Goal: Contribute content: Contribute content

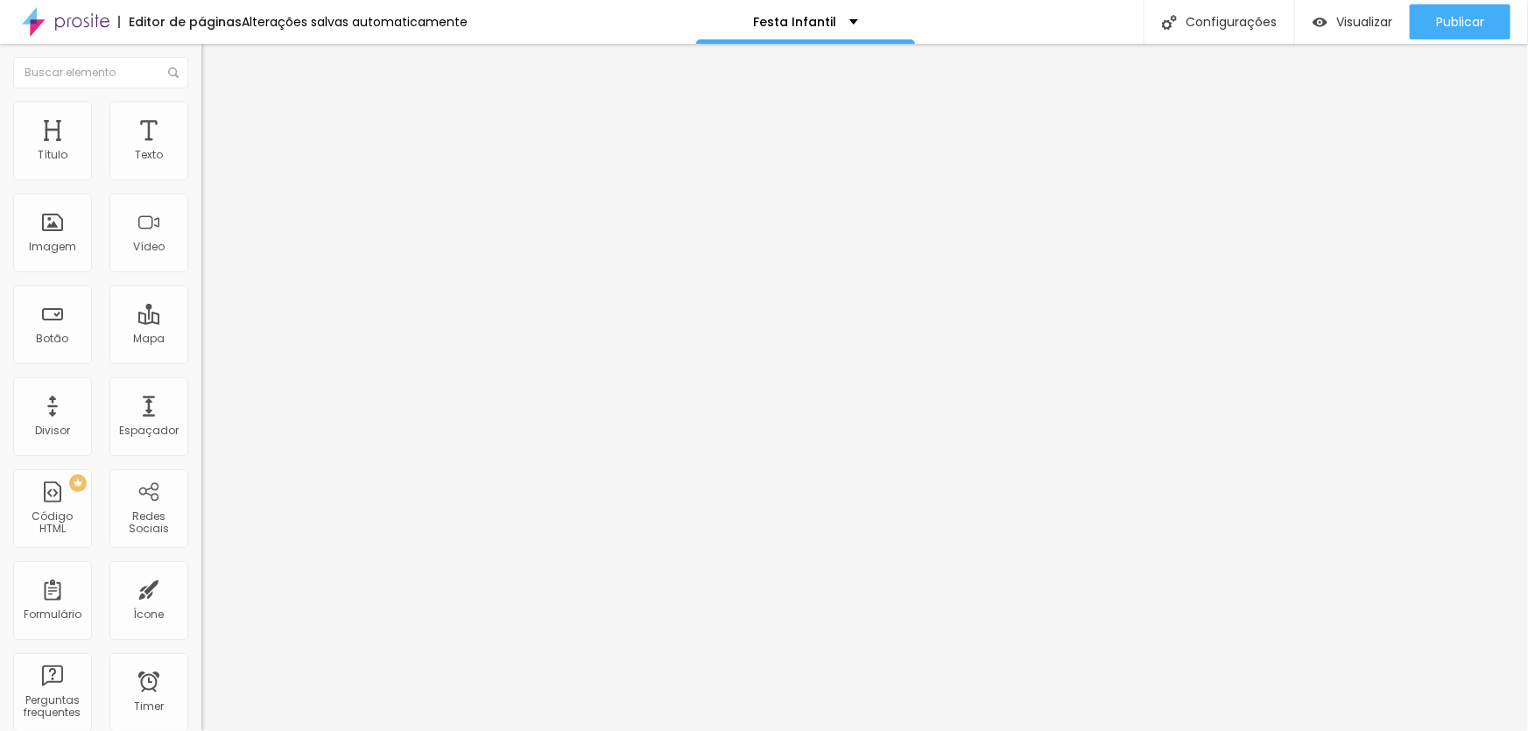
click at [201, 151] on span "Adicionar imagem" at bounding box center [257, 143] width 113 height 15
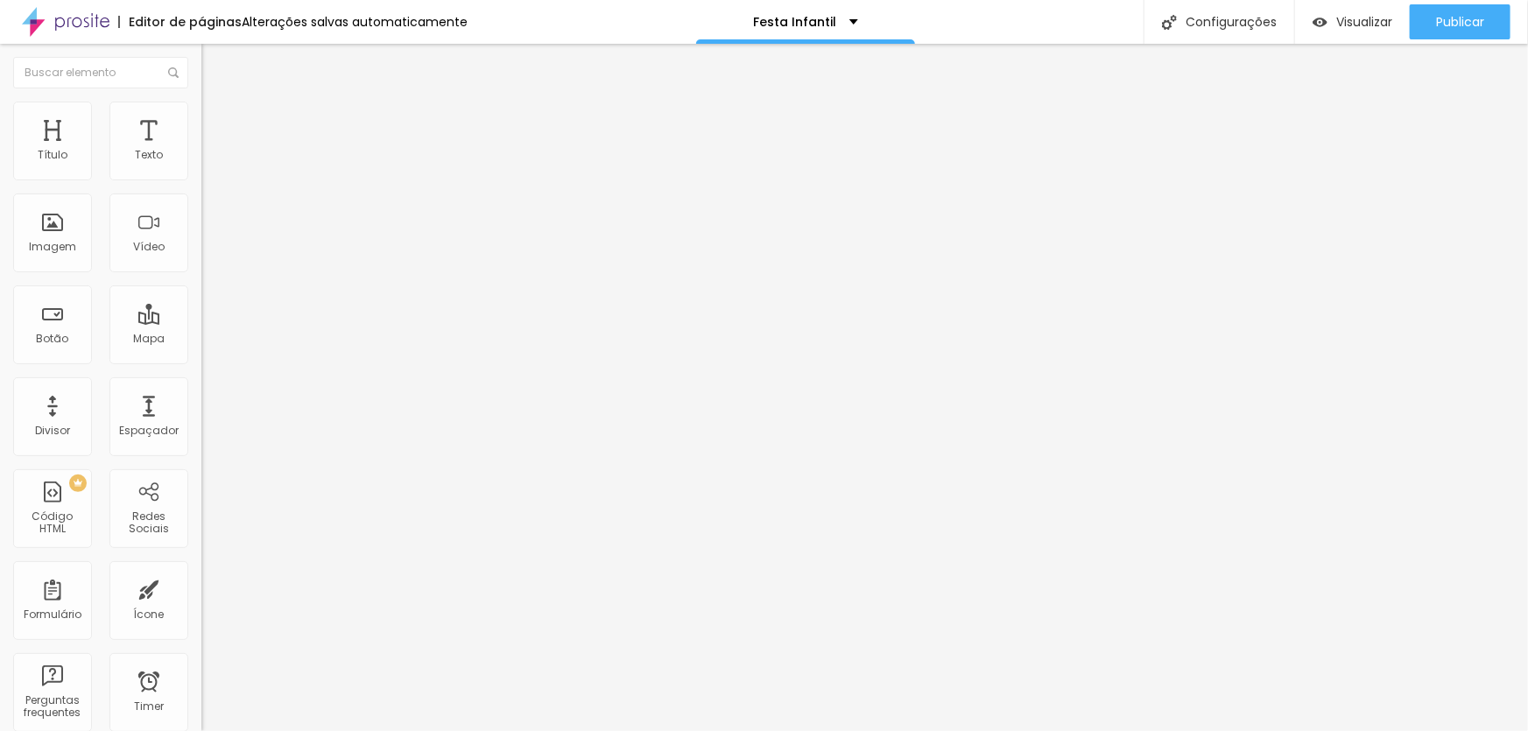
click at [201, 102] on li "Conteúdo" at bounding box center [301, 93] width 201 height 18
click at [201, 74] on button "Editar Coluna" at bounding box center [301, 64] width 201 height 40
click at [201, 151] on span "Adicionar imagem" at bounding box center [257, 143] width 113 height 15
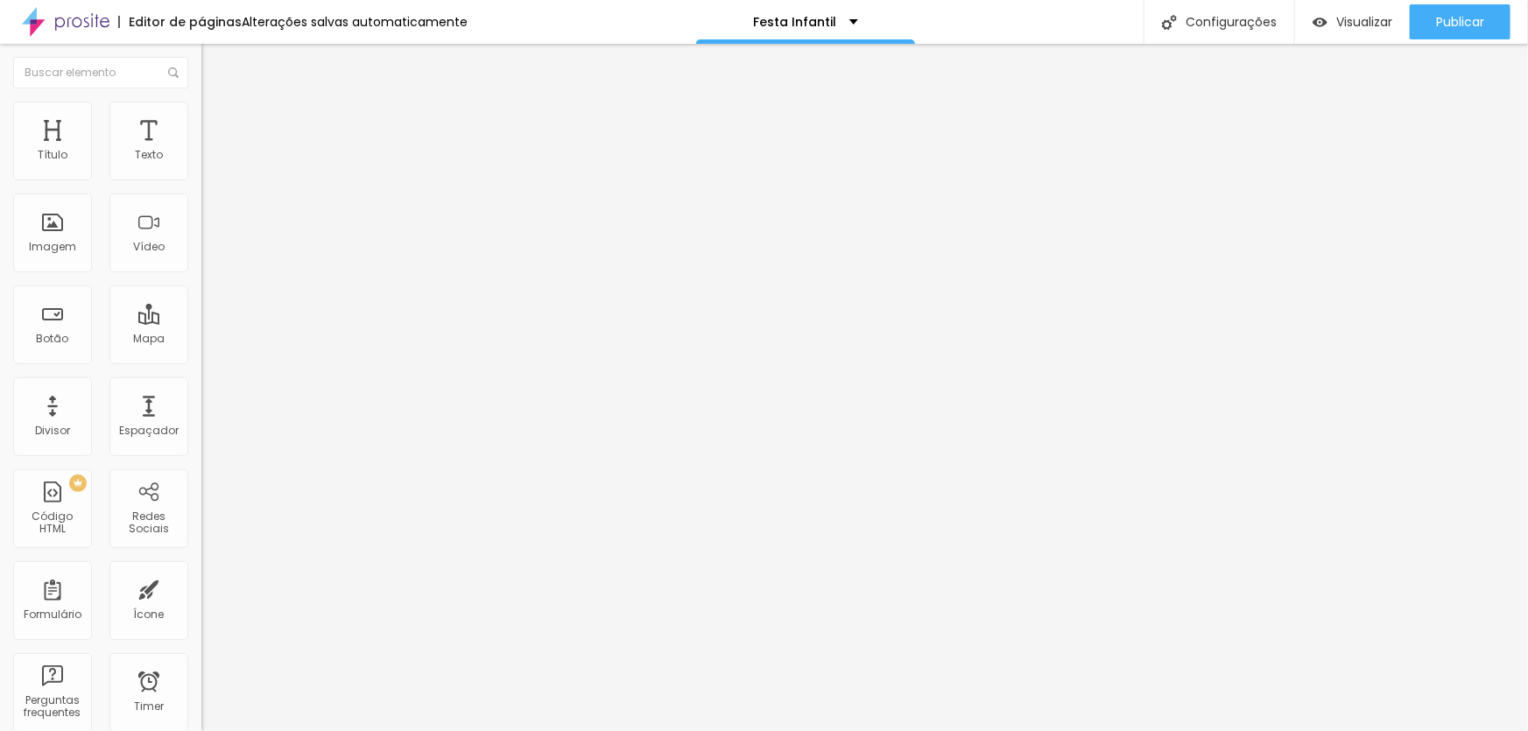
click at [201, 274] on span "Original" at bounding box center [222, 266] width 42 height 15
click at [201, 283] on div "Cinema 16:9" at bounding box center [301, 277] width 201 height 11
click at [201, 119] on img at bounding box center [209, 127] width 16 height 16
drag, startPoint x: 187, startPoint y: 390, endPoint x: 198, endPoint y: 398, distance: 14.4
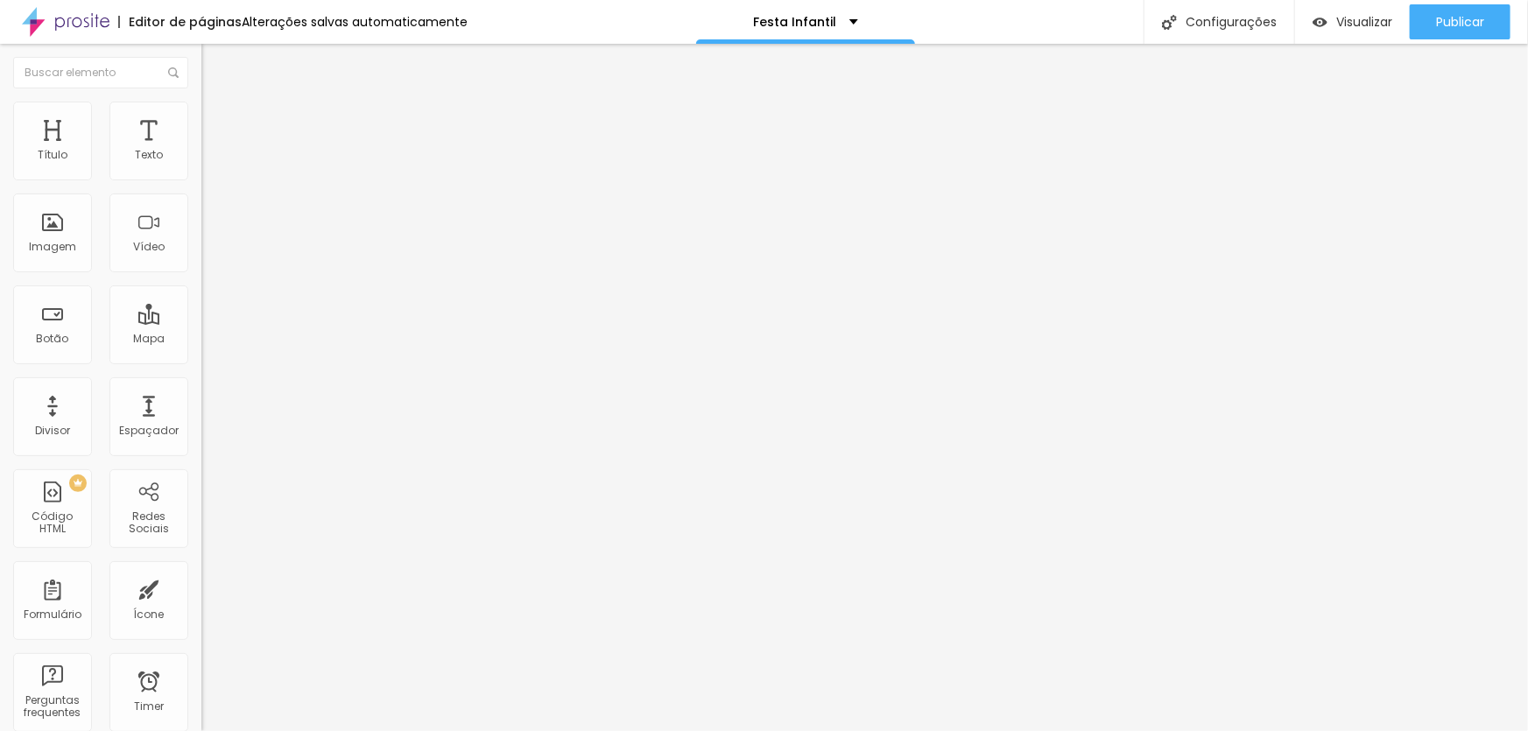
click at [201, 398] on div "10 Espaço de cima 10 Espaço de baixo ID Html Classes Html Visível nos dispositi…" at bounding box center [301, 505] width 201 height 736
type input "17"
type input "32"
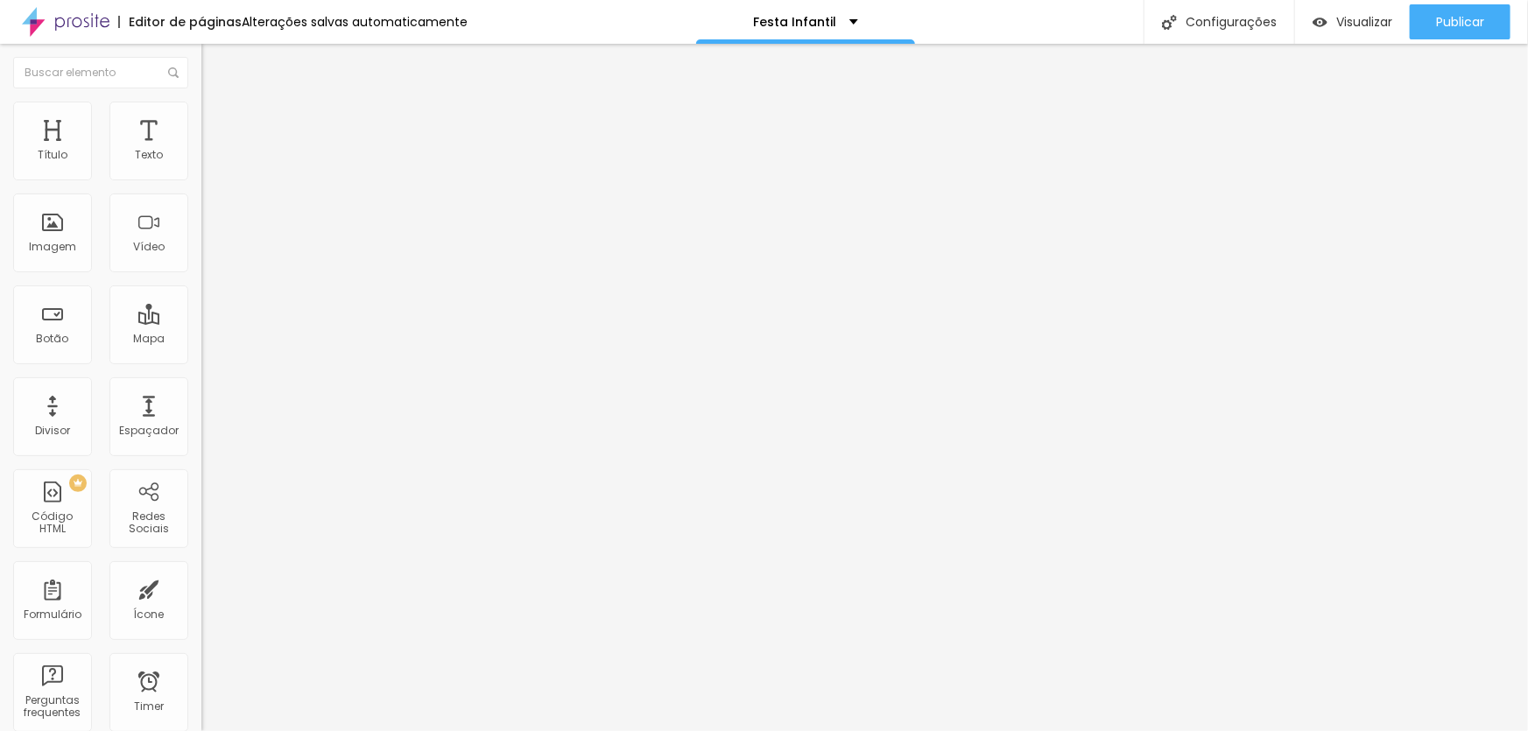
type input "35"
type input "41"
type input "45"
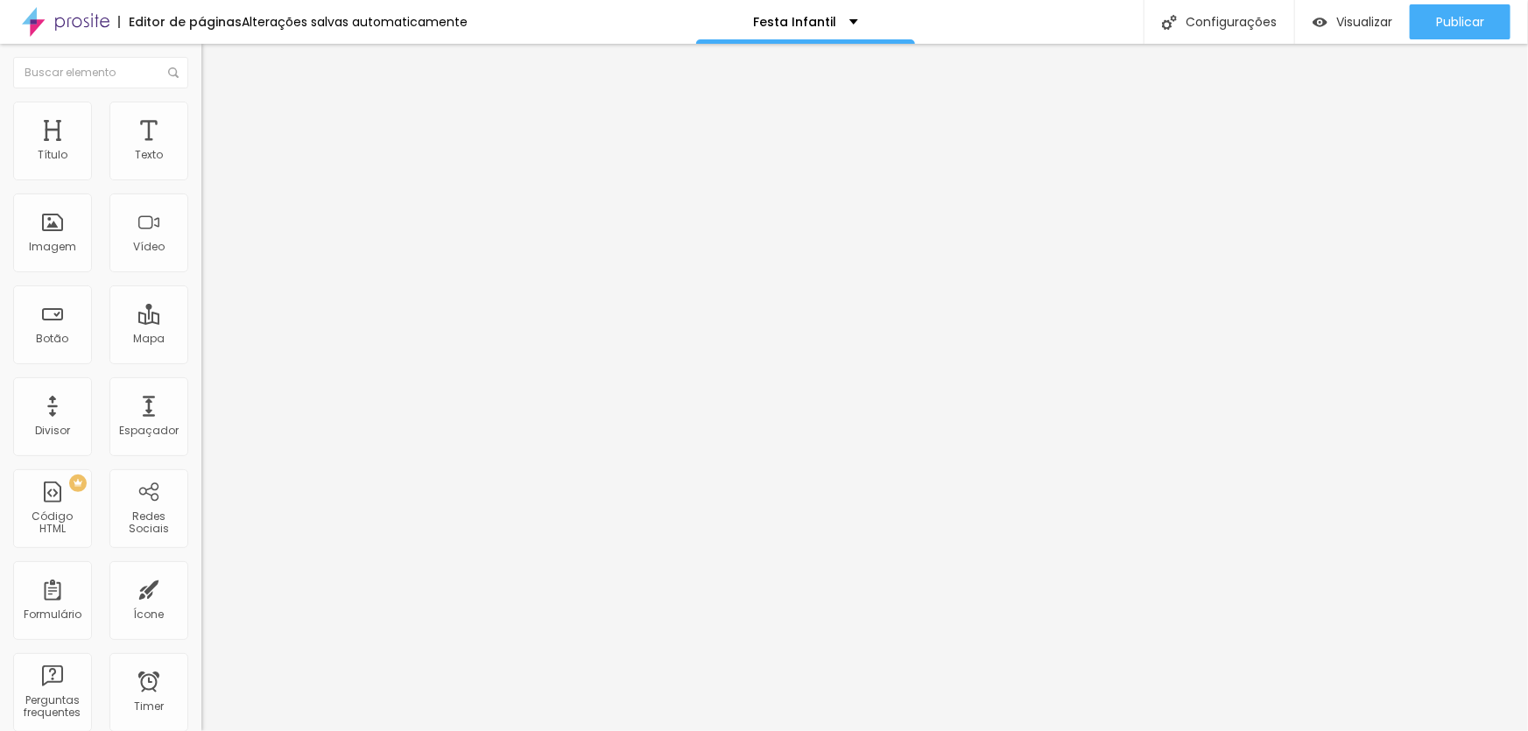
type input "45"
type input "49"
type input "50"
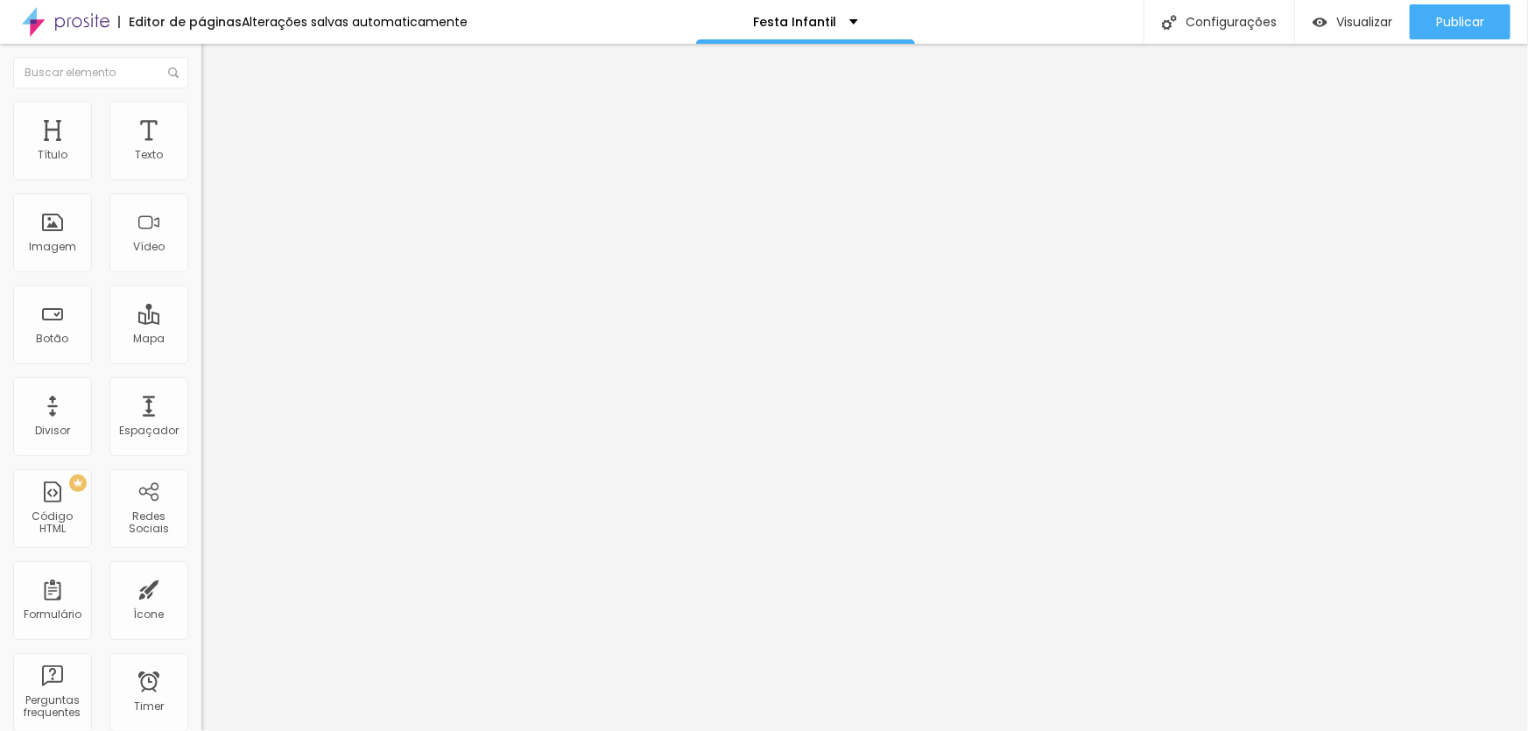
type input "52"
type input "53"
type input "54"
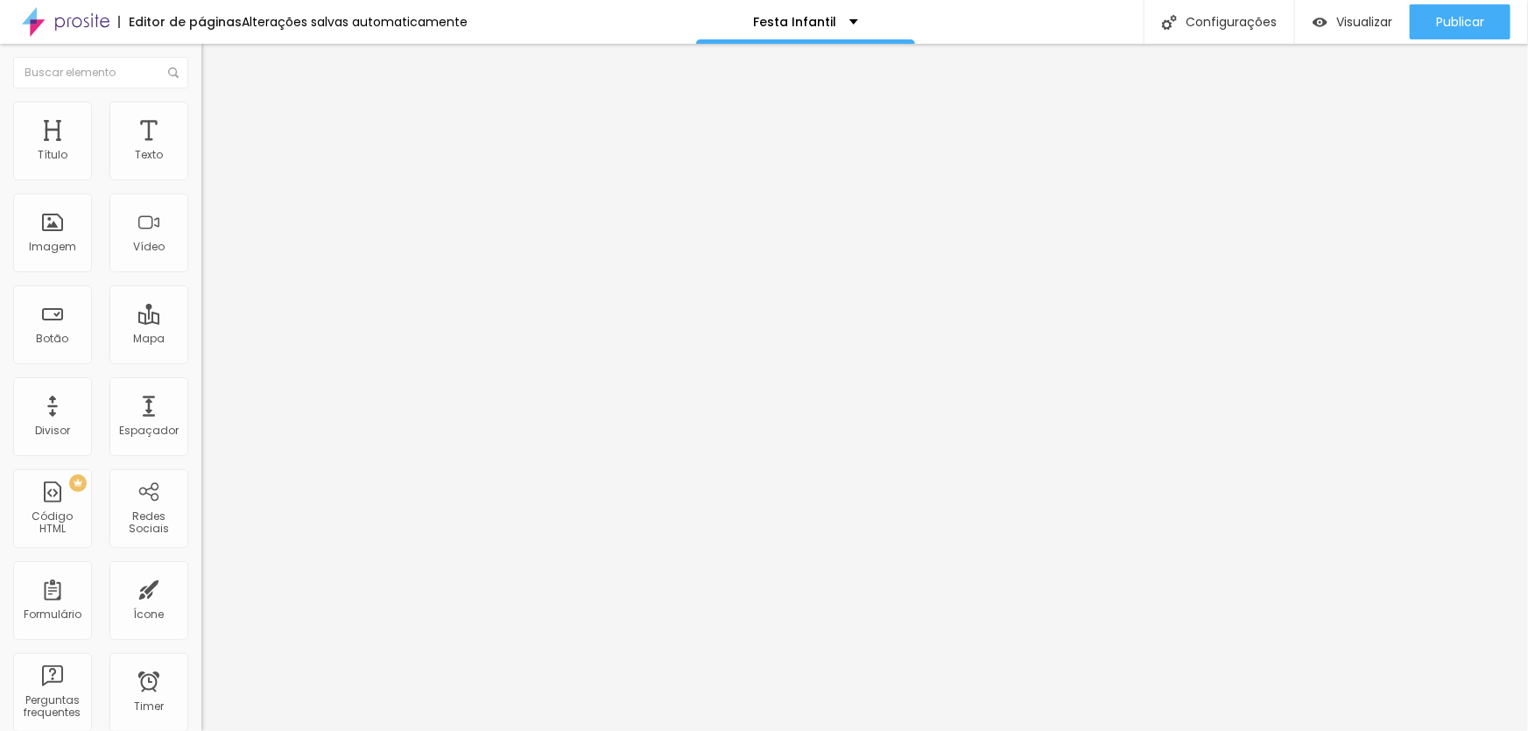
type input "54"
type input "55"
type input "56"
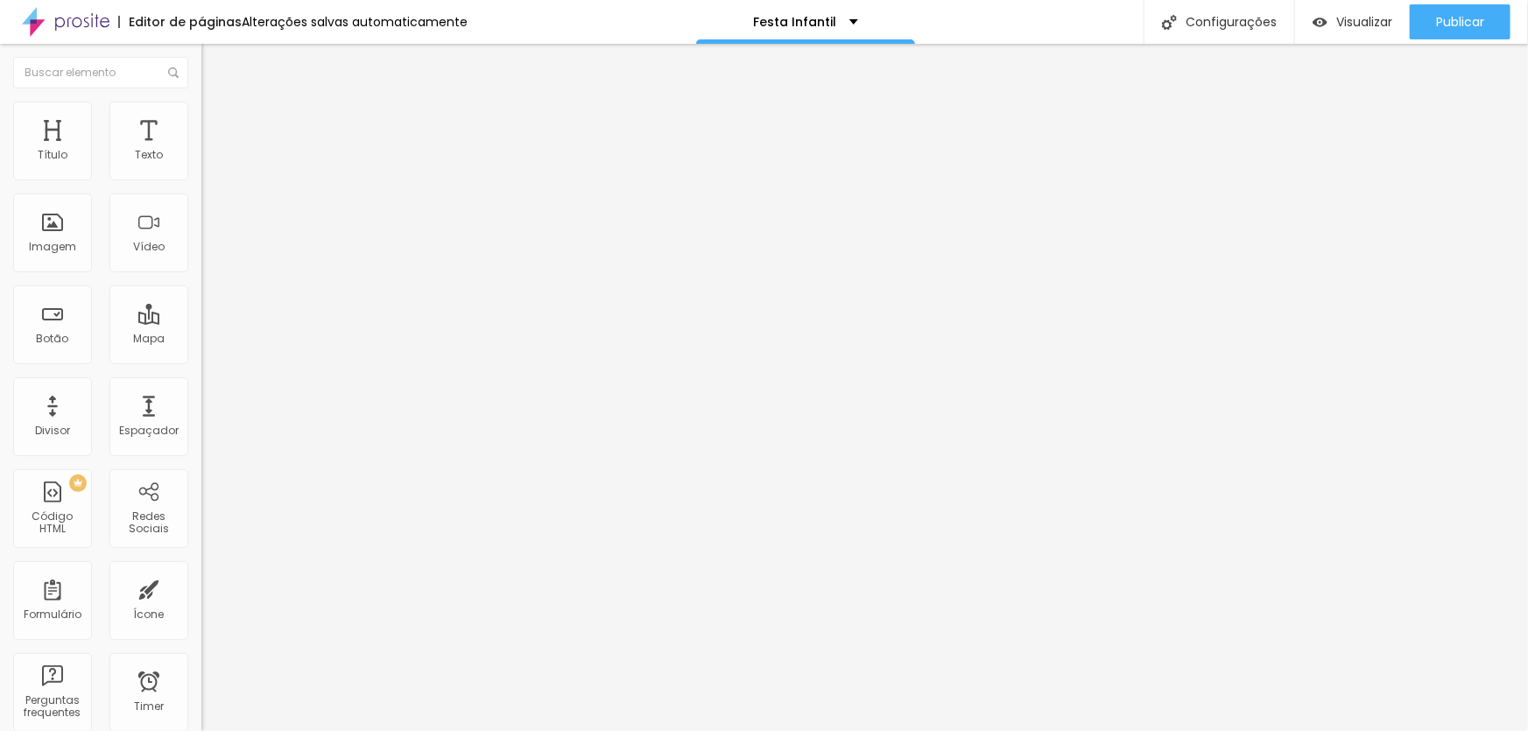
type input "57"
type input "58"
type input "54"
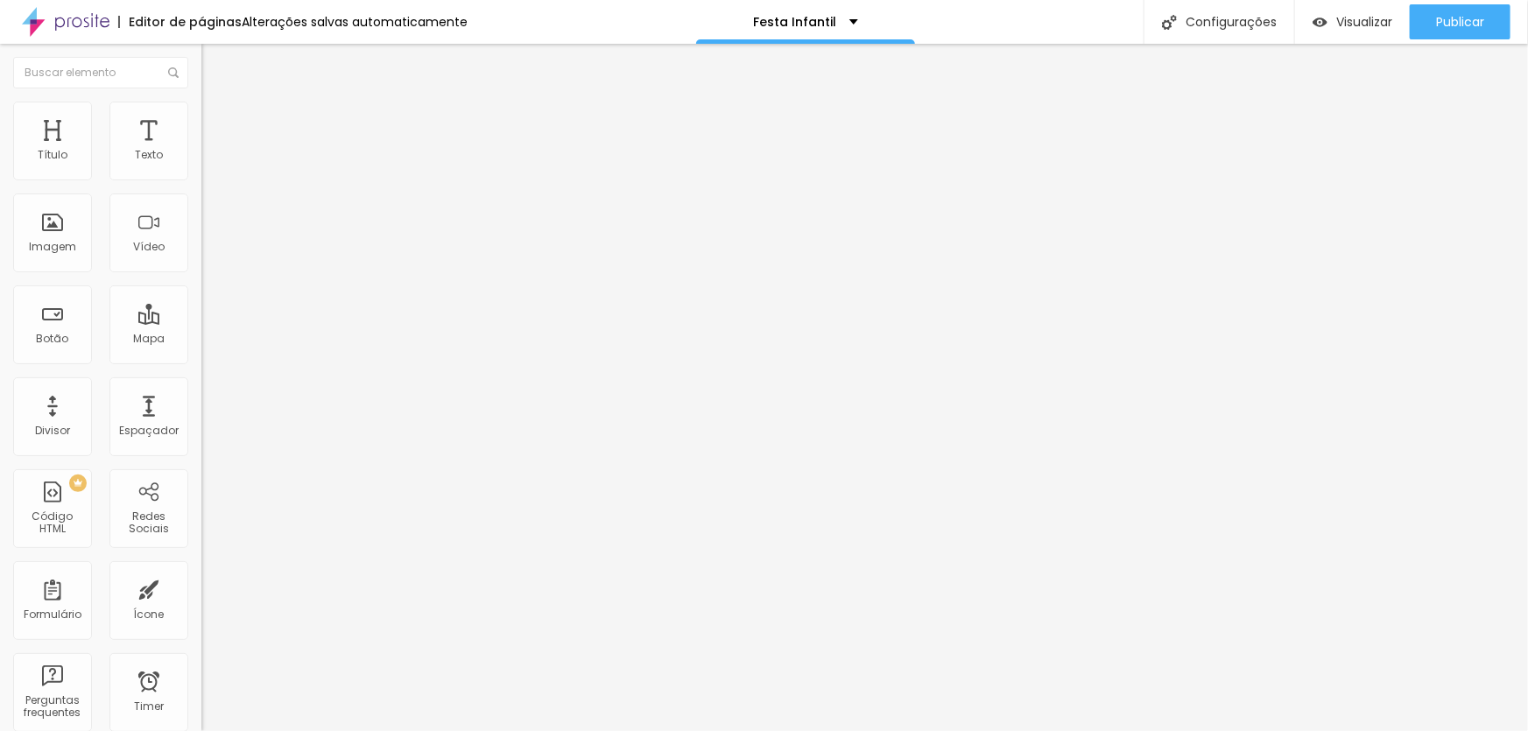
type input "54"
type input "50"
type input "47"
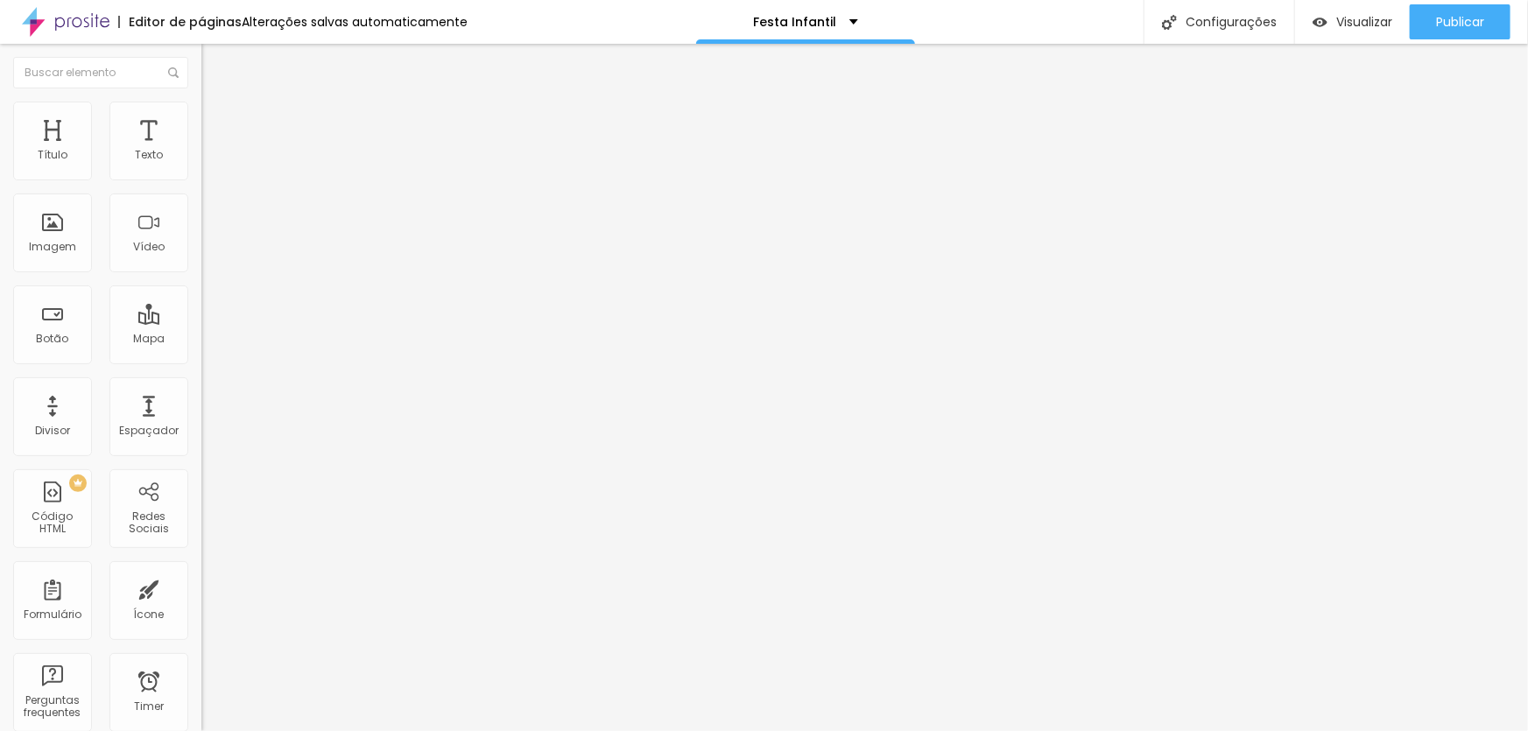
type input "42"
type input "37"
type input "30"
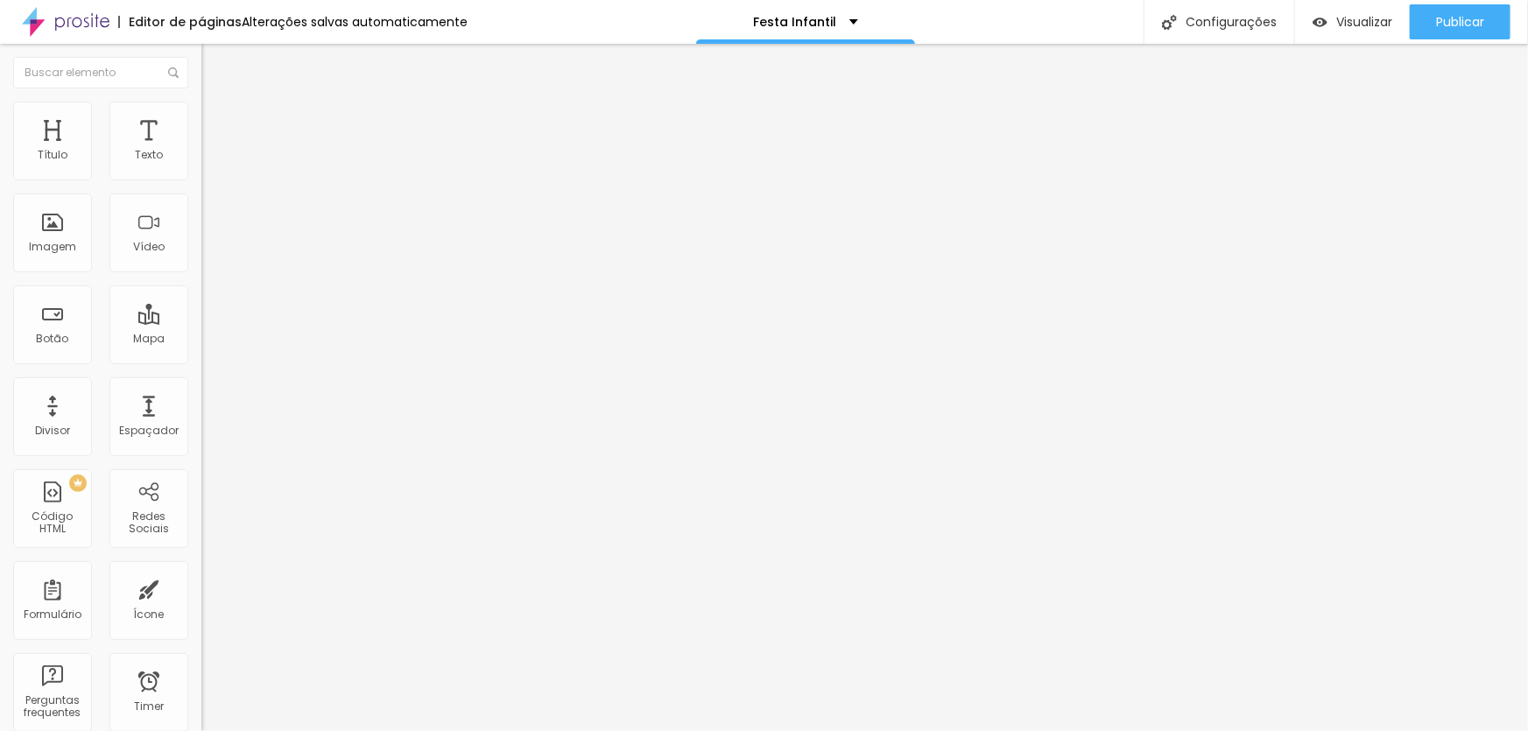
type input "30"
type input "24"
type input "17"
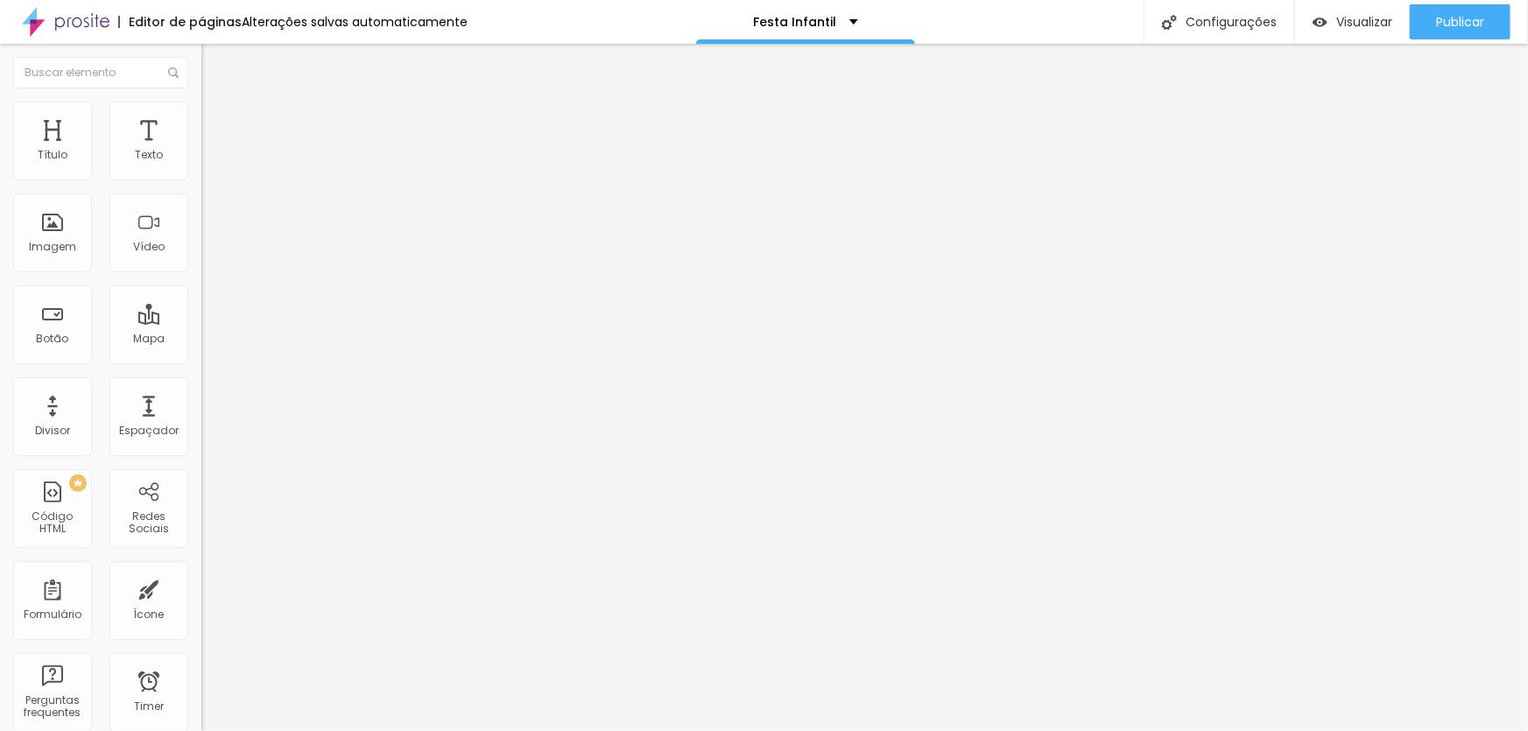
type input "9"
type input "5"
type input "2"
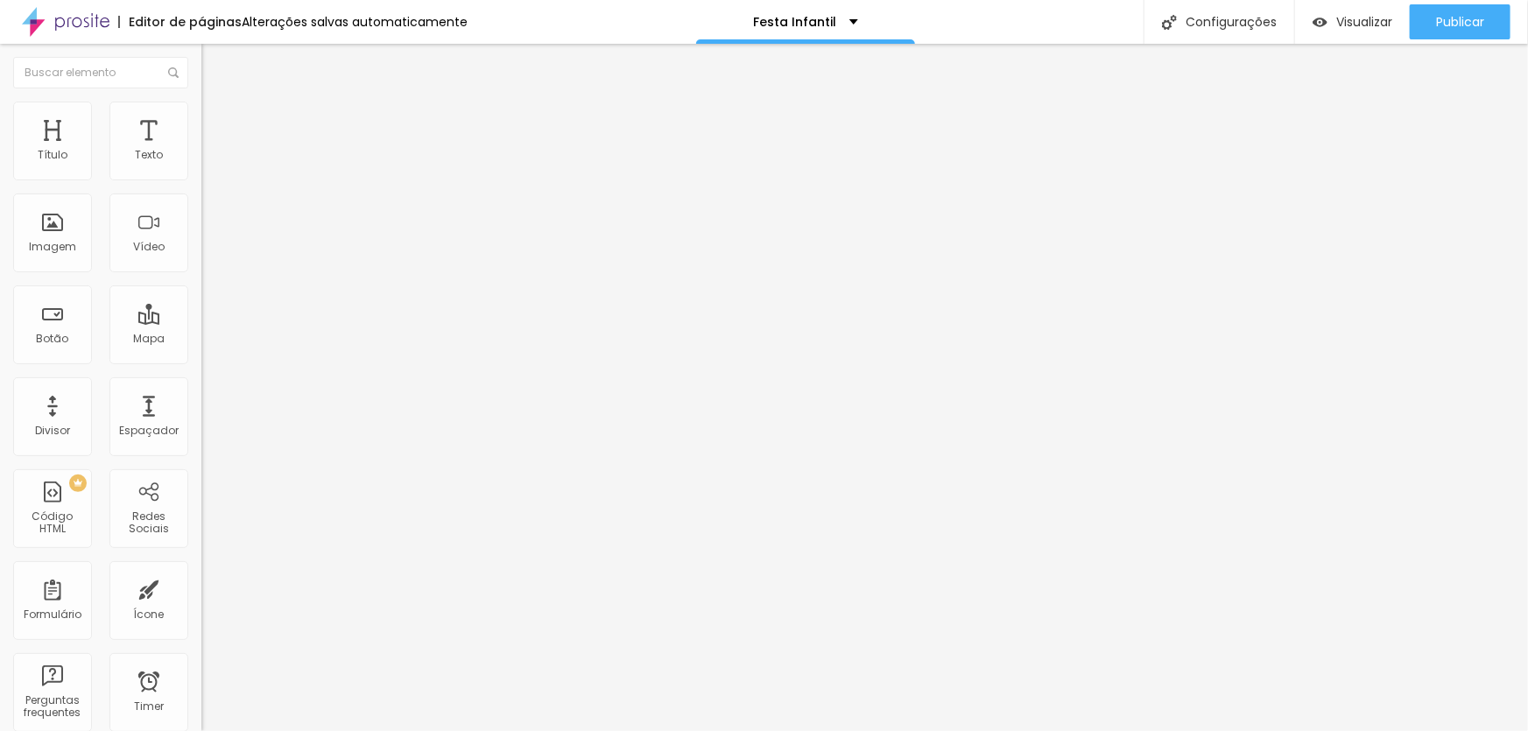
type input "2"
type input "0"
drag, startPoint x: 52, startPoint y: 172, endPoint x: 1, endPoint y: 158, distance: 52.7
type input "0"
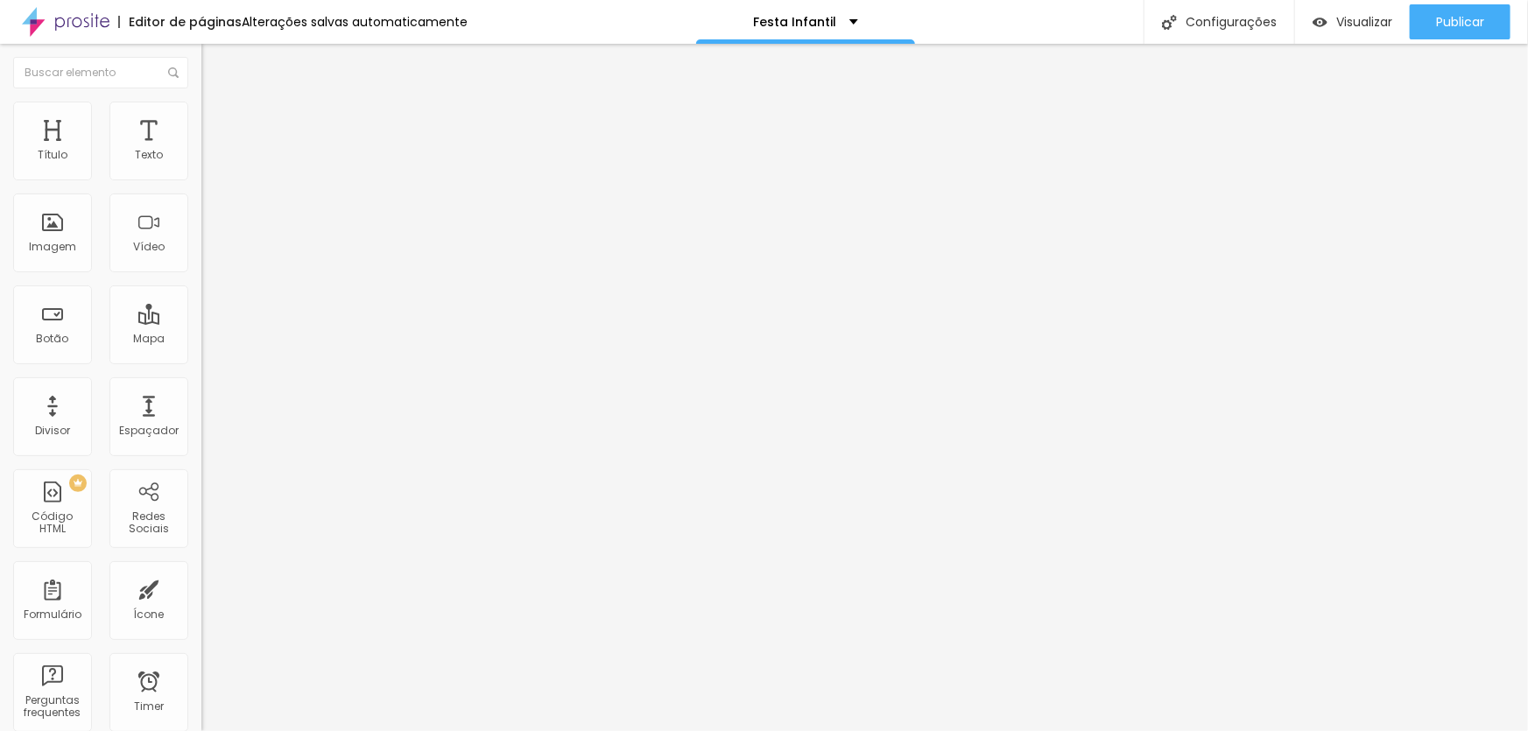
click at [201, 340] on input "range" at bounding box center [257, 347] width 113 height 14
type input "8"
type input "7"
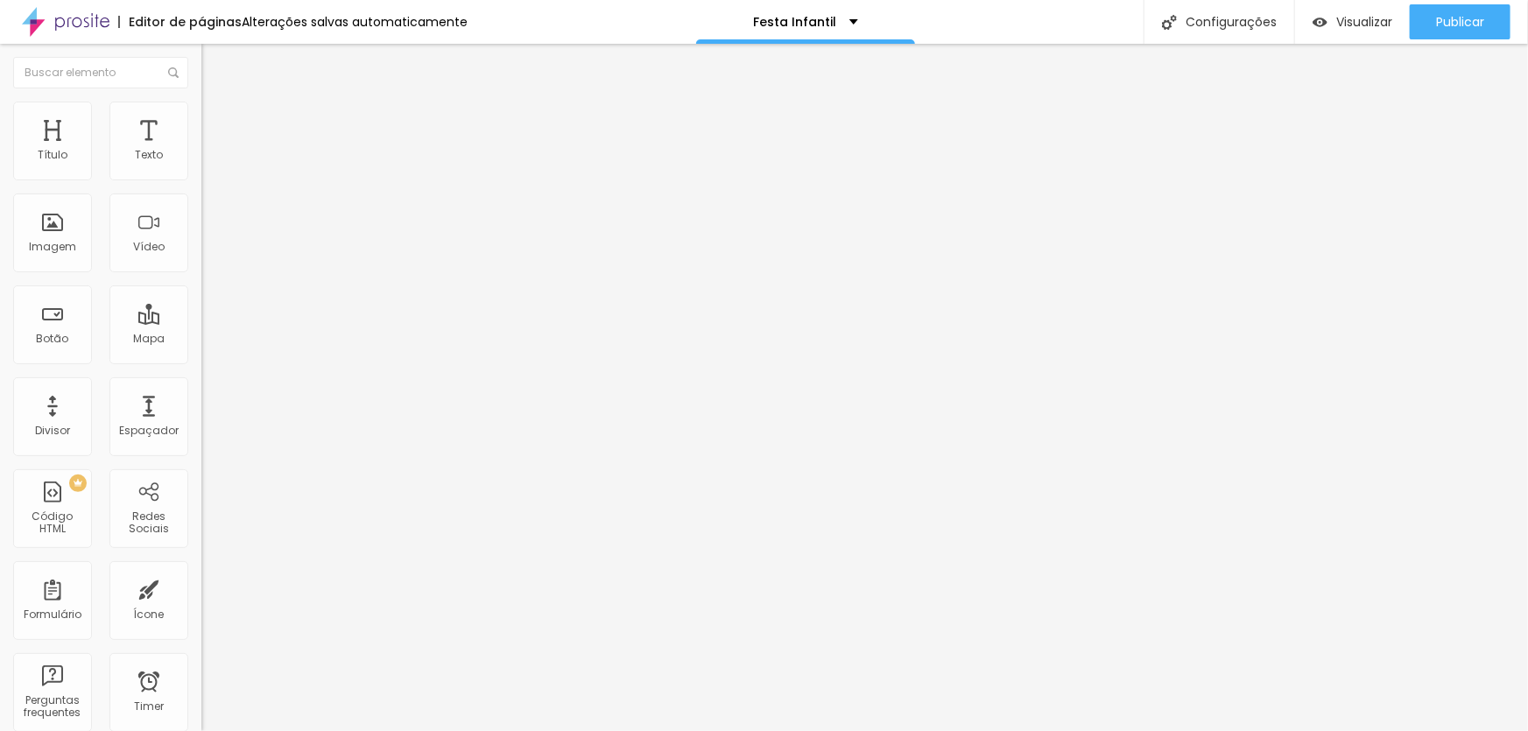
type input "5"
type input "1"
type input "0"
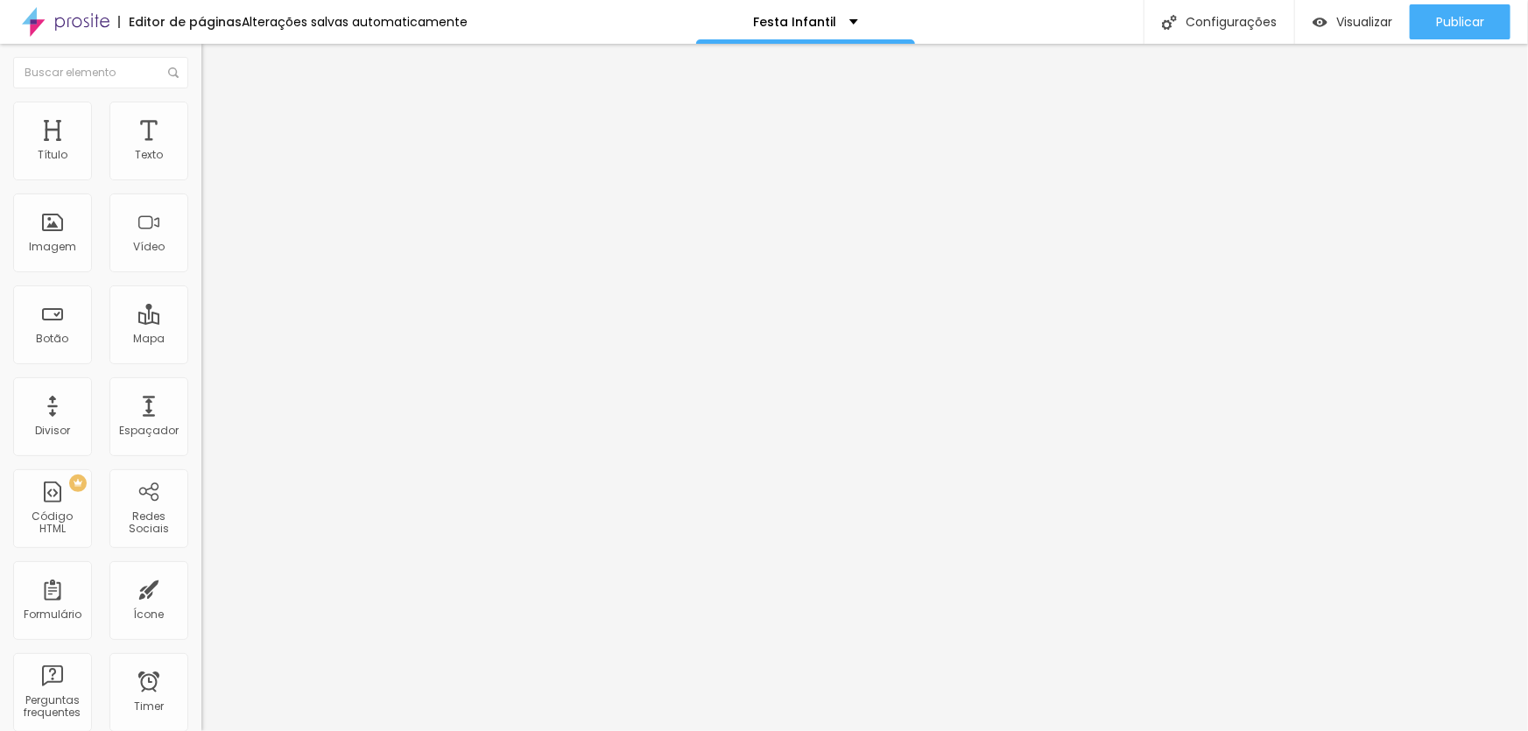
type input "0"
drag, startPoint x: 51, startPoint y: 206, endPoint x: 0, endPoint y: 200, distance: 51.2
type input "0"
click at [201, 588] on input "range" at bounding box center [257, 595] width 113 height 14
click at [51, 144] on div "Título" at bounding box center [52, 141] width 79 height 79
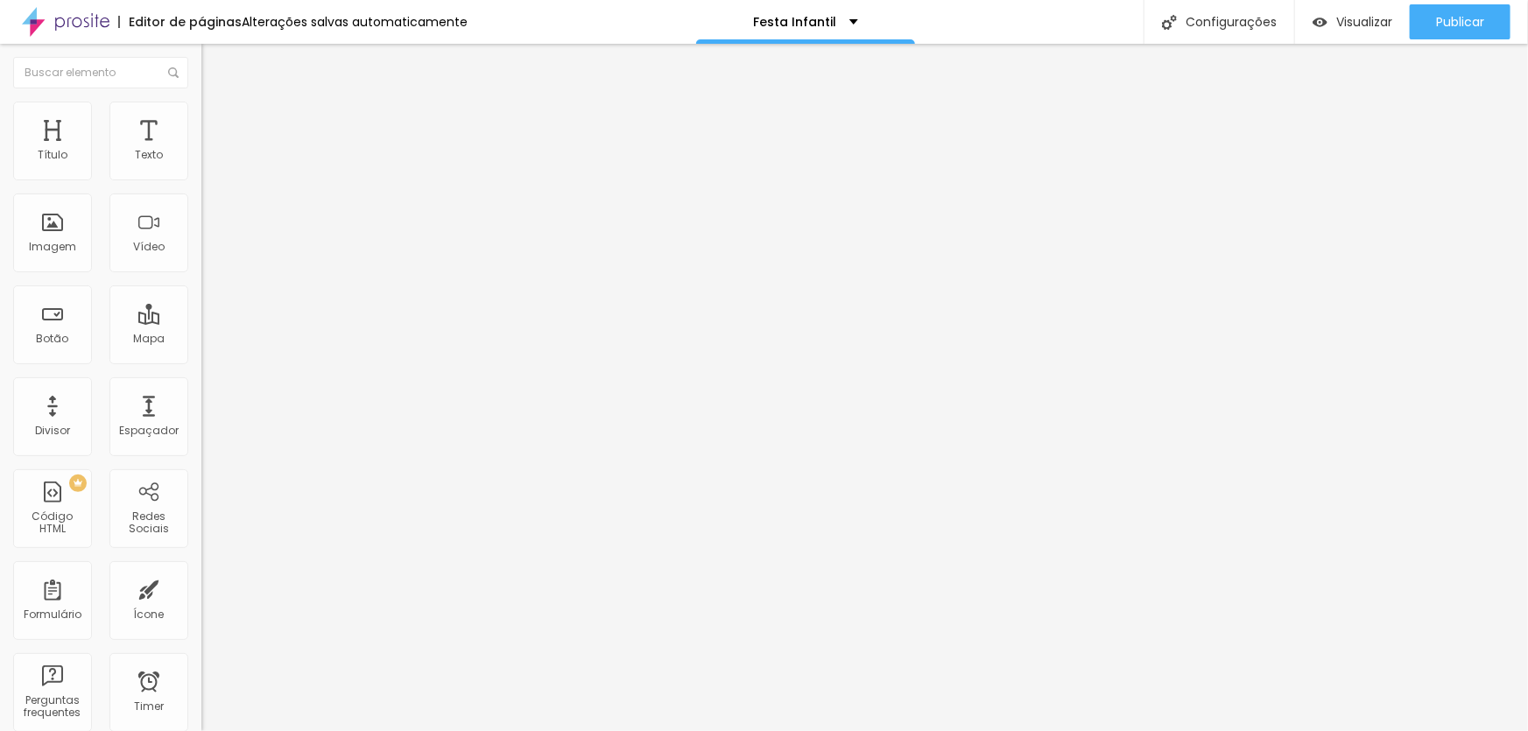
click at [201, 359] on input "https://" at bounding box center [306, 350] width 210 height 18
click at [201, 274] on span "16:9 Cinema" at bounding box center [234, 266] width 67 height 15
click at [201, 301] on span "Padrão" at bounding box center [220, 293] width 39 height 15
click at [201, 312] on span "Quadrado" at bounding box center [229, 304] width 57 height 15
click at [201, 283] on div "Cinema 16:9" at bounding box center [301, 277] width 201 height 11
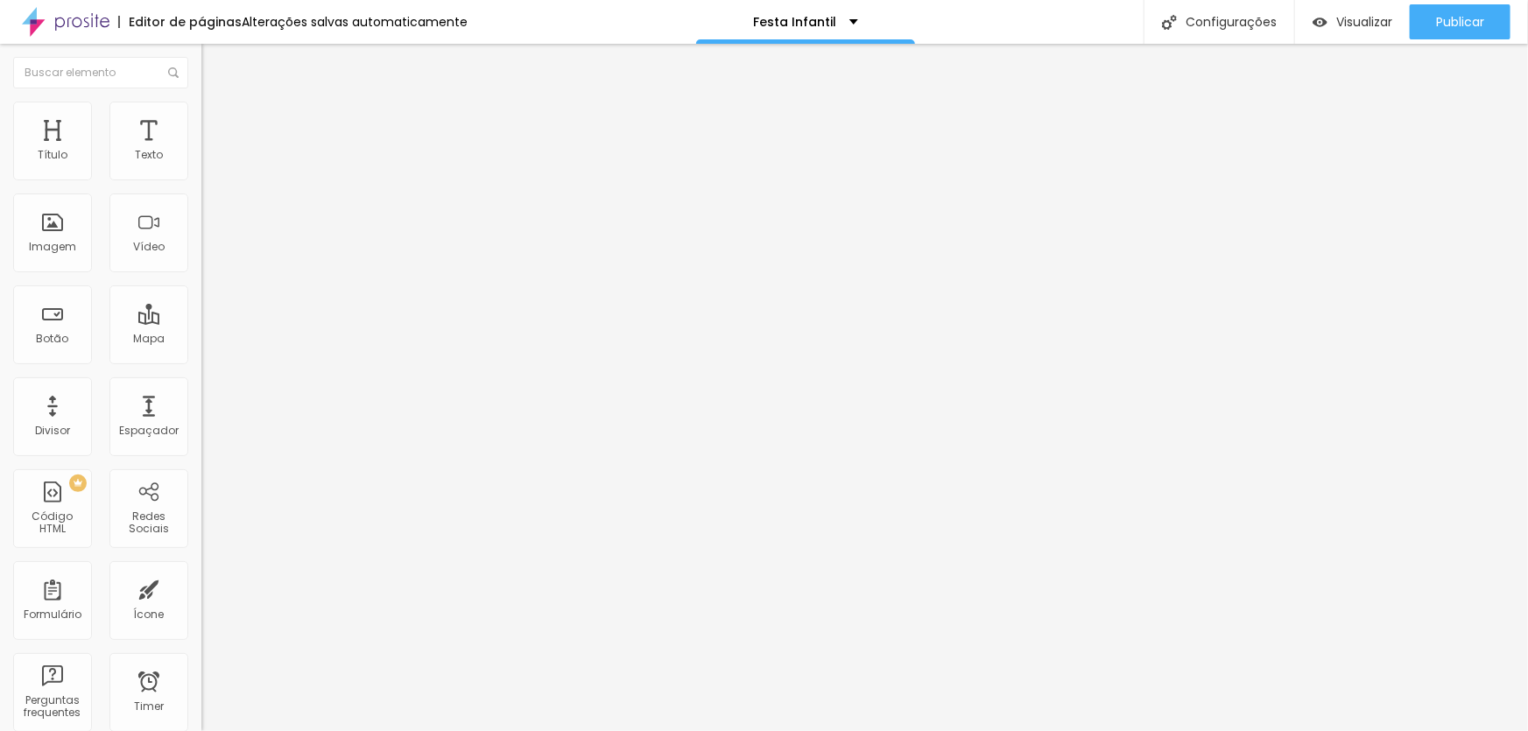
click at [201, 177] on input "text" at bounding box center [306, 168] width 210 height 18
click at [217, 121] on span "Estilo" at bounding box center [230, 113] width 27 height 15
type input "95"
type input "90"
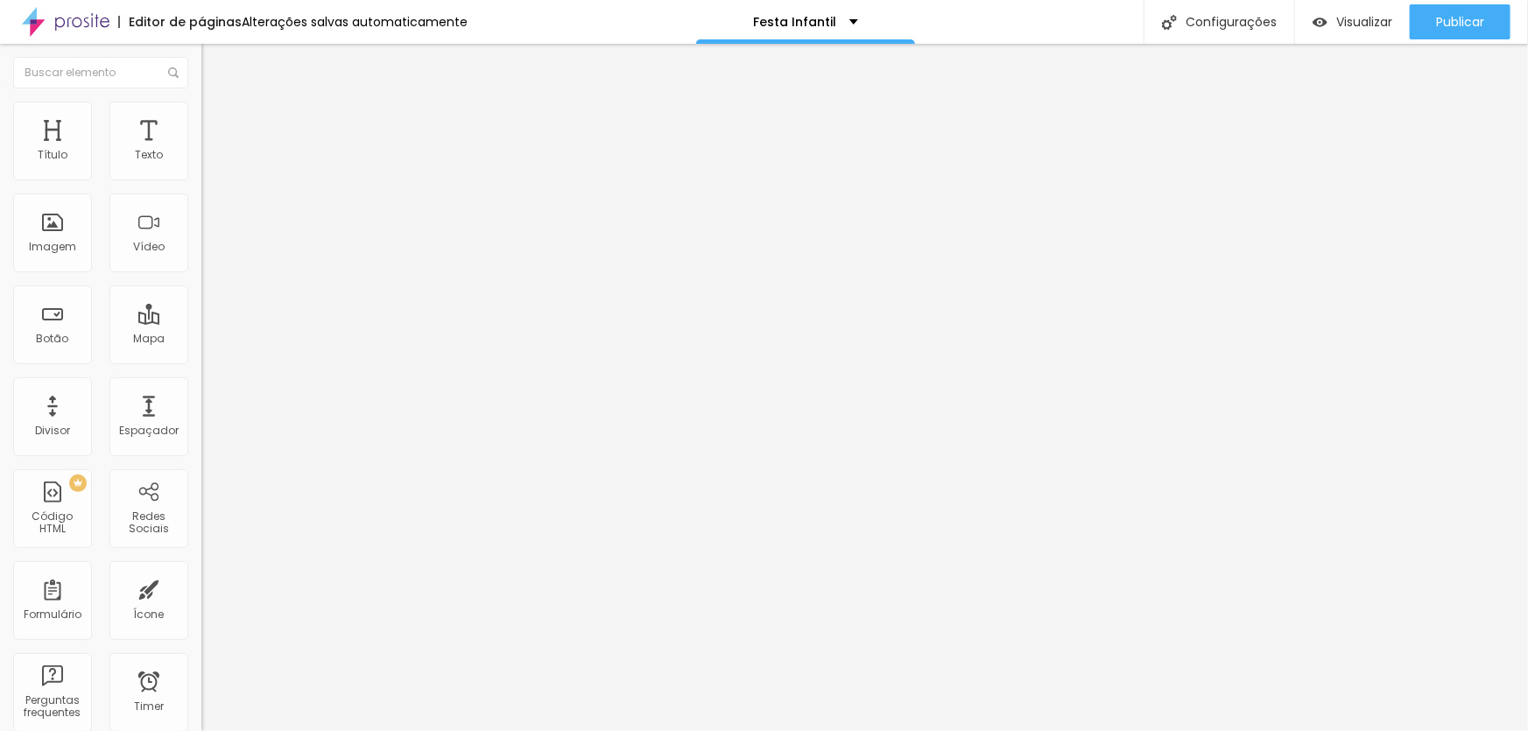
type input "90"
type input "85"
type input "80"
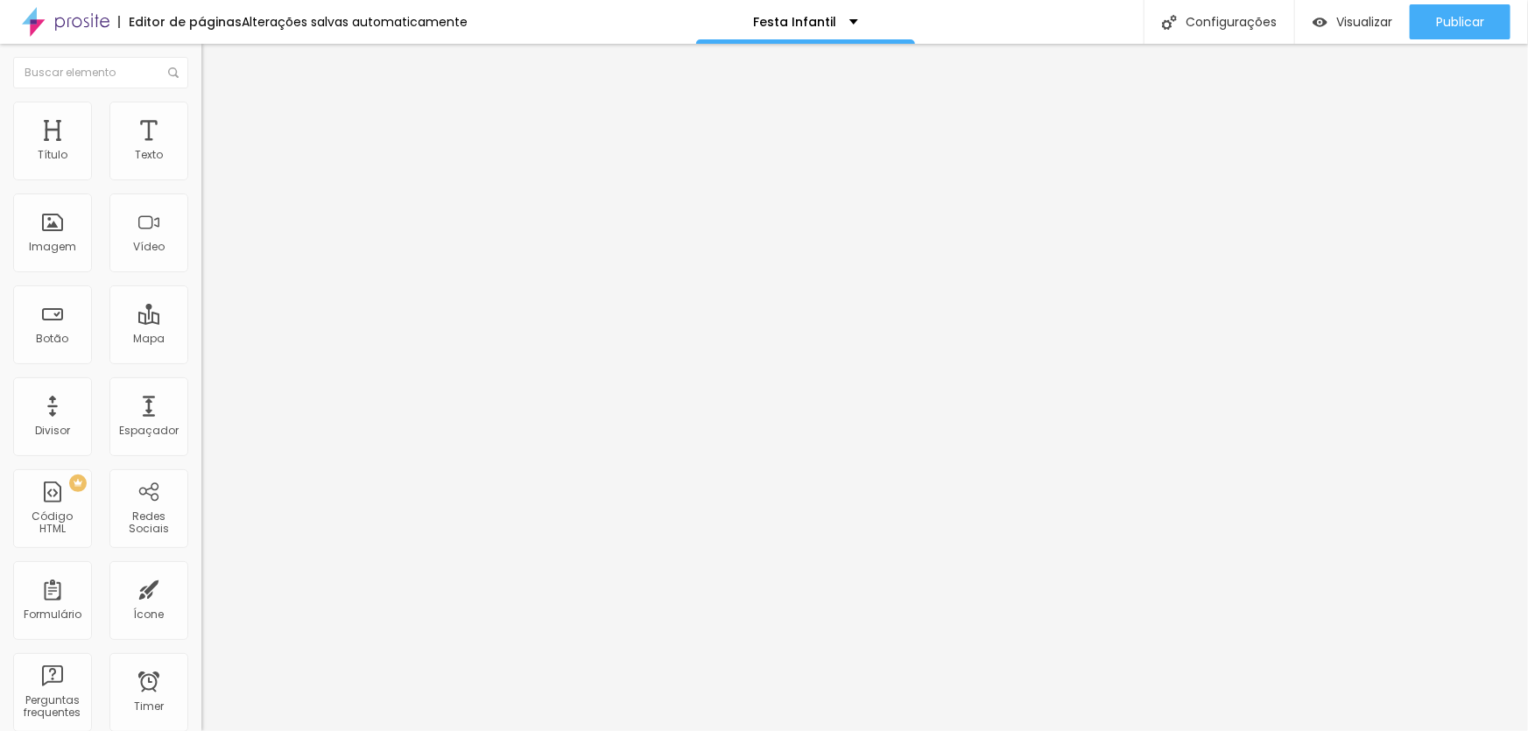
type input "75"
type input "70"
type input "75"
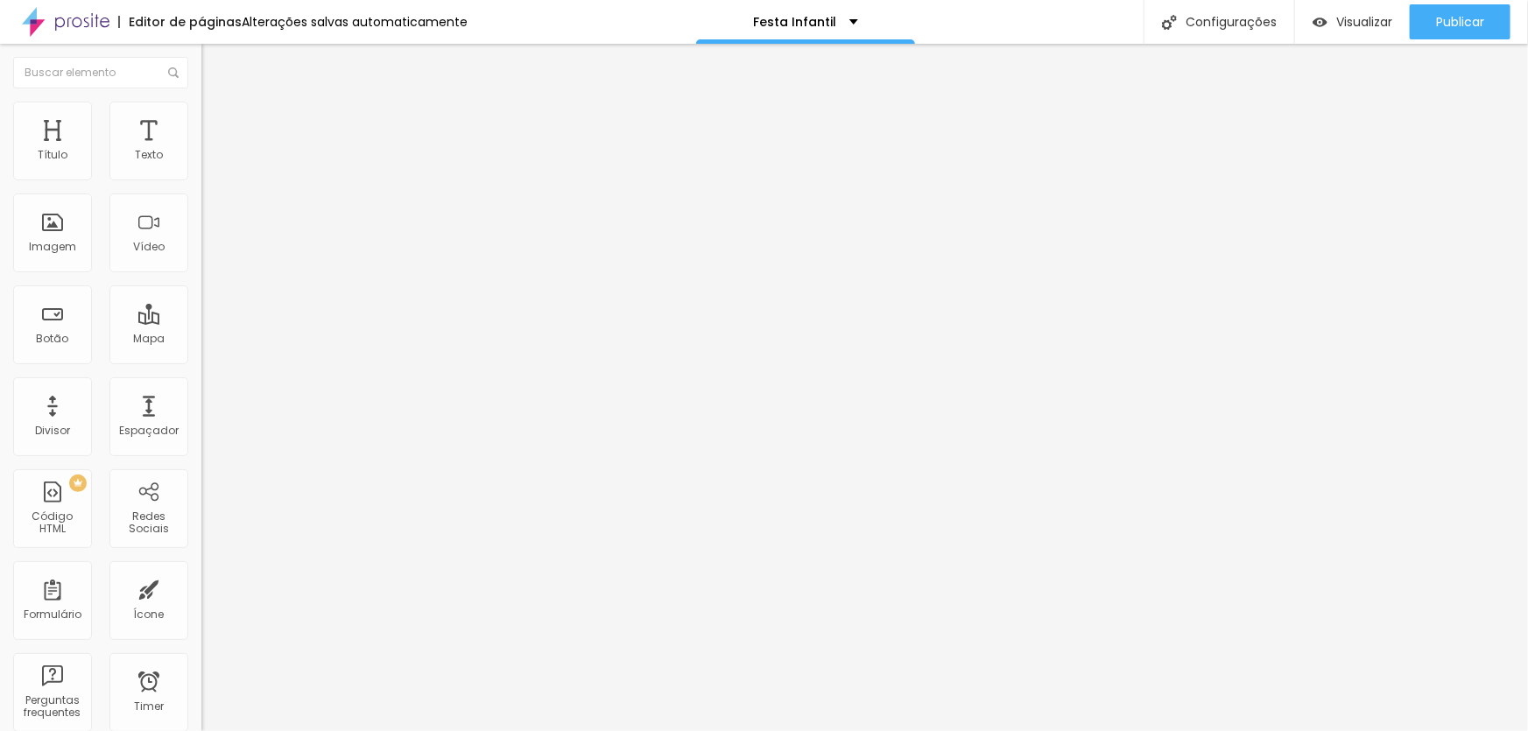
type input "75"
type input "80"
type input "85"
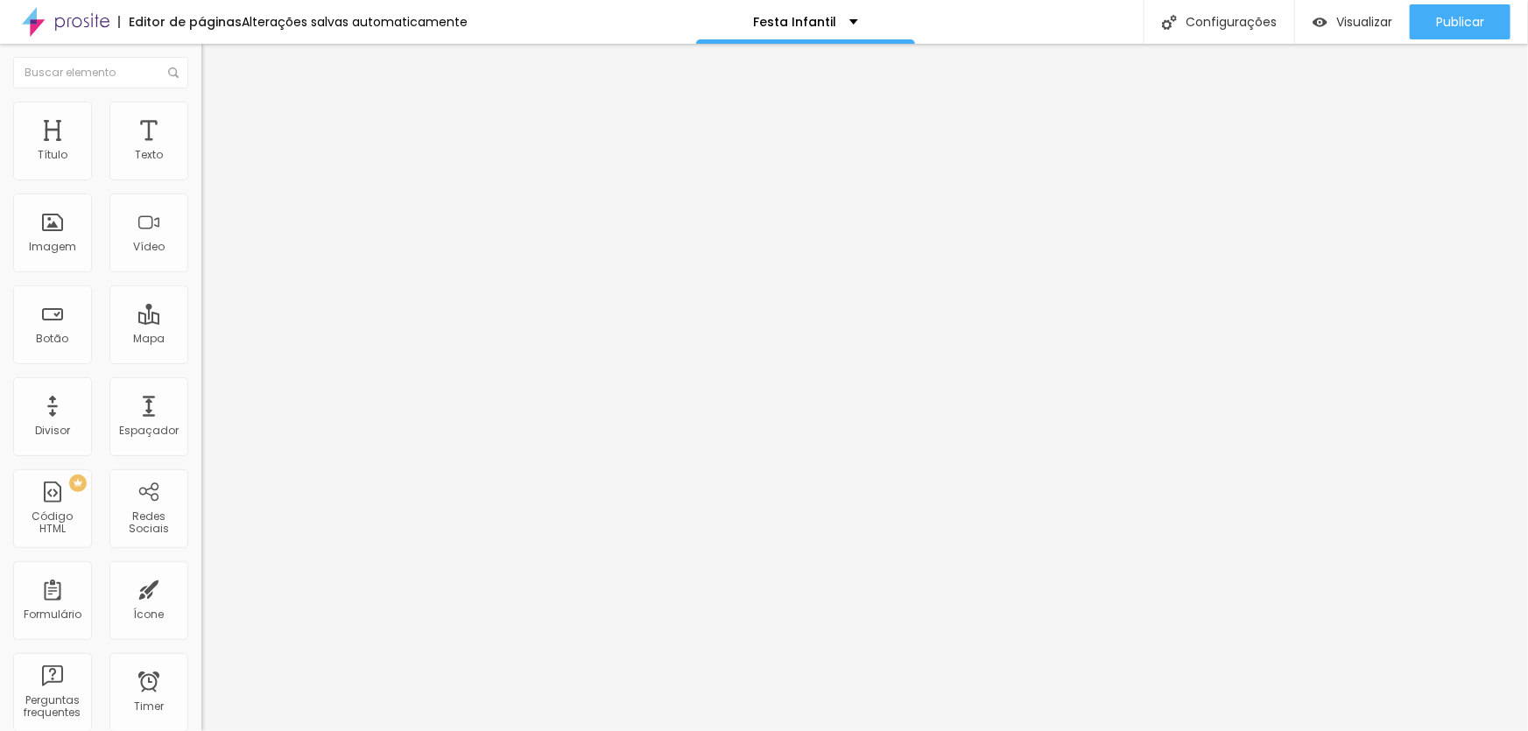
type input "90"
type input "95"
type input "100"
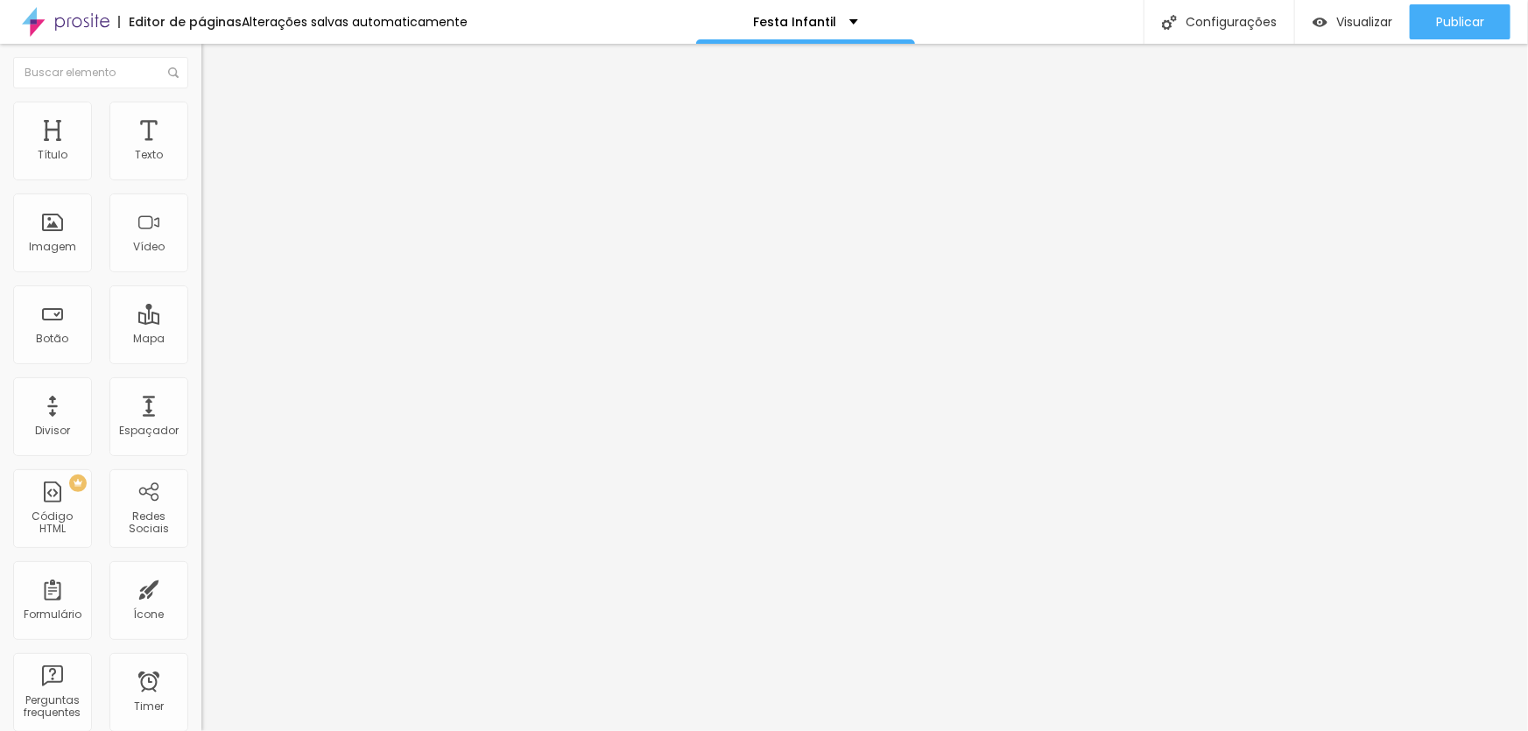
type input "100"
drag, startPoint x: 182, startPoint y: 187, endPoint x: 75, endPoint y: 215, distance: 110.4
click at [201, 180] on input "range" at bounding box center [257, 172] width 113 height 14
type input "23"
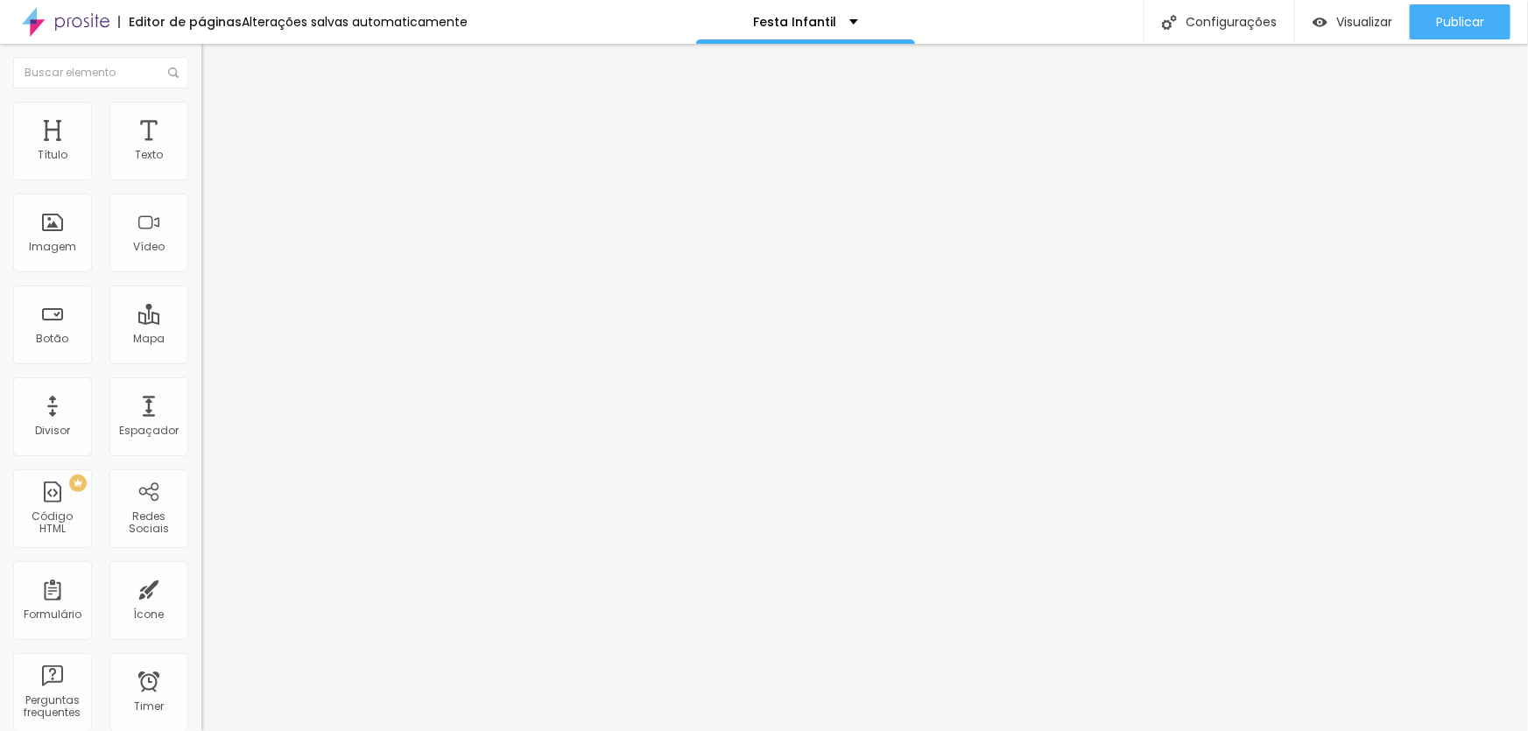
type input "29"
type input "36"
type input "44"
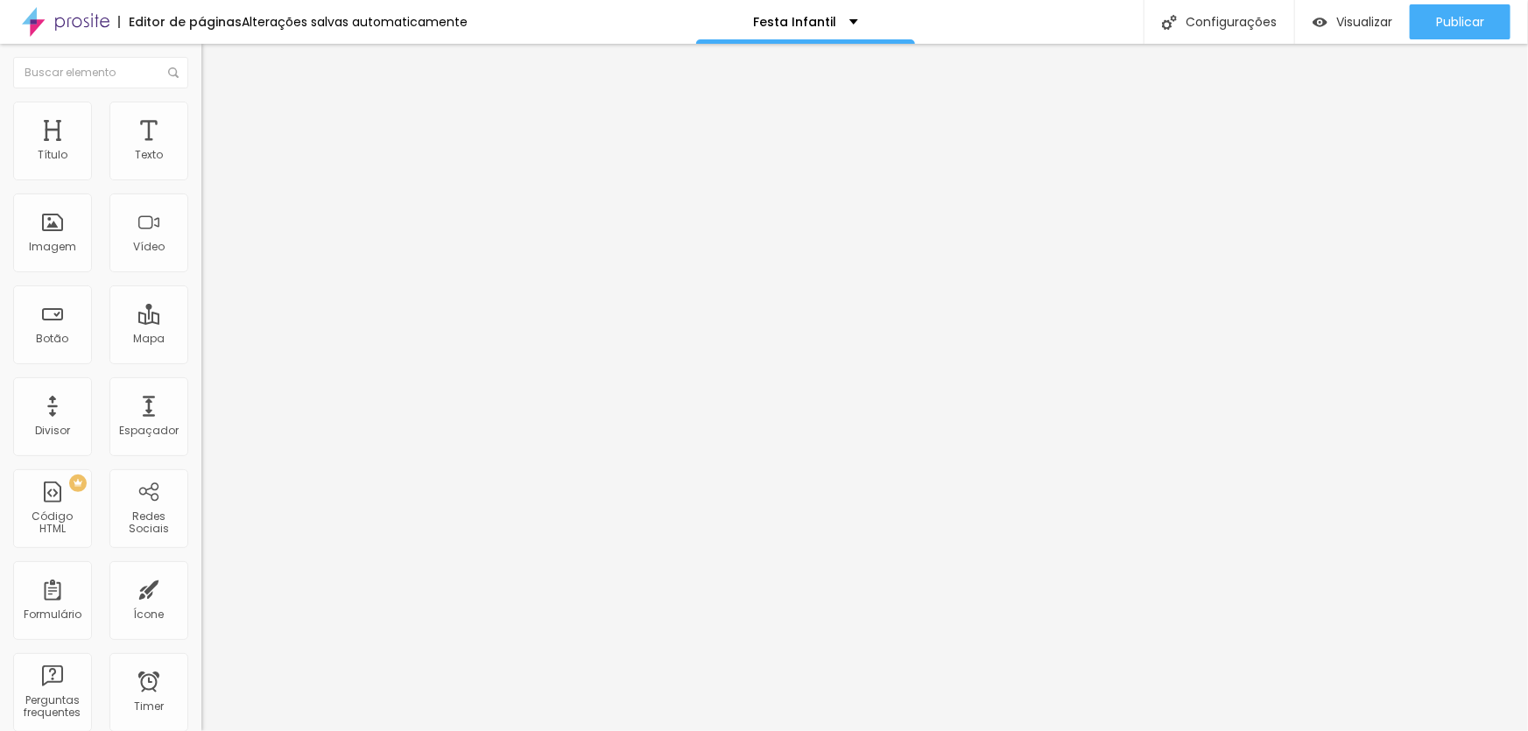
type input "44"
type input "51"
type input "71"
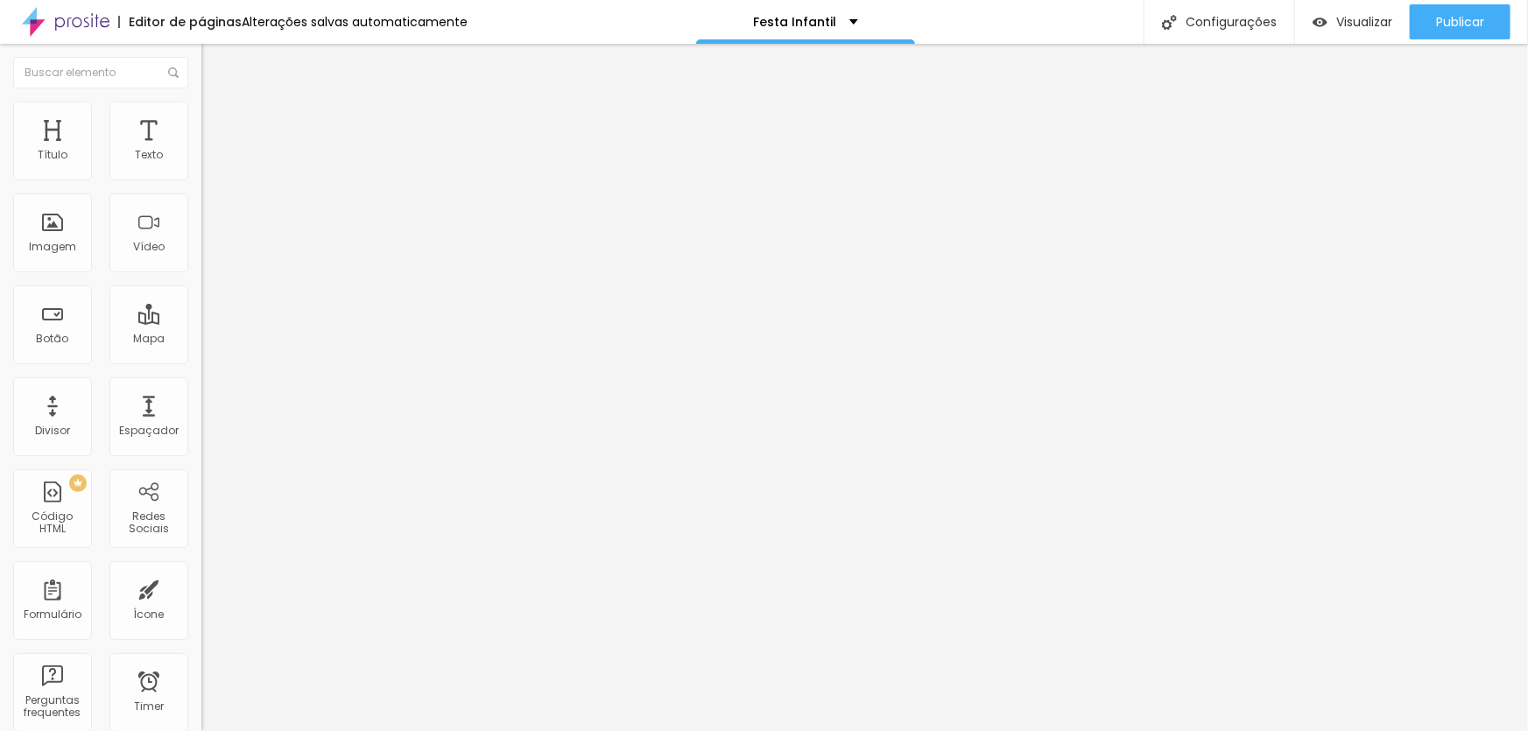
type input "90"
type input "110"
type input "123"
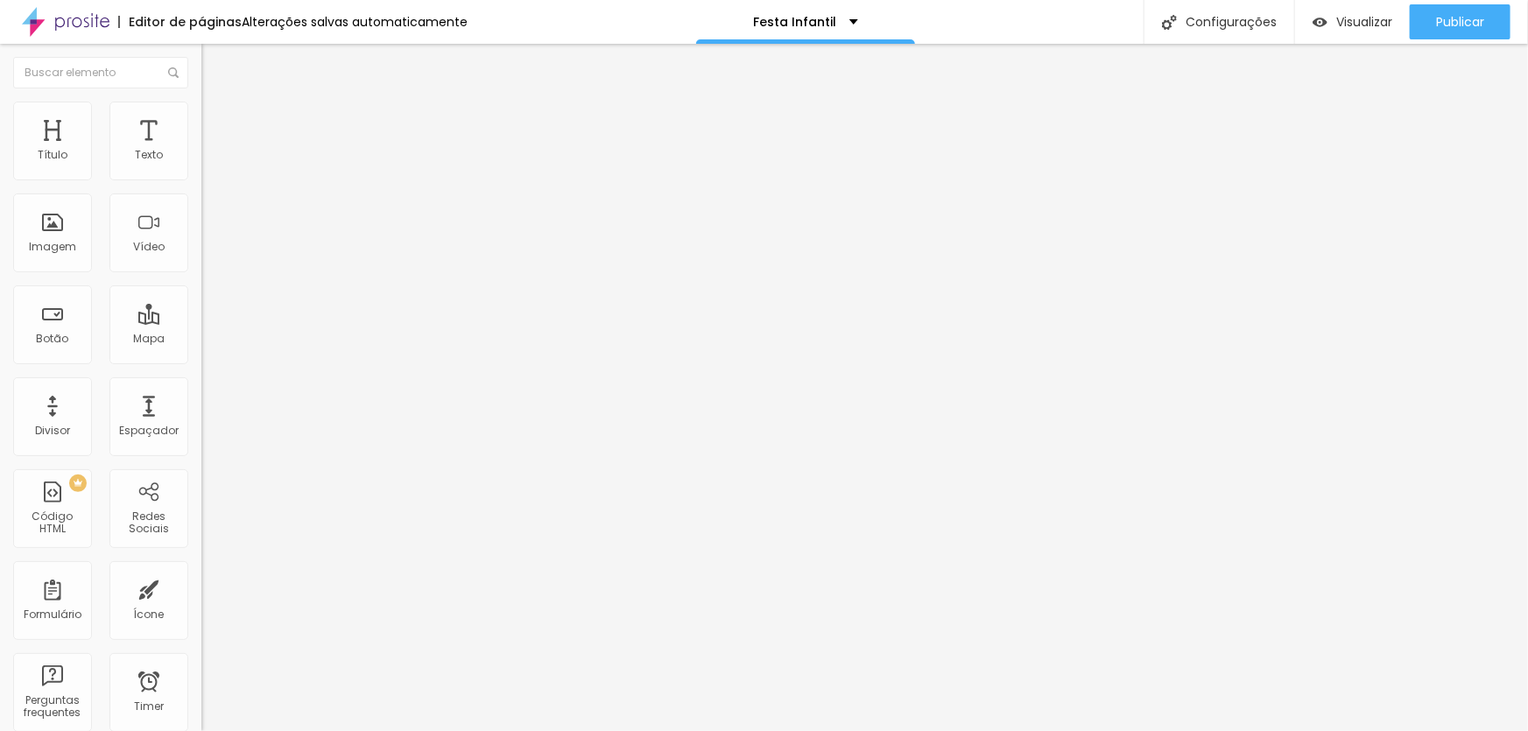
type input "123"
type input "137"
type input "138"
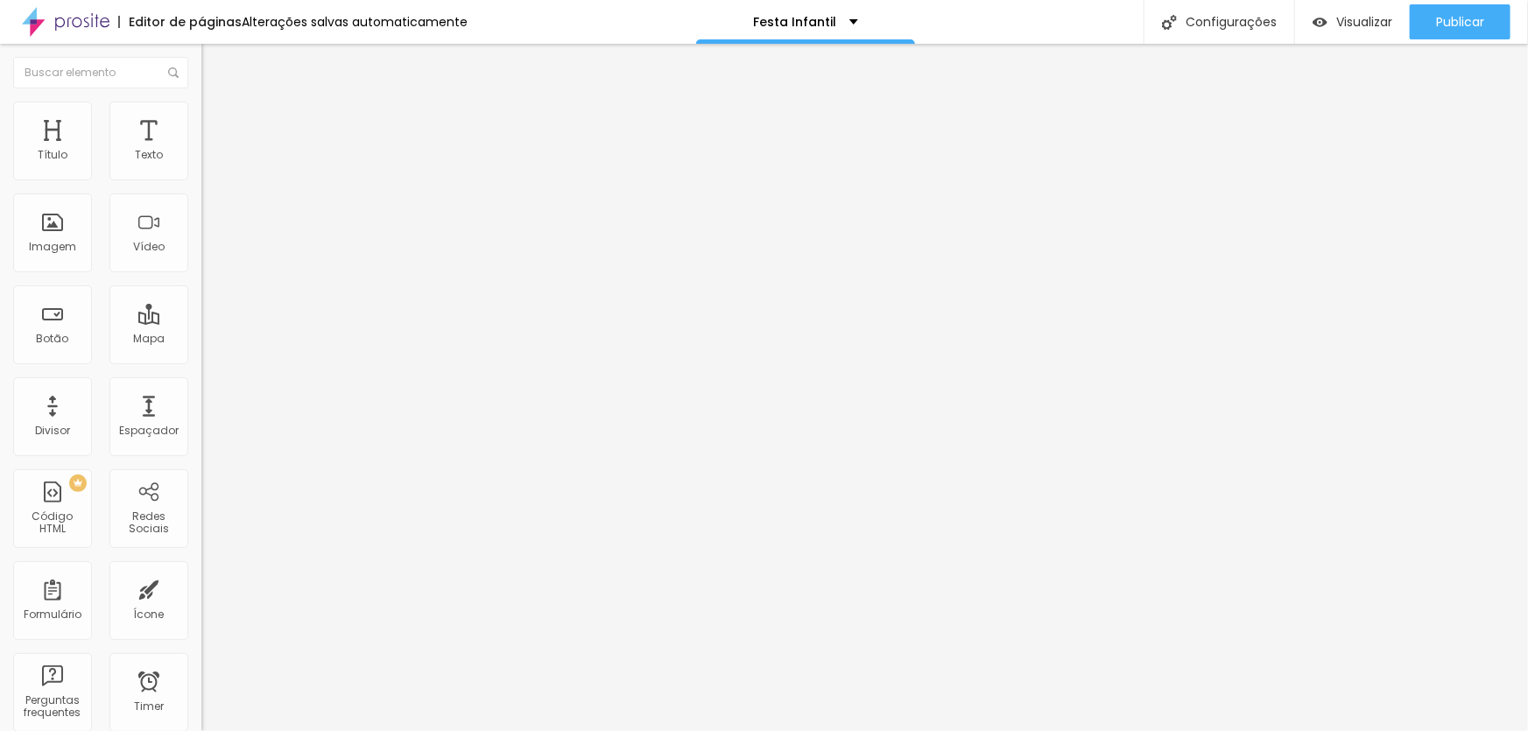
type input "141"
type input "143"
type input "146"
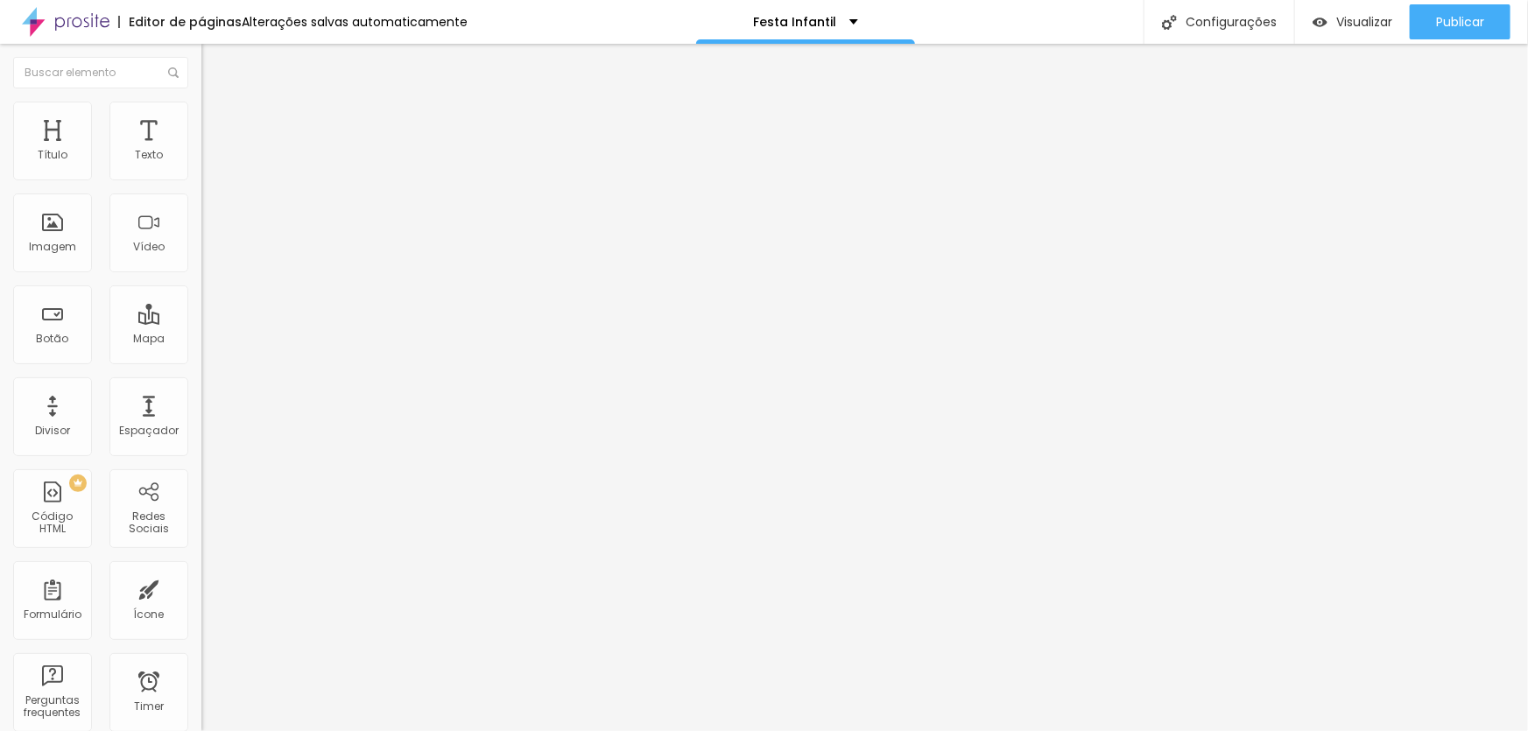
type input "146"
type input "158"
type input "162"
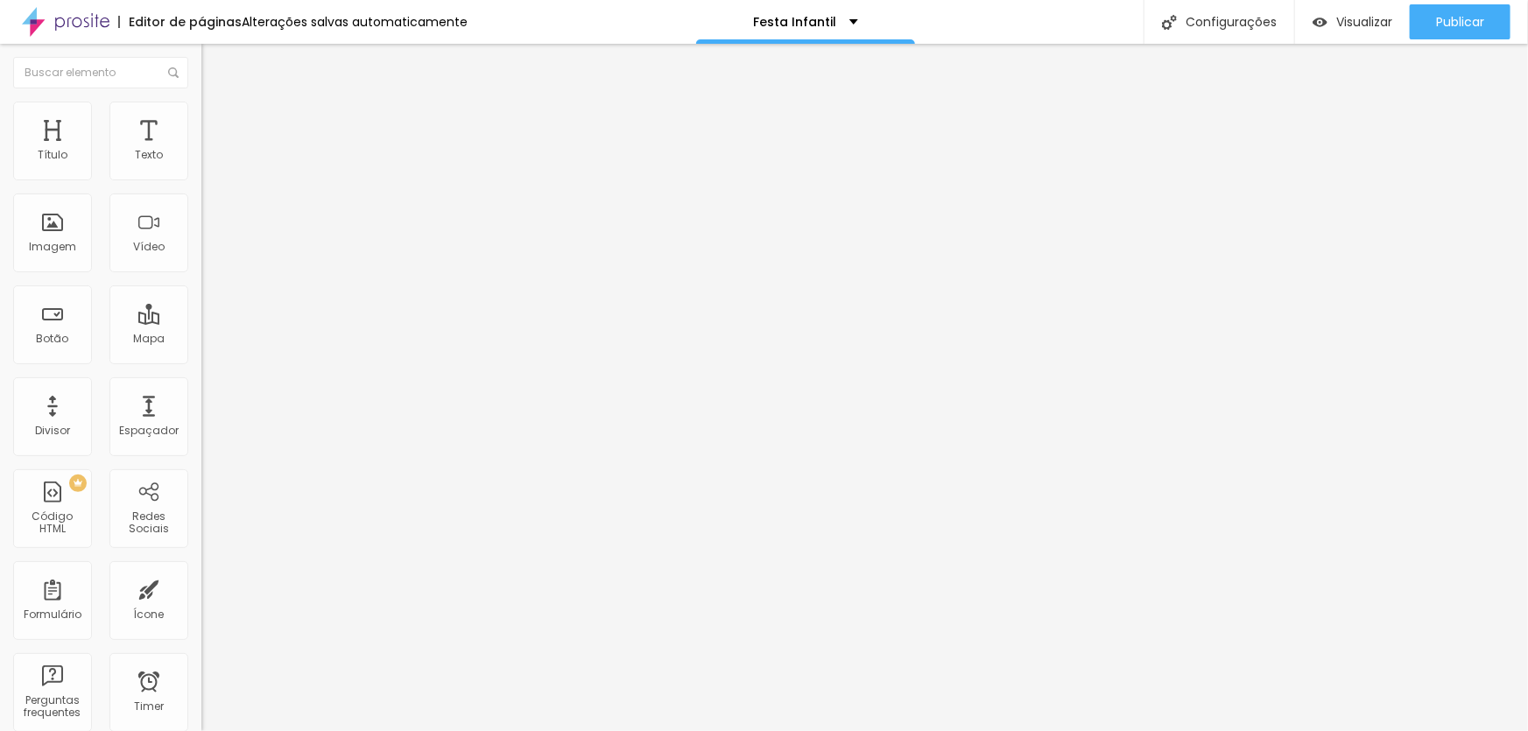
type input "165"
type input "168"
type input "170"
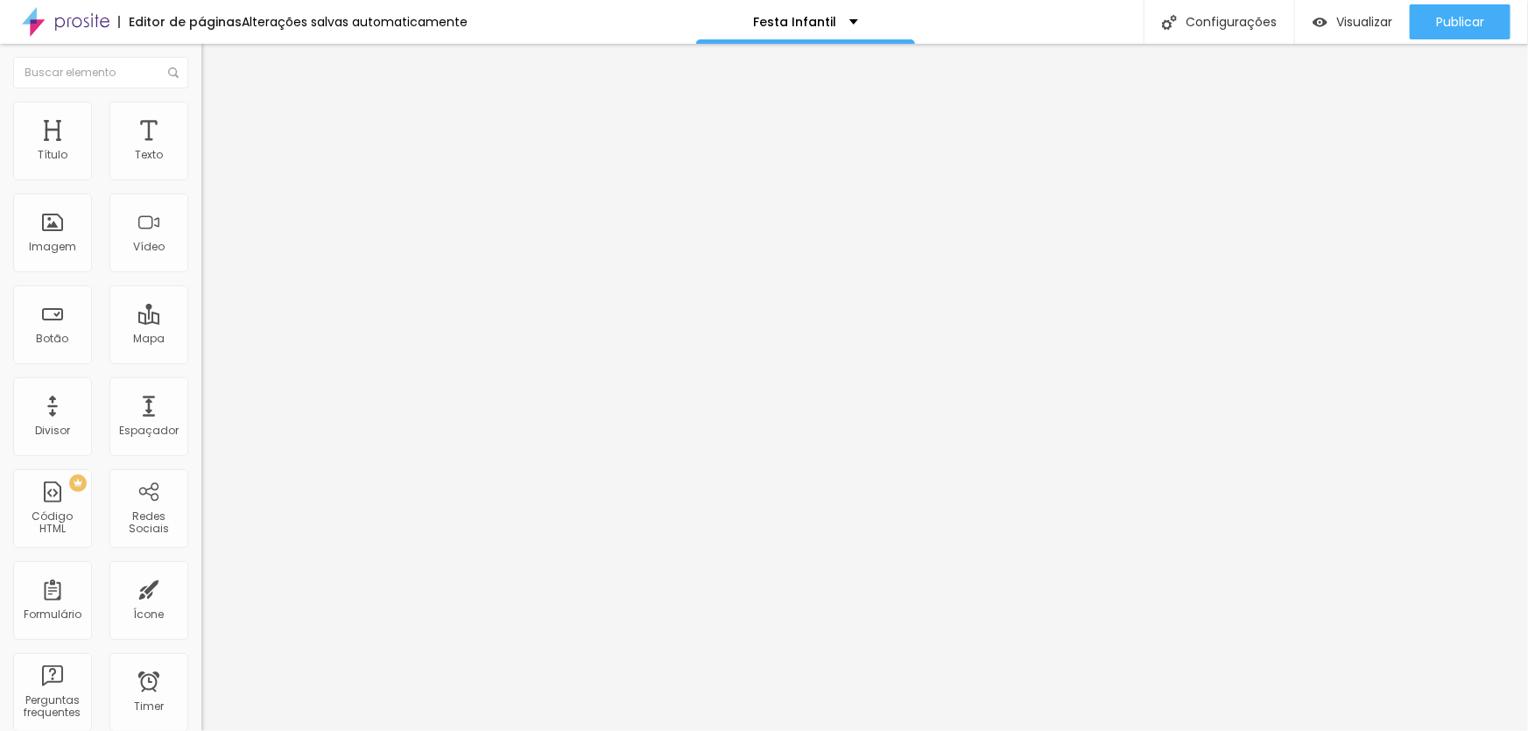
type input "170"
type input "175"
type input "179"
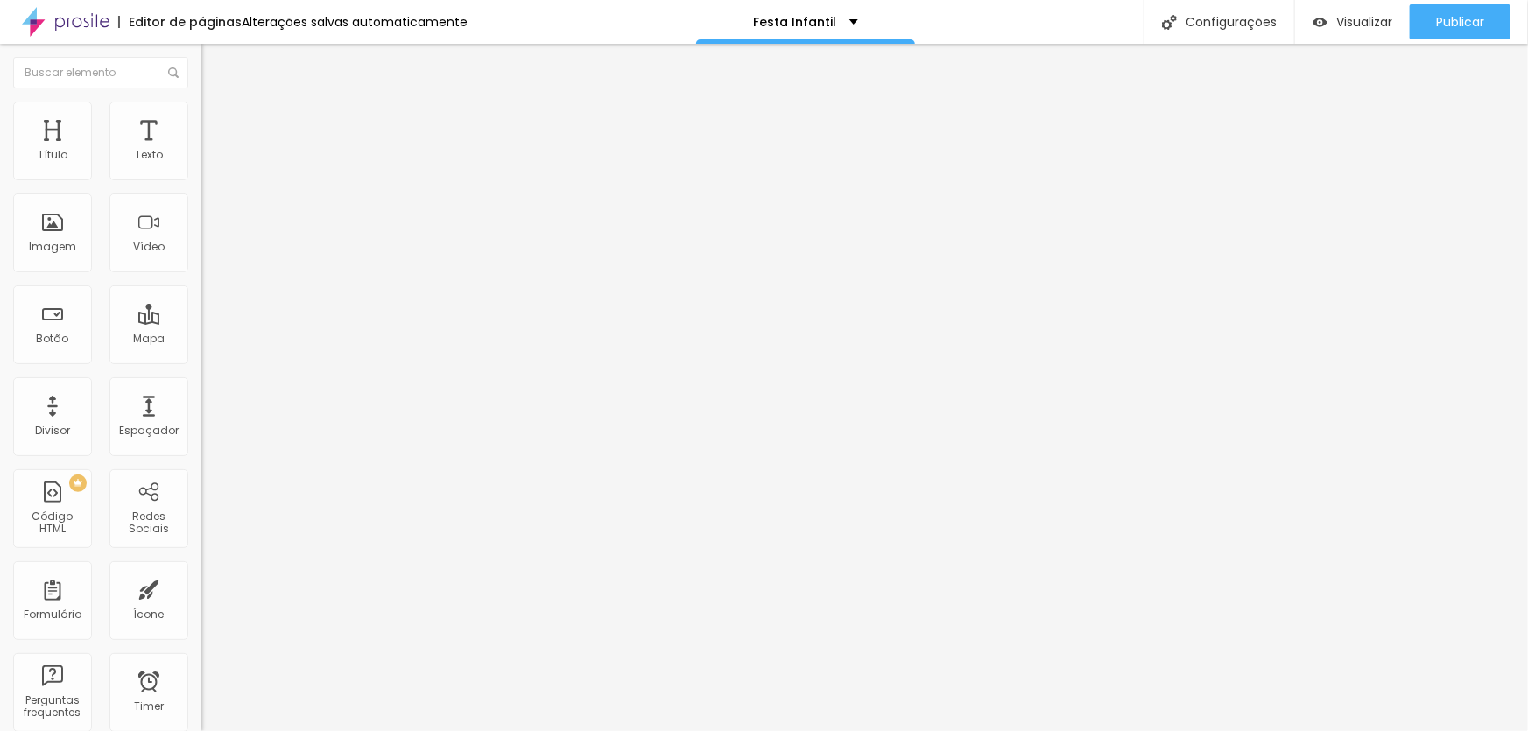
type input "187"
type input "190"
type input "192"
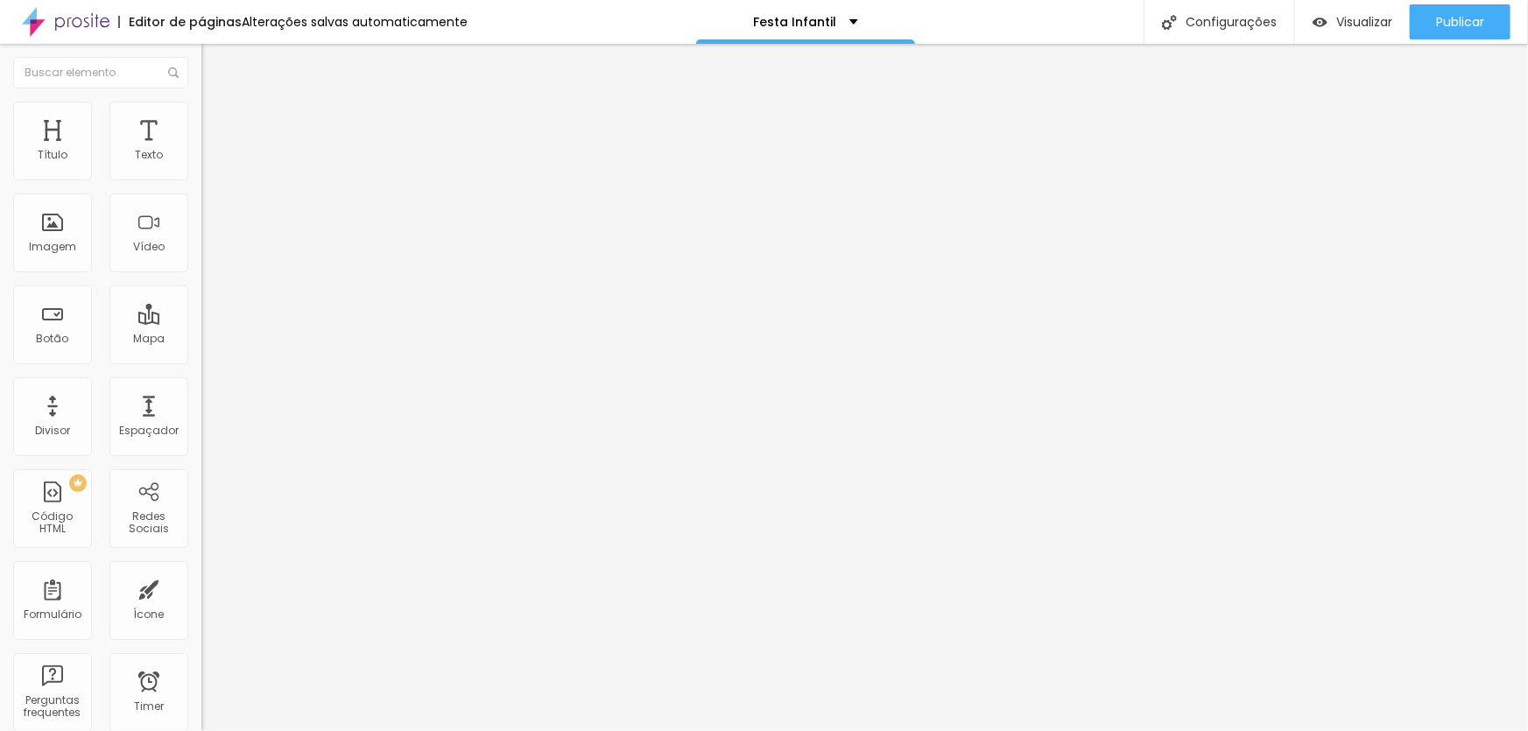
type input "192"
type input "195"
type input "196"
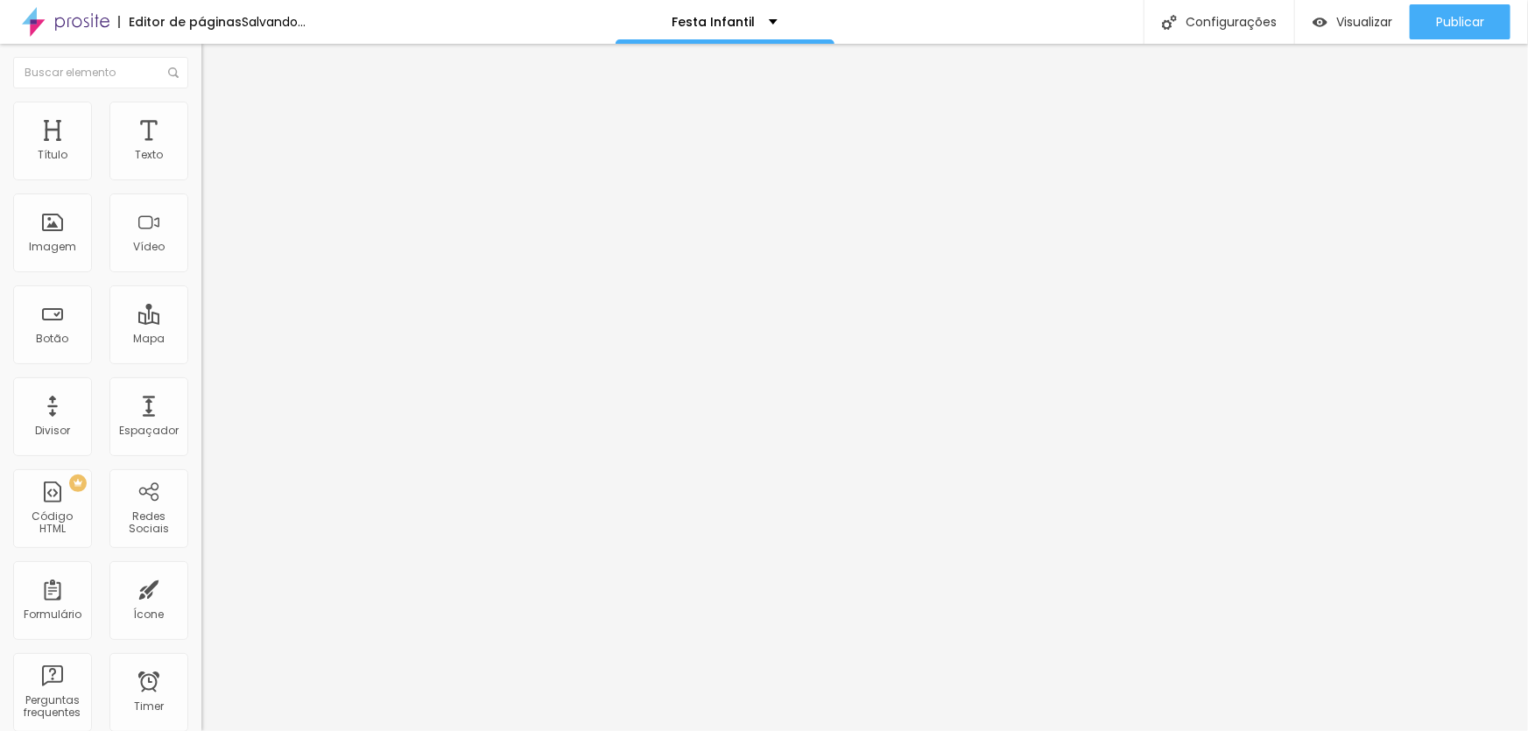
type input "200"
type input "149"
type input "0"
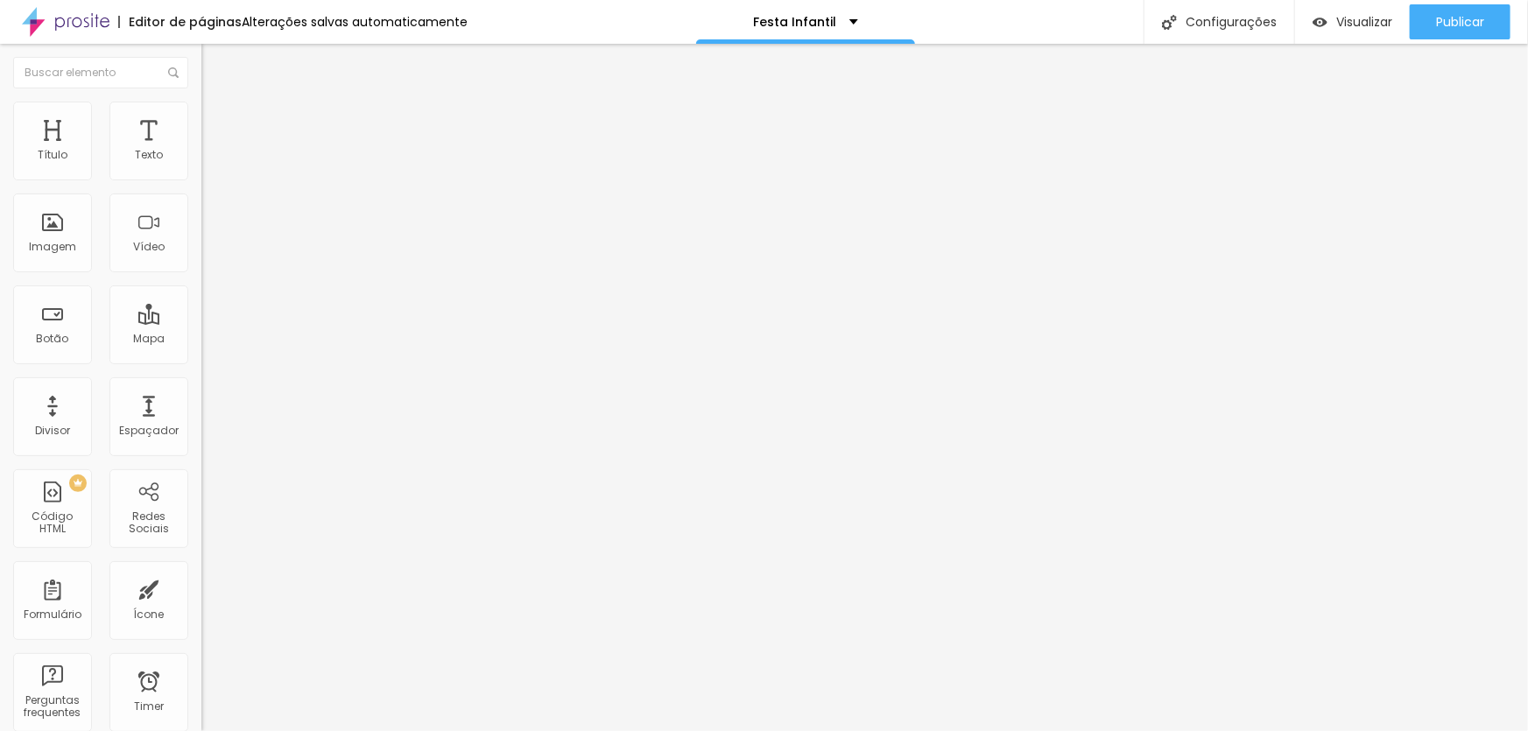
type input "0"
drag, startPoint x: 43, startPoint y: 220, endPoint x: 0, endPoint y: 219, distance: 42.9
click at [201, 384] on input "range" at bounding box center [257, 391] width 113 height 14
click at [135, 149] on div "Texto" at bounding box center [149, 155] width 28 height 12
click at [63, 126] on div "Título" at bounding box center [52, 141] width 79 height 79
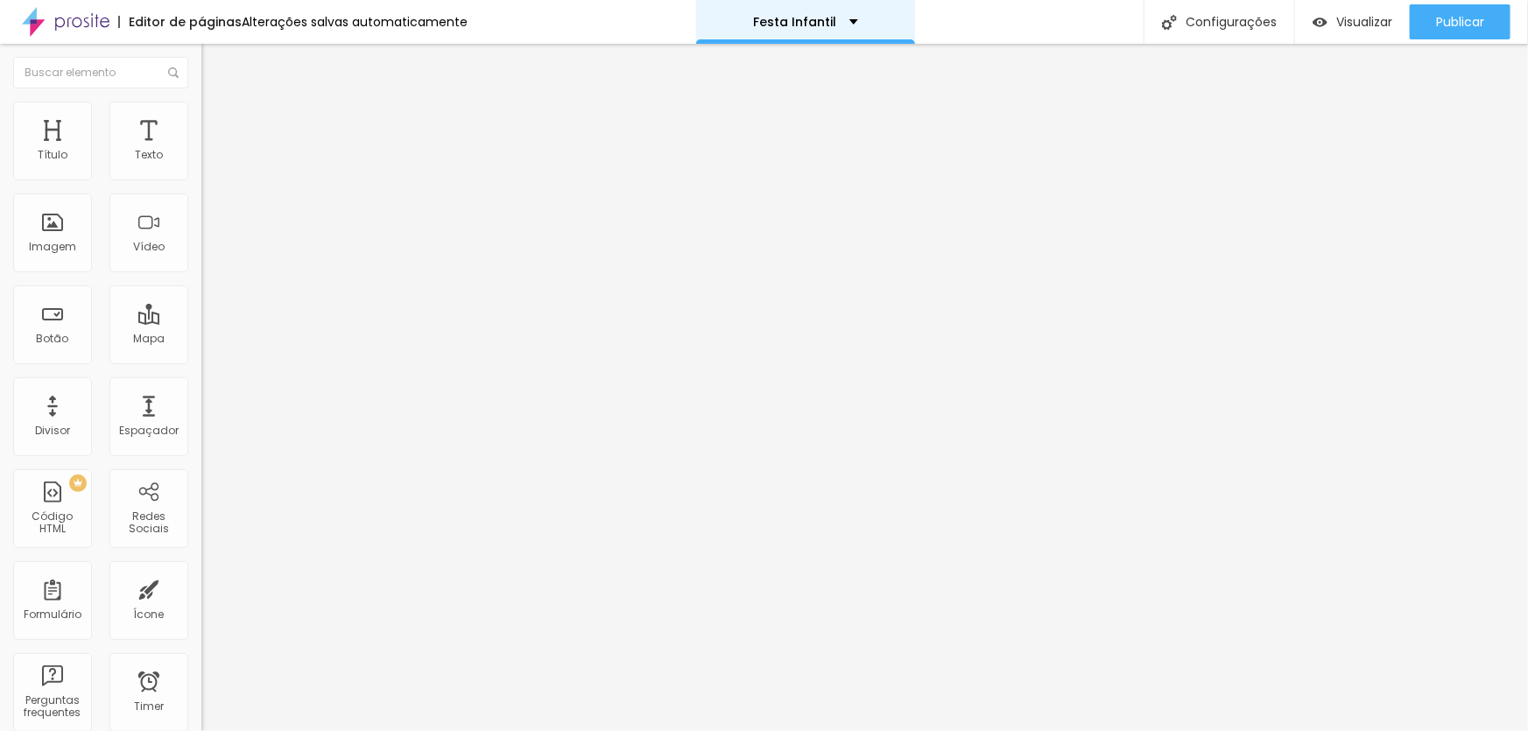
click at [784, 11] on div "Festa Infantil" at bounding box center [805, 22] width 219 height 44
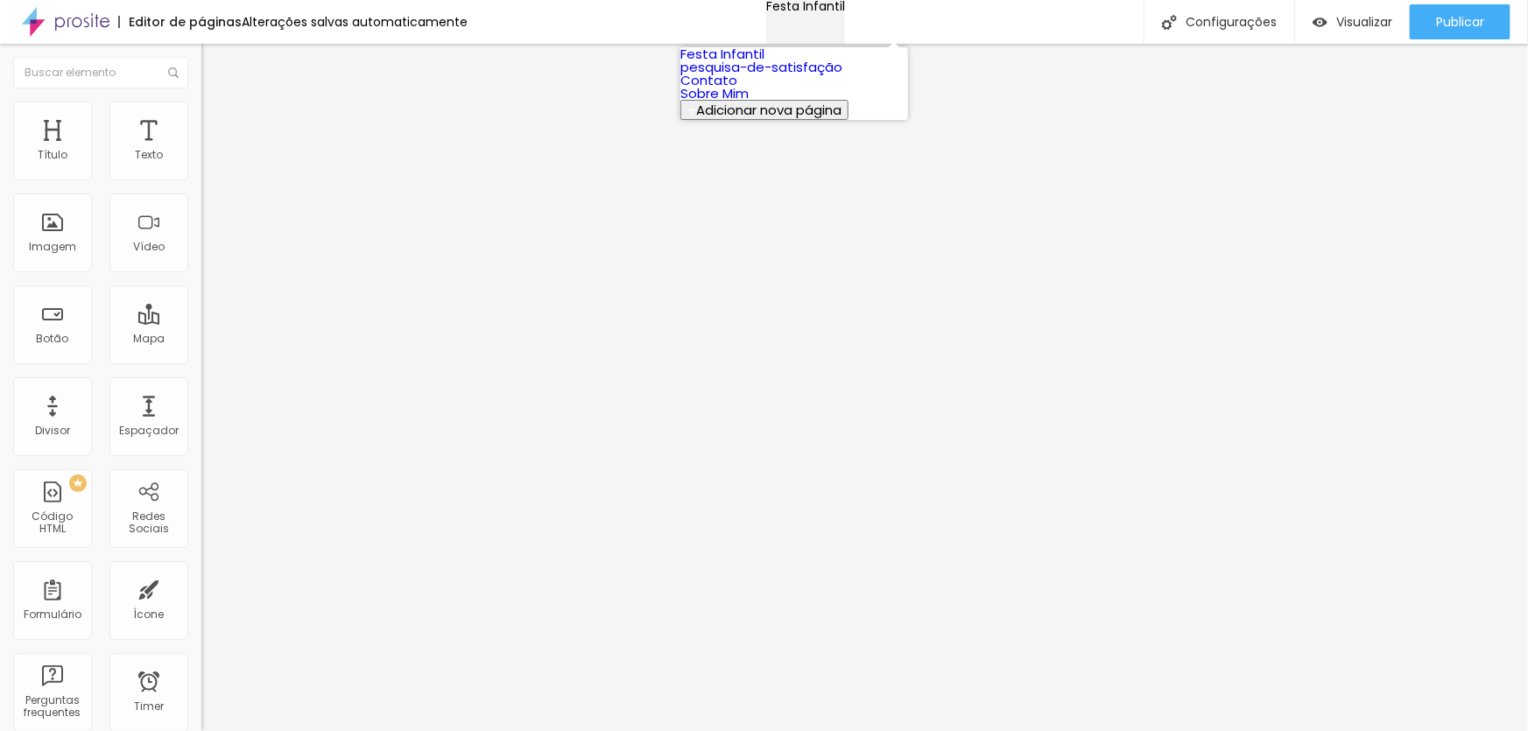
click at [783, 12] on div "Festa Infantil" at bounding box center [805, 6] width 79 height 12
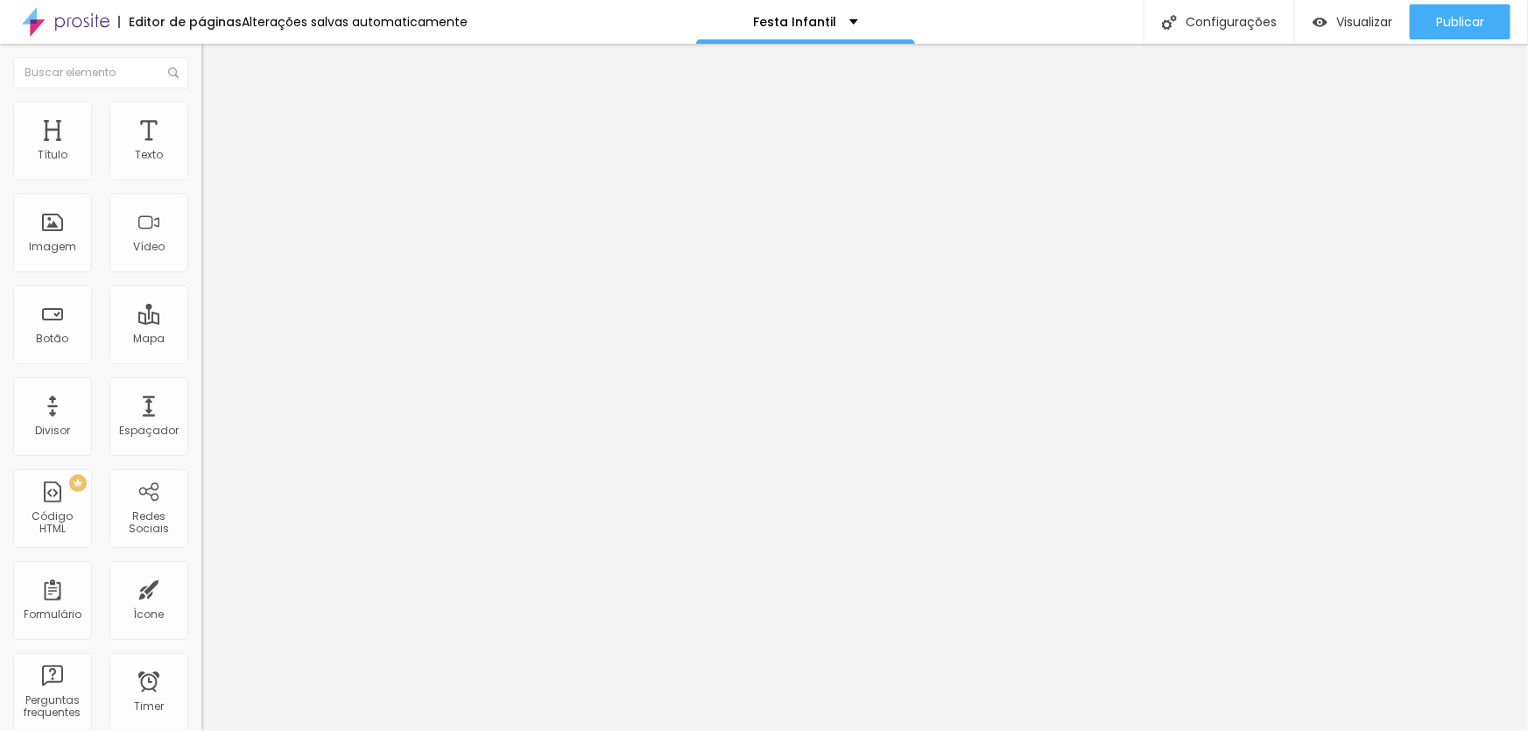
click at [201, 165] on span "Titulo 2" at bounding box center [229, 155] width 57 height 22
click at [201, 107] on img at bounding box center [209, 110] width 16 height 16
type input "13"
type input "17"
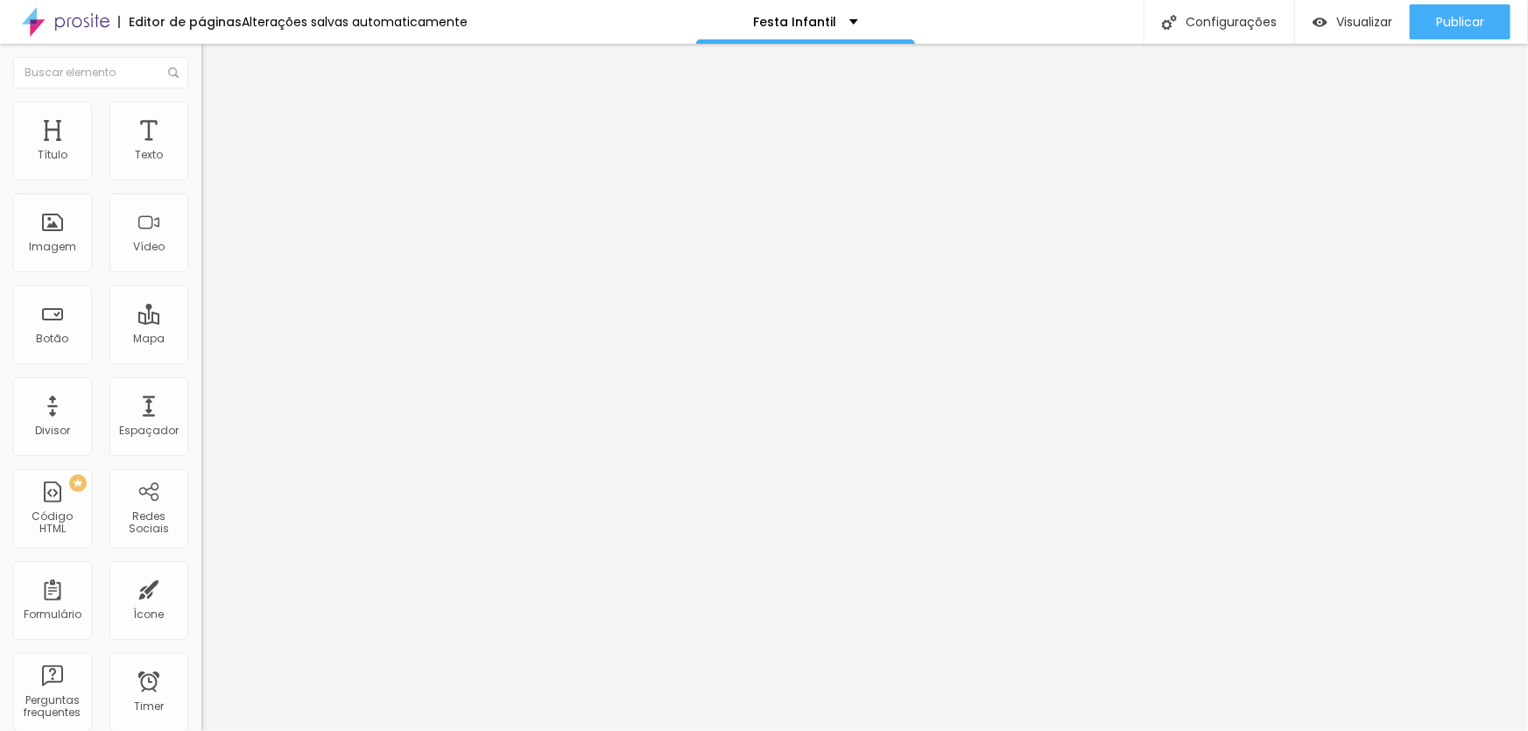
type input "17"
type input "20"
type input "23"
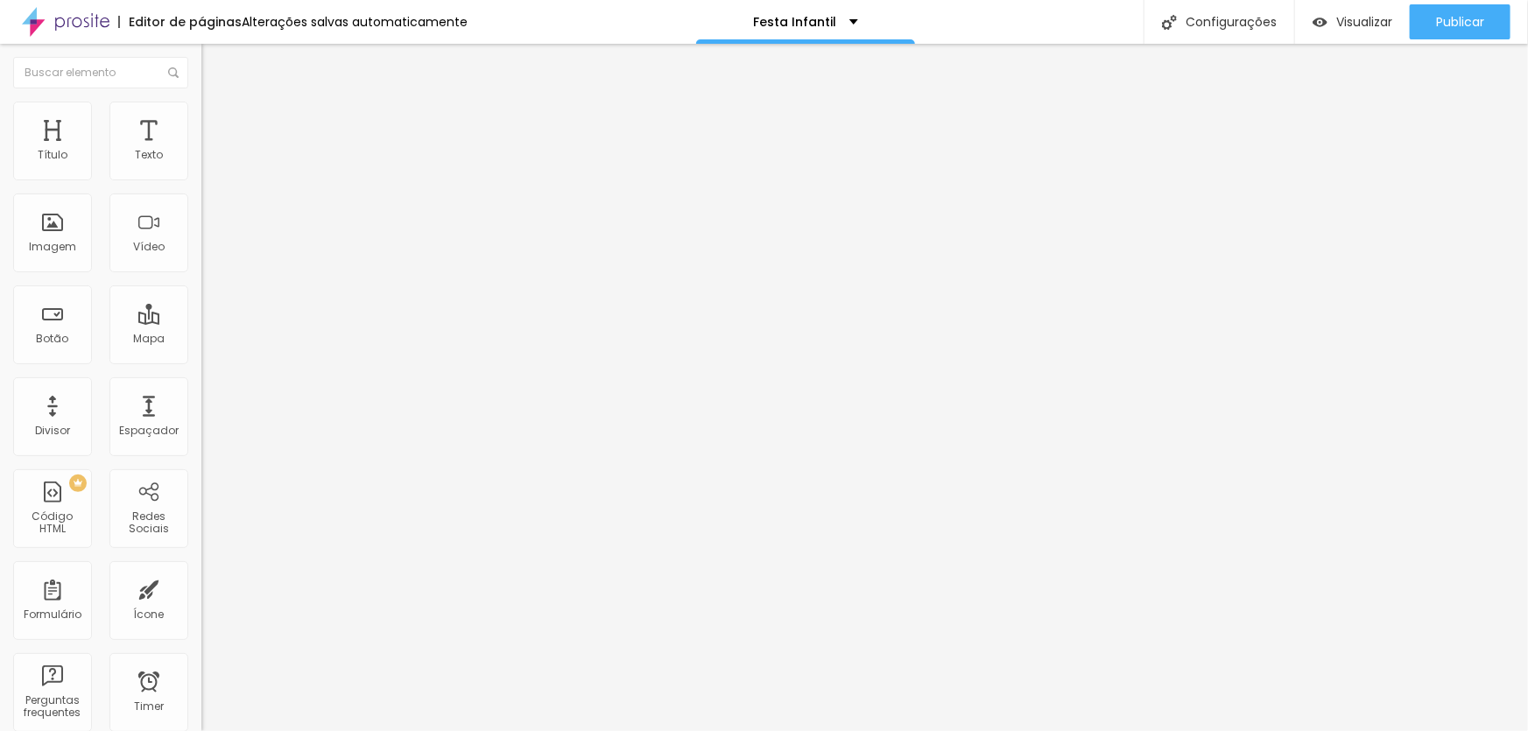
type input "25"
type input "27"
type input "28"
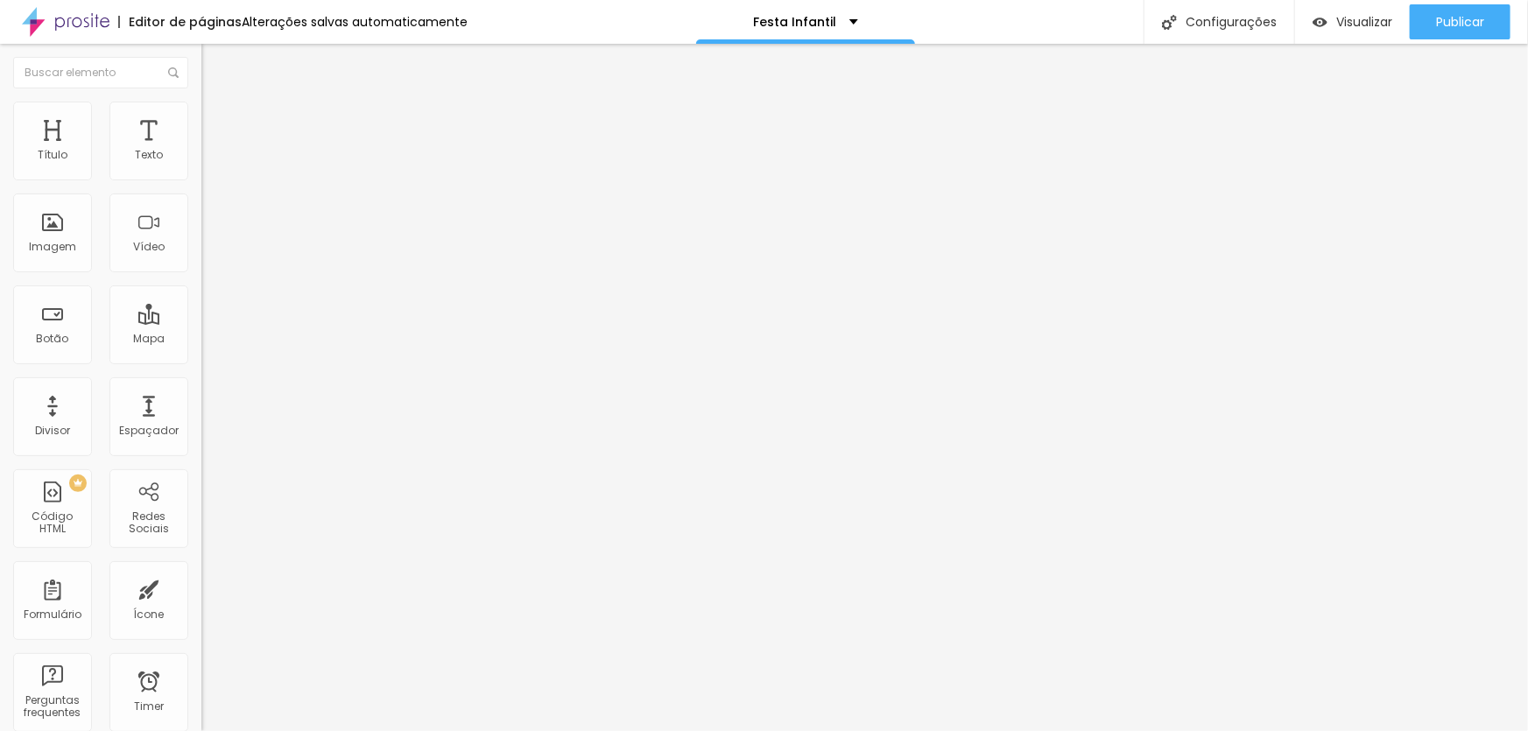
type input "28"
type input "27"
type input "26"
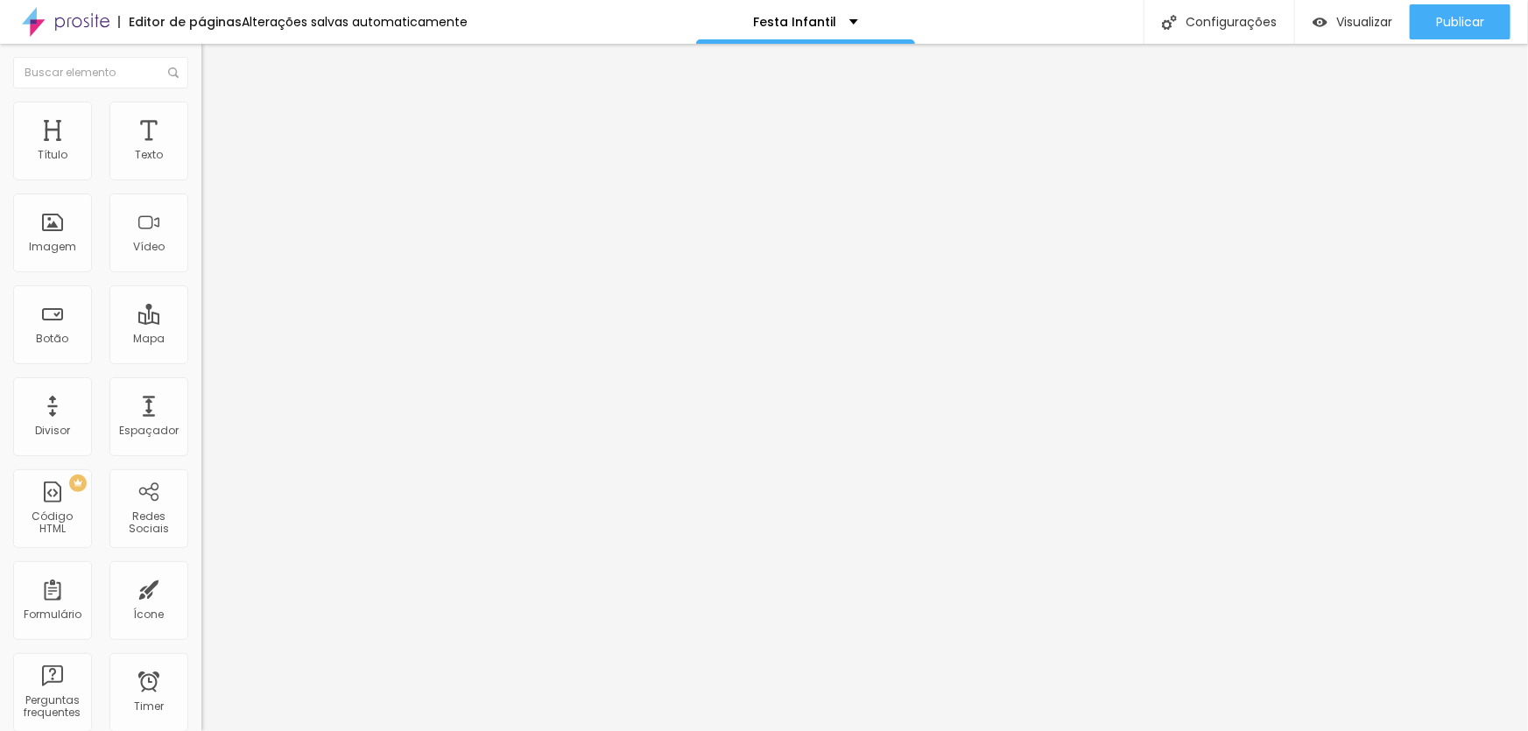
type input "25"
type input "23"
type input "22"
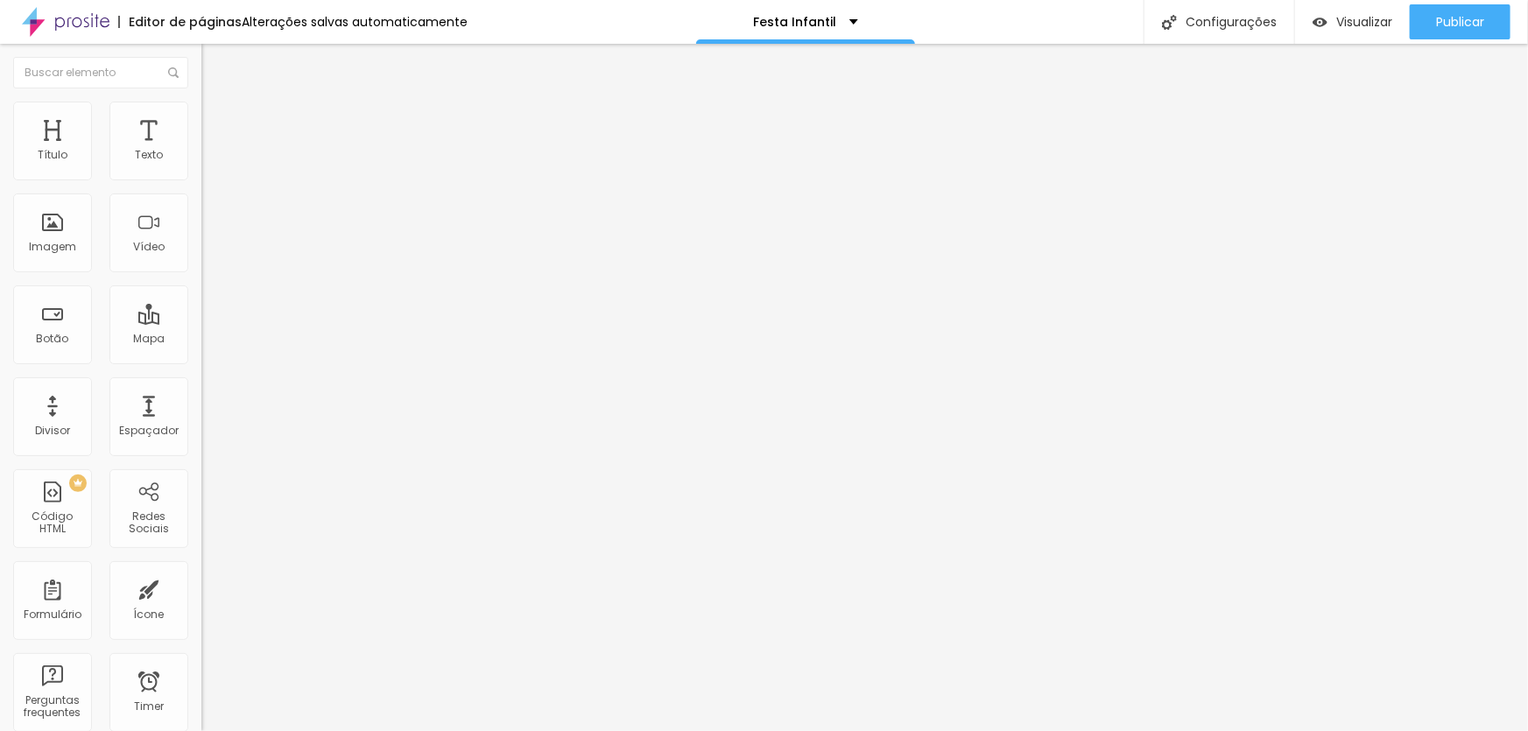
type input "22"
type input "21"
type input "20"
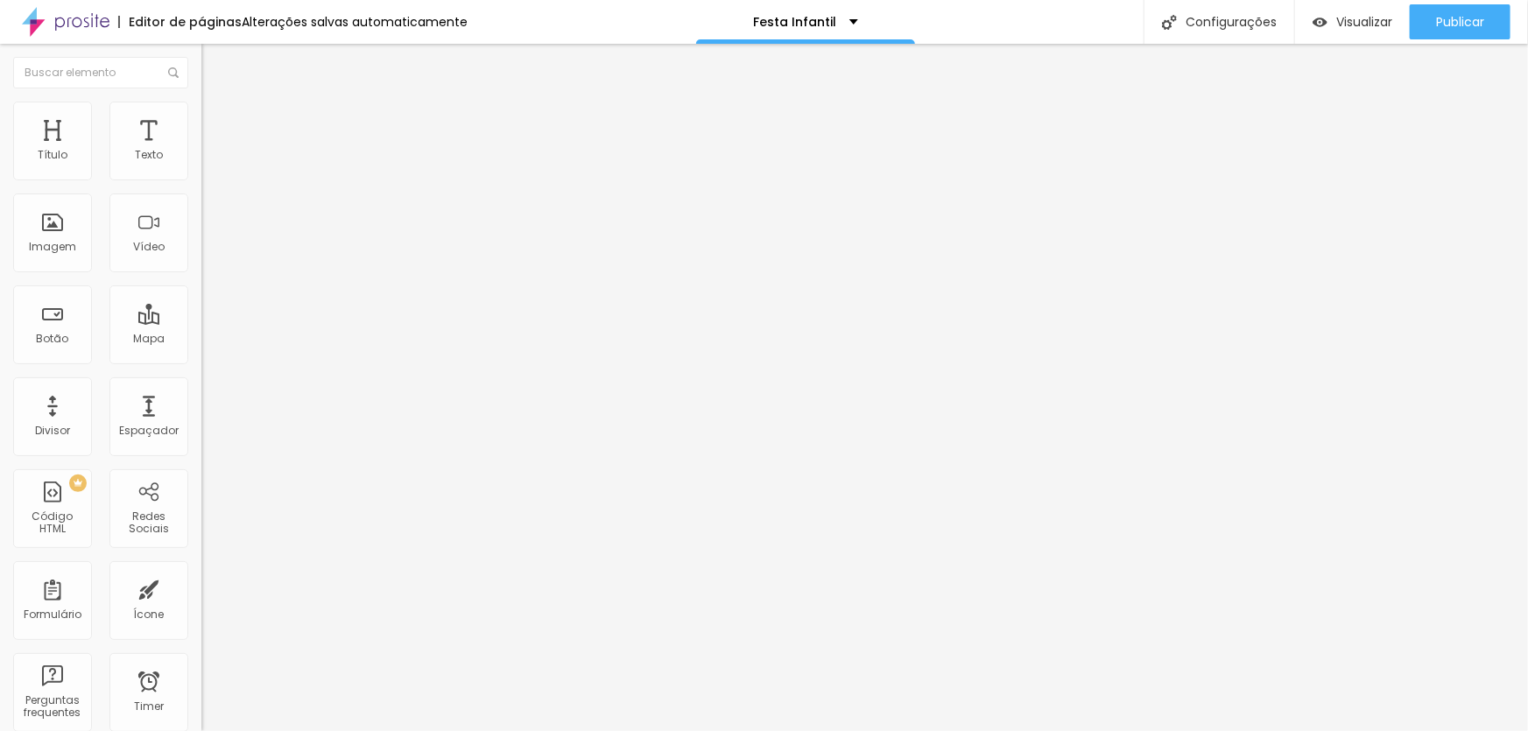
type input "16"
type input "15"
type input "11"
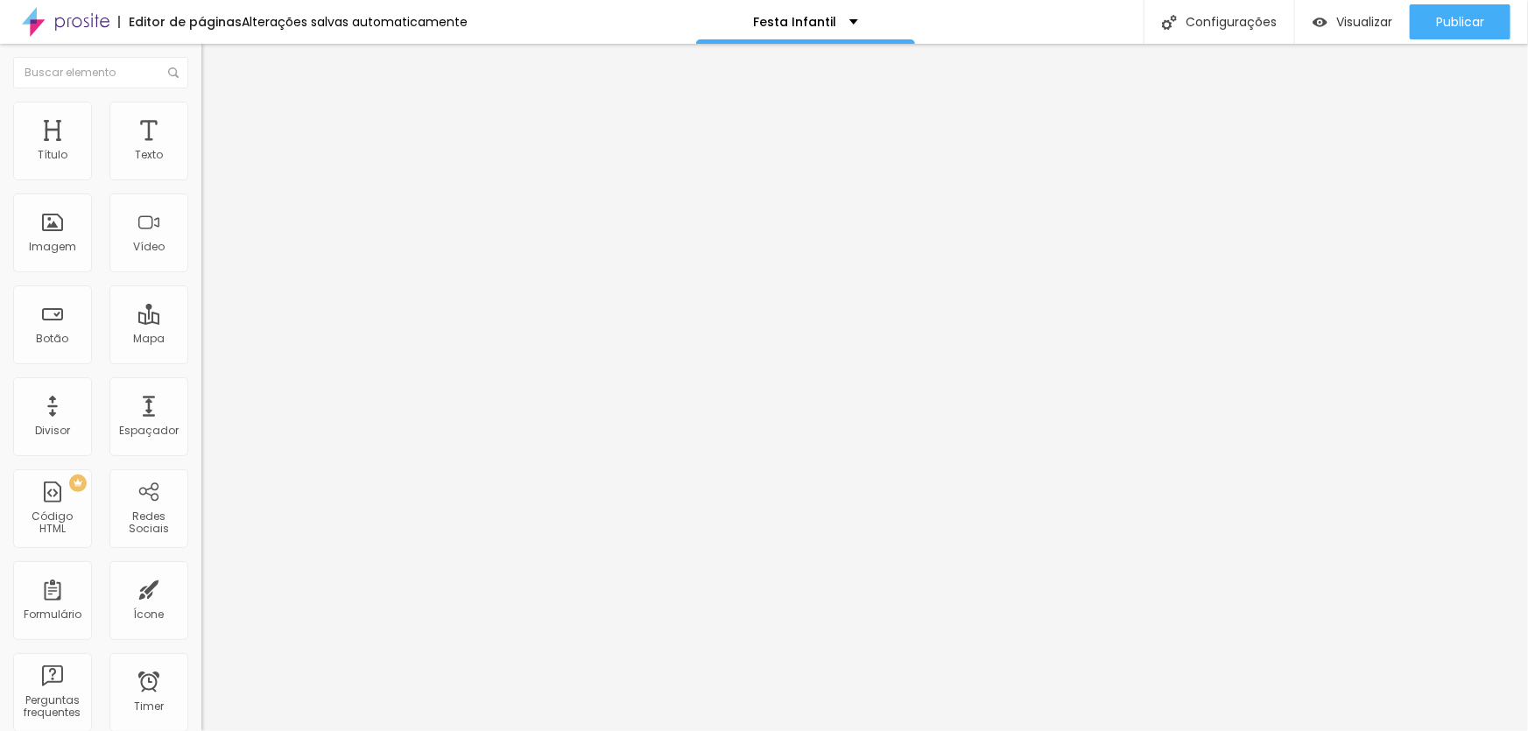
type input "11"
type input "10"
type input "8"
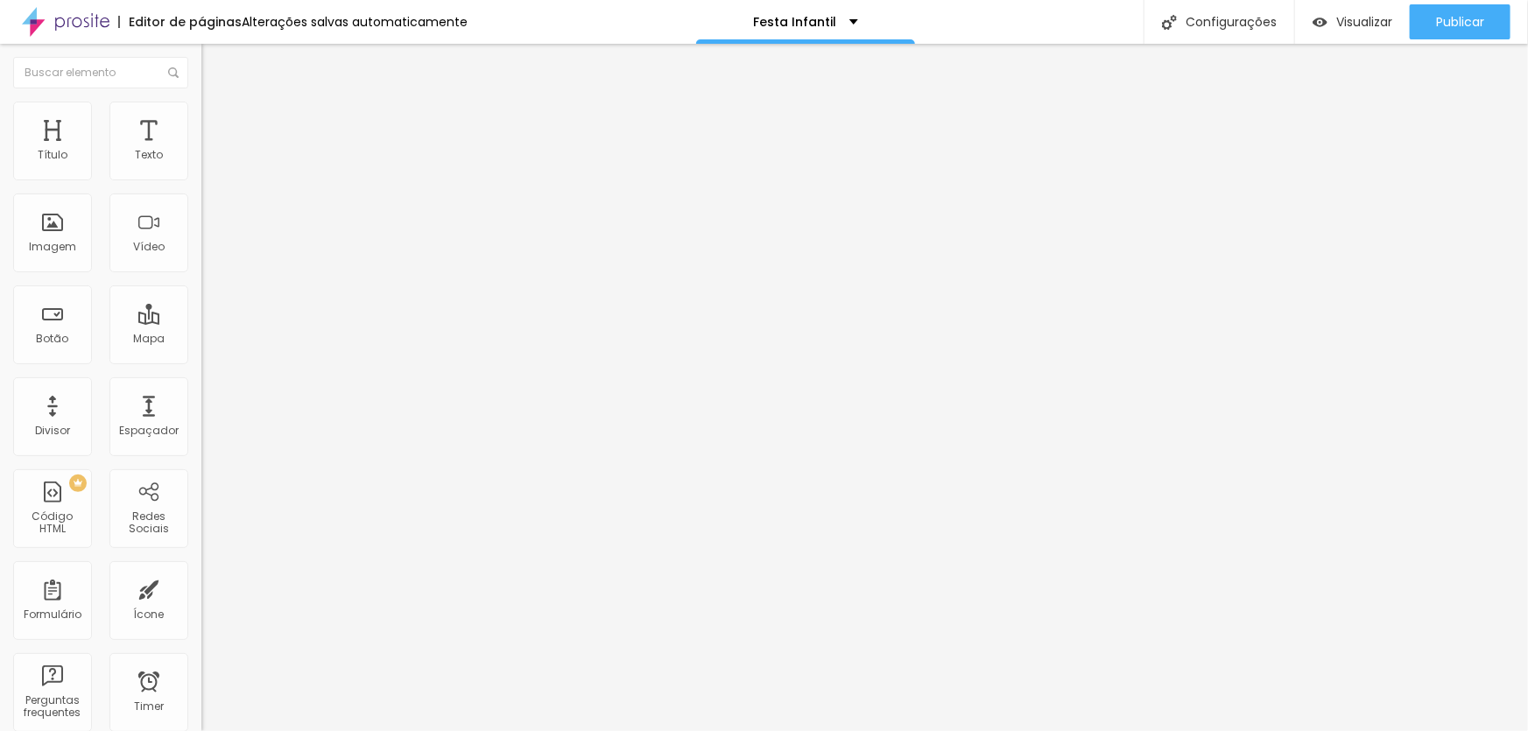
type input "5"
type input "4"
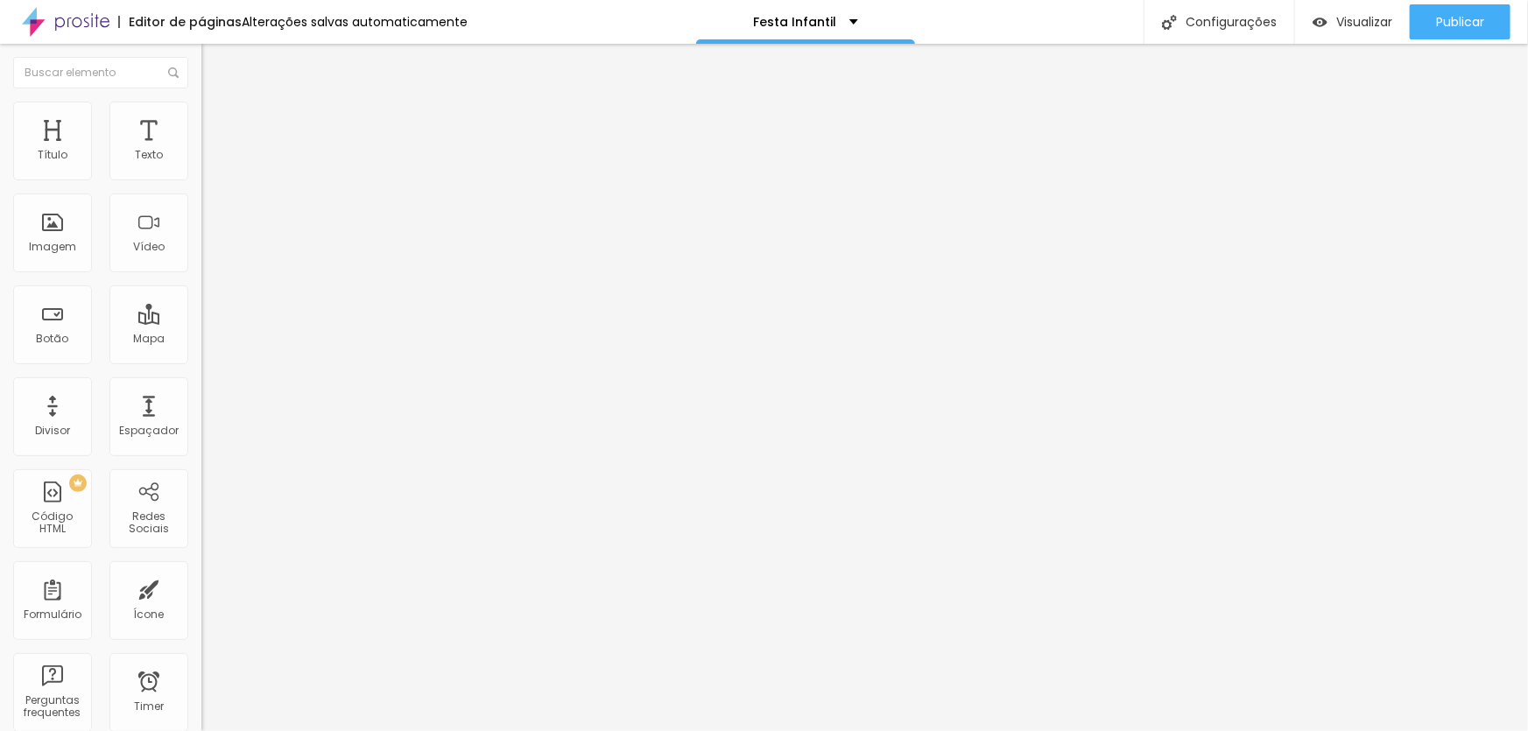
click at [201, 322] on input "range" at bounding box center [257, 329] width 113 height 14
click at [201, 102] on li "Estilo" at bounding box center [301, 93] width 201 height 18
click at [201, 180] on div "Titulo 1 H1 Titulo 2 H2 Titulo 3 H3 Titulo 4 H4 Titulo 5 H5 Titulo 6 H6" at bounding box center [301, 171] width 201 height 82
click at [201, 151] on span "Titulo 1" at bounding box center [229, 138] width 57 height 25
click at [208, 254] on icon "button" at bounding box center [213, 248] width 11 height 11
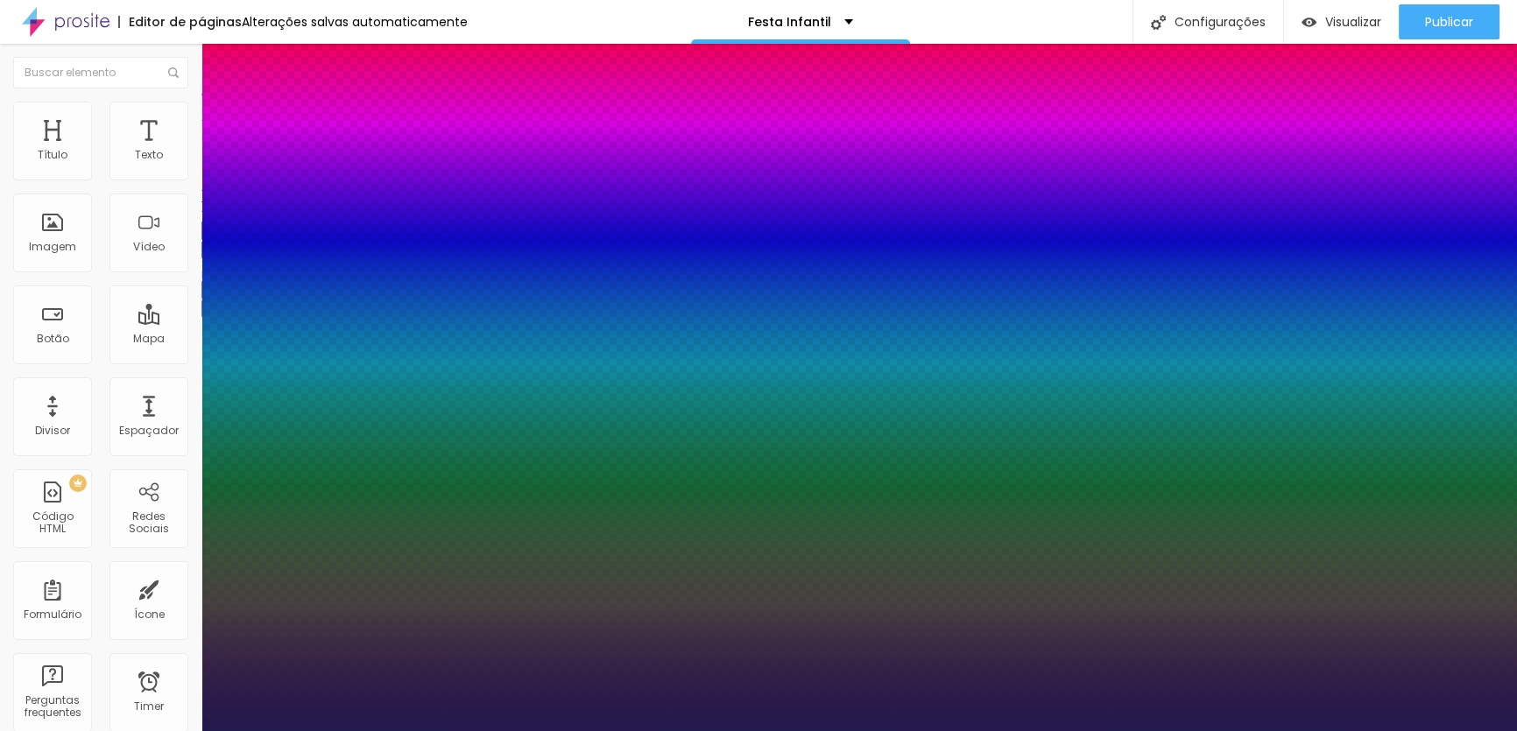
type input "1"
type input "24"
type input "1"
type input "26"
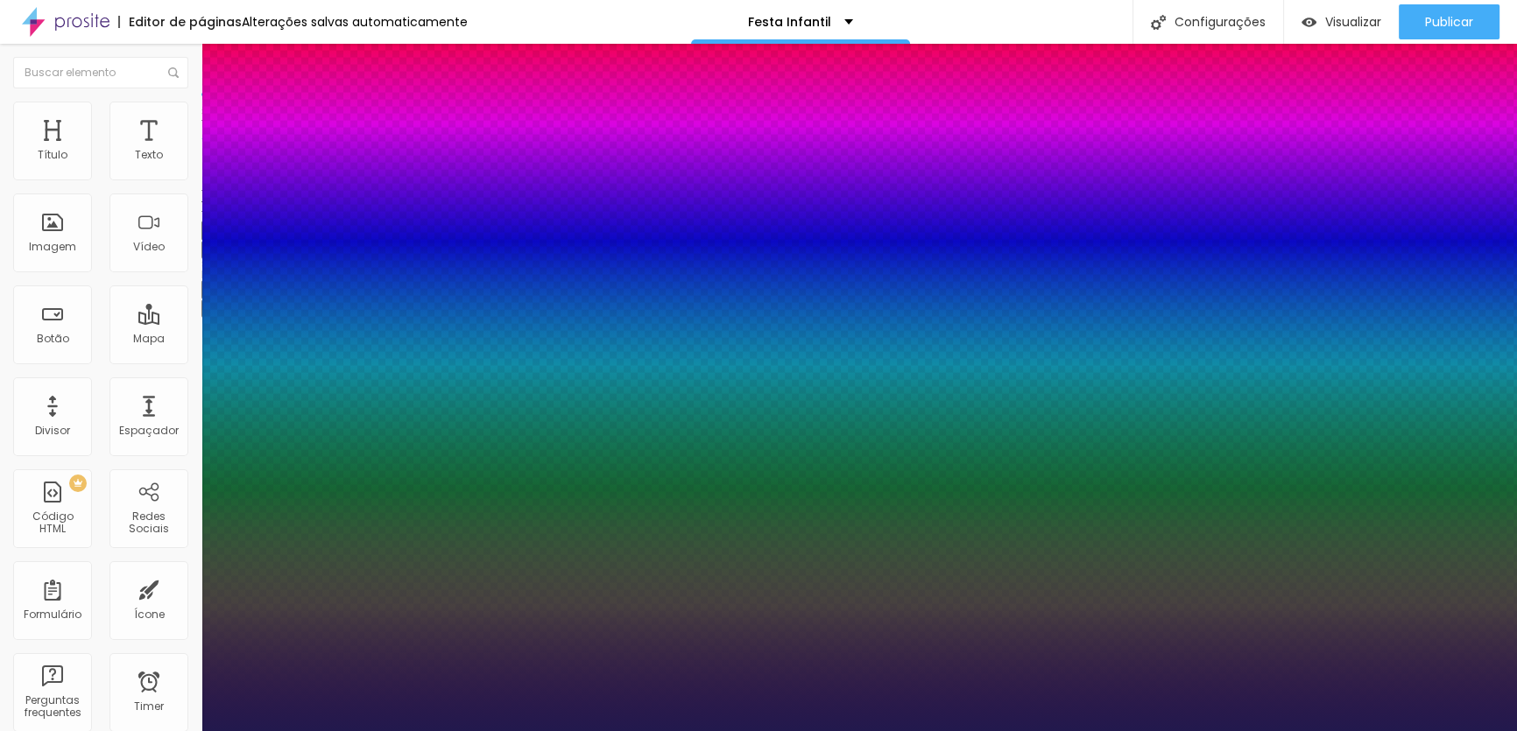
type input "26"
type input "1"
type input "27"
type input "1"
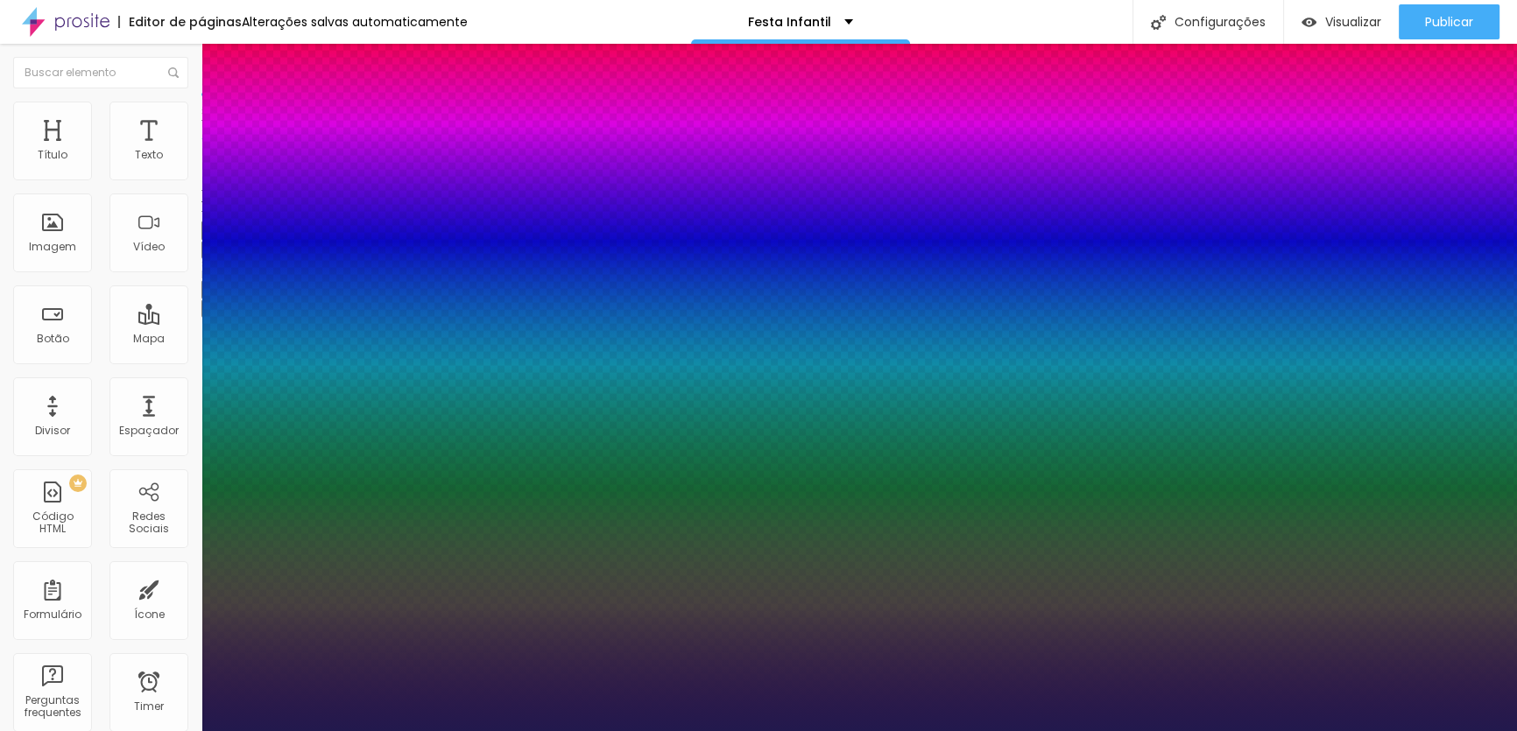
type input "29"
drag, startPoint x: 245, startPoint y: 495, endPoint x: 255, endPoint y: 502, distance: 11.9
drag, startPoint x: 228, startPoint y: 535, endPoint x: 227, endPoint y: 524, distance: 10.5
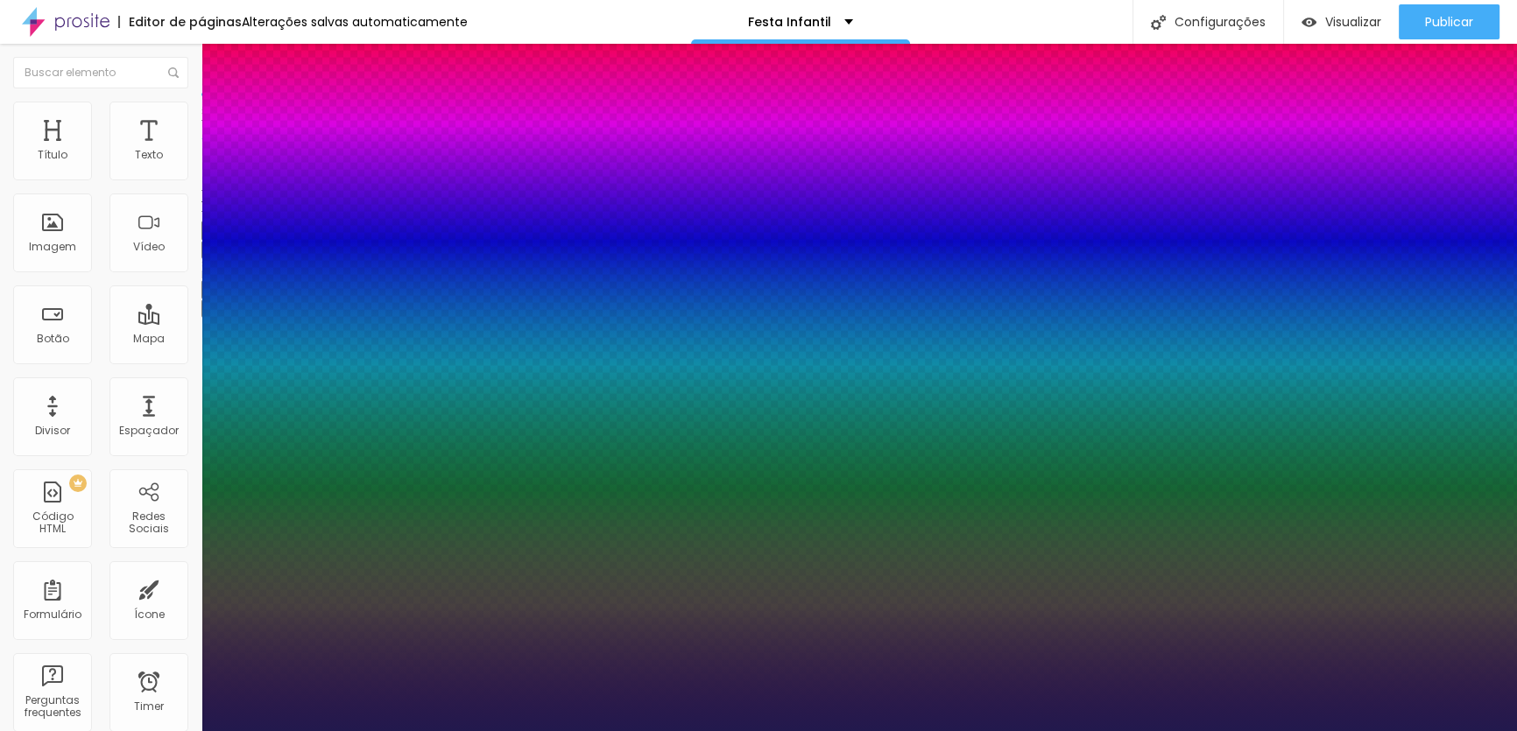
drag, startPoint x: 232, startPoint y: 570, endPoint x: 242, endPoint y: 569, distance: 9.7
drag, startPoint x: 292, startPoint y: 619, endPoint x: 317, endPoint y: 654, distance: 42.8
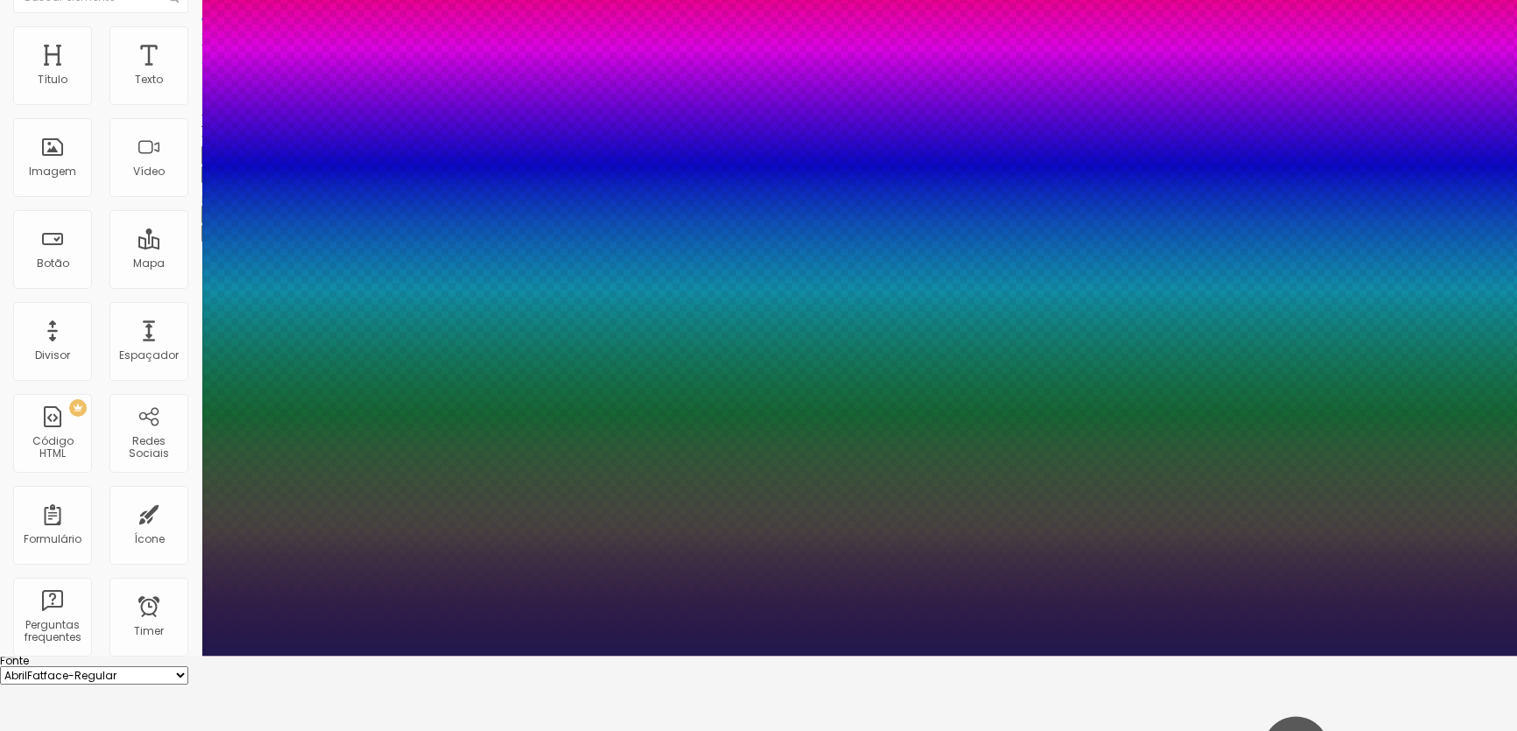
scroll to position [80, 0]
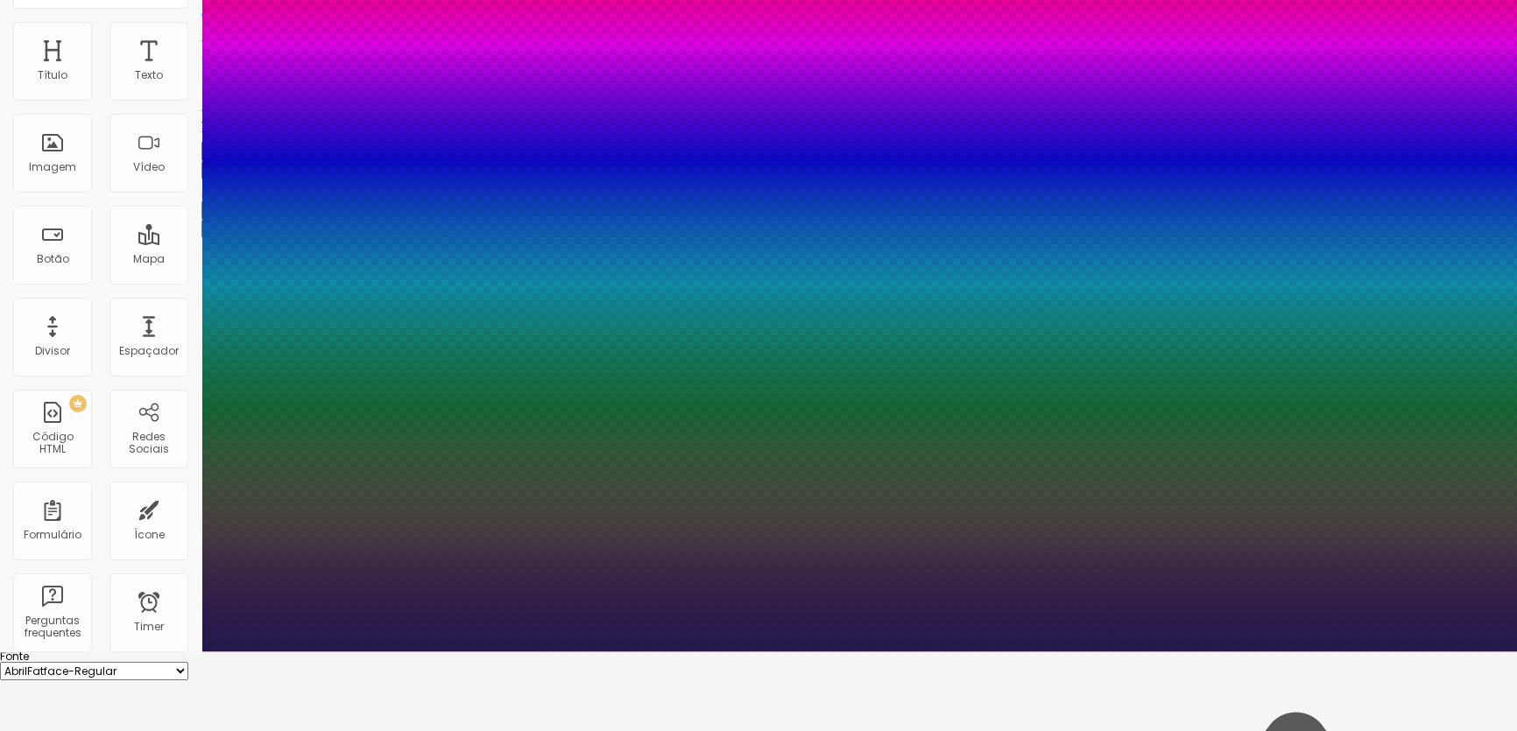
click at [188, 662] on select "AbrilFatface-Regular Actor-Regular Alegreya AlegreyaBlack Alice Allan-Bold Alla…" at bounding box center [94, 671] width 188 height 18
click at [187, 662] on select "AbrilFatface-Regular Actor-Regular Alegreya AlegreyaBlack Alice Allan-Bold Alla…" at bounding box center [94, 671] width 188 height 18
click at [131, 651] on div at bounding box center [758, 651] width 1517 height 0
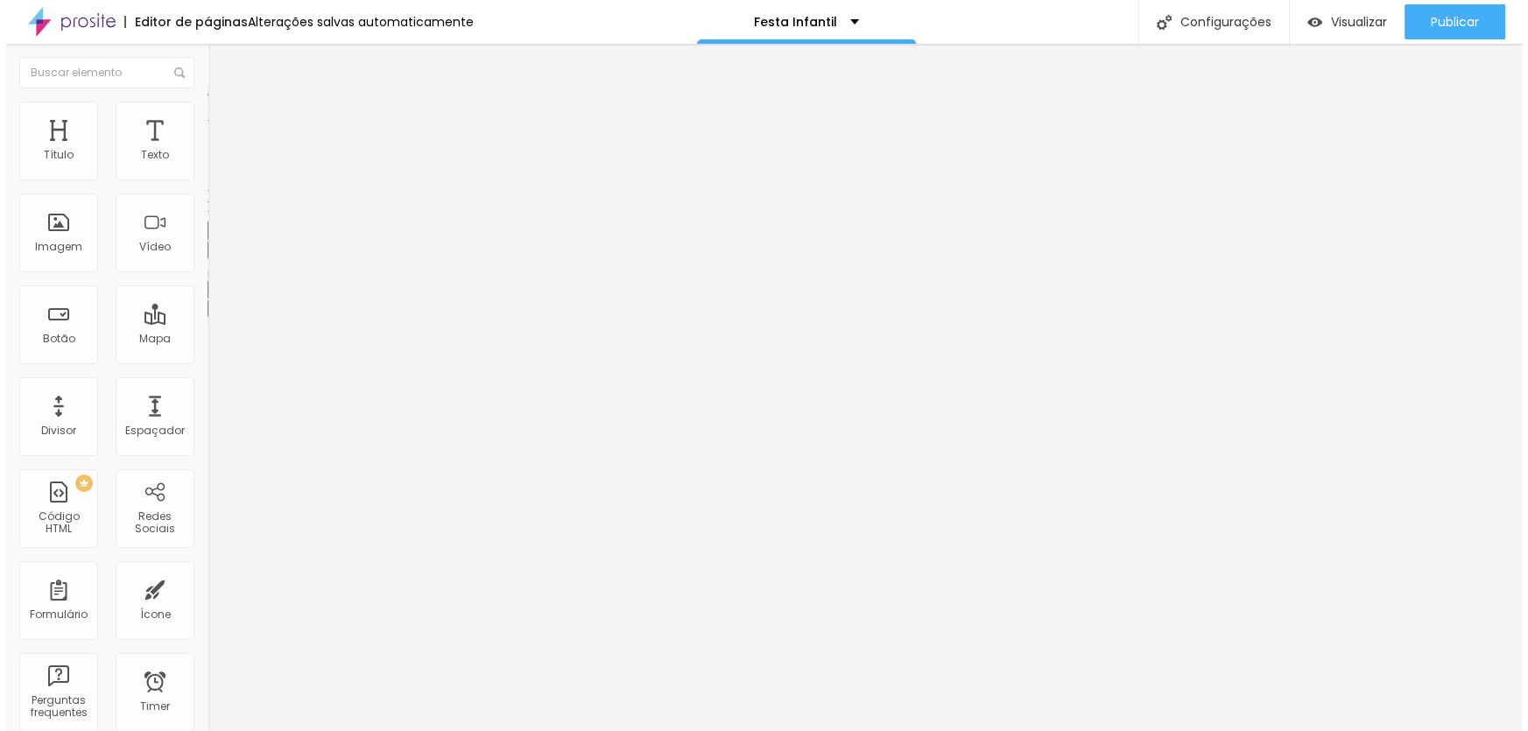
scroll to position [0, 0]
click at [201, 107] on li "Avançado" at bounding box center [301, 111] width 201 height 18
drag, startPoint x: 61, startPoint y: 203, endPoint x: 55, endPoint y: 194, distance: 11.4
click at [201, 570] on input "range" at bounding box center [257, 577] width 113 height 14
drag, startPoint x: 47, startPoint y: 176, endPoint x: 38, endPoint y: 160, distance: 18.5
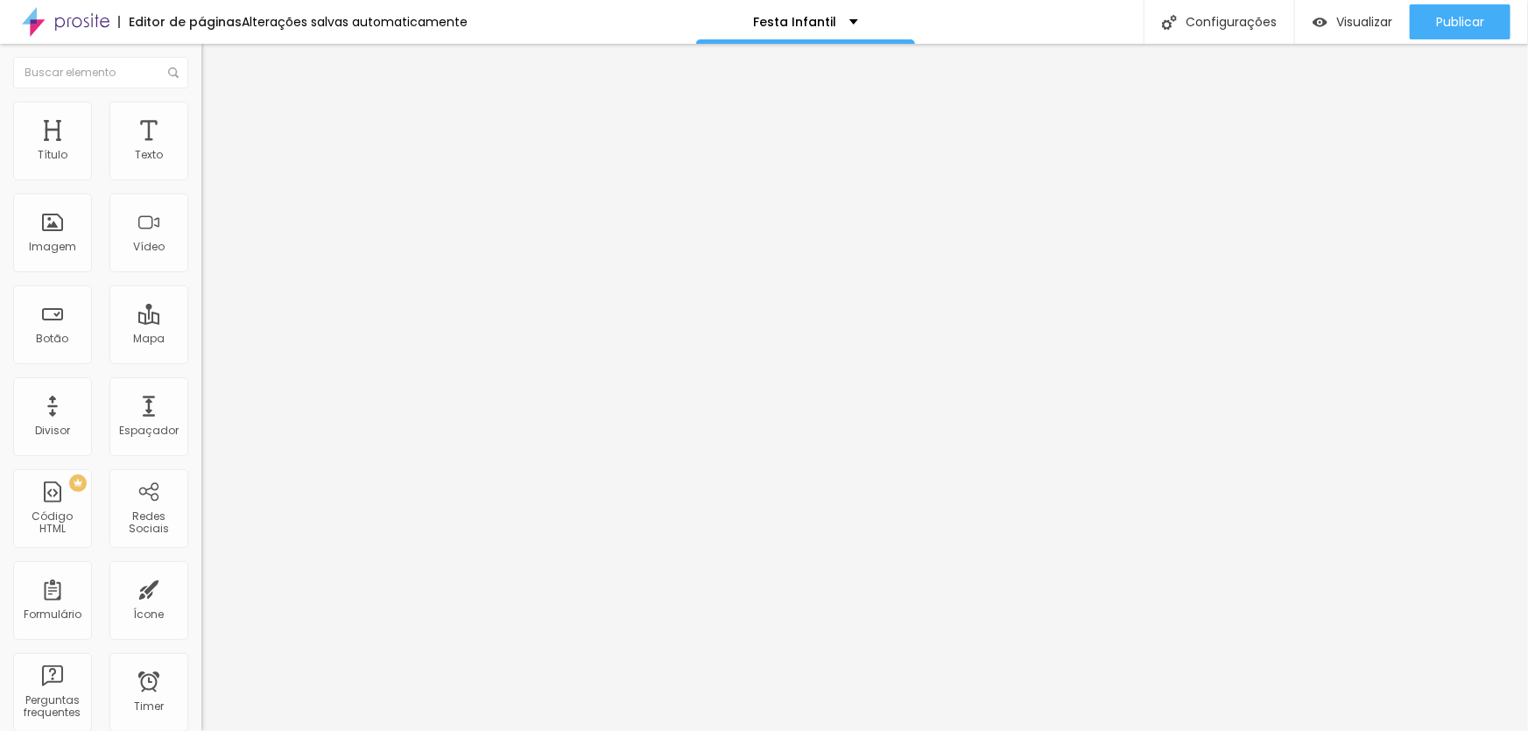
click at [201, 160] on div "4 Espaço de cima" at bounding box center [301, 243] width 201 height 248
click at [215, 61] on img "button" at bounding box center [222, 64] width 14 height 14
click at [201, 112] on li "Avançado" at bounding box center [301, 111] width 201 height 18
click at [201, 116] on ul "Estilo Avançado" at bounding box center [301, 101] width 201 height 35
click at [201, 100] on img at bounding box center [209, 92] width 16 height 16
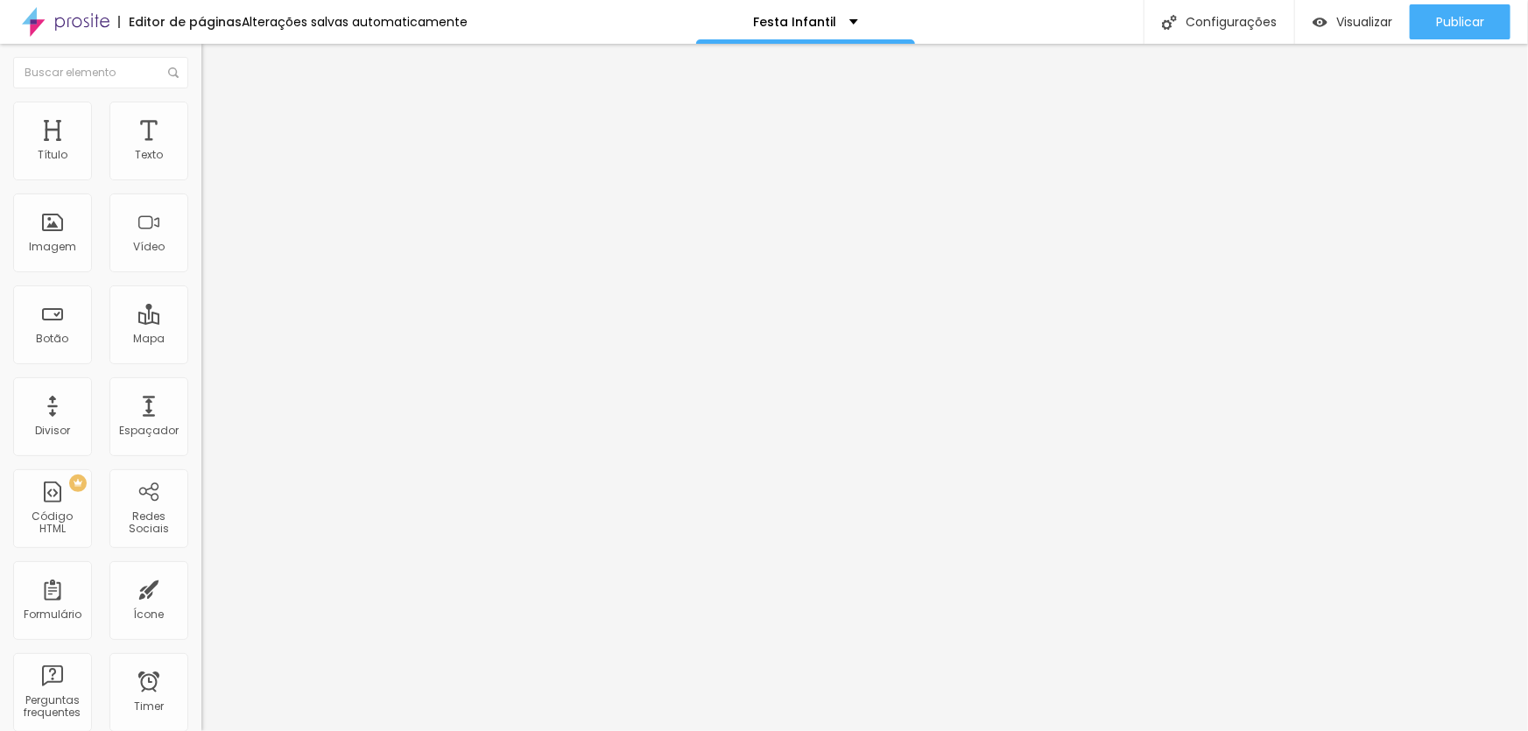
click at [201, 163] on div "Titulo 2 H2" at bounding box center [301, 155] width 201 height 16
click at [201, 181] on span "Titulo 3" at bounding box center [225, 171] width 49 height 20
click at [201, 193] on div "Titulo 4 H4" at bounding box center [301, 186] width 201 height 12
click at [201, 215] on div "Titulo 6 H6" at bounding box center [301, 209] width 201 height 11
click at [201, 151] on span "Titulo 1" at bounding box center [229, 138] width 57 height 25
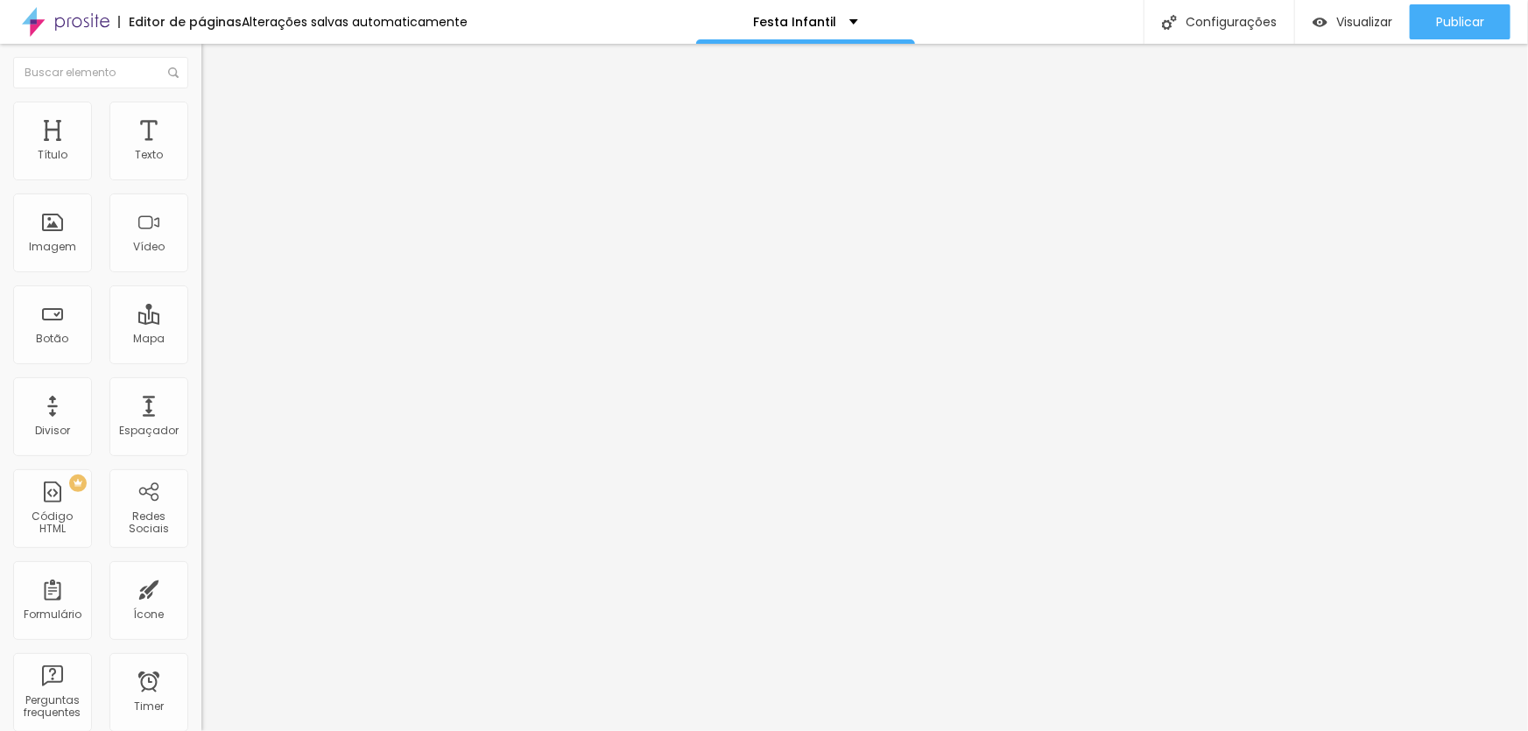
click at [201, 221] on div "Tipografia" at bounding box center [301, 215] width 201 height 11
click at [201, 259] on button "button" at bounding box center [213, 250] width 25 height 18
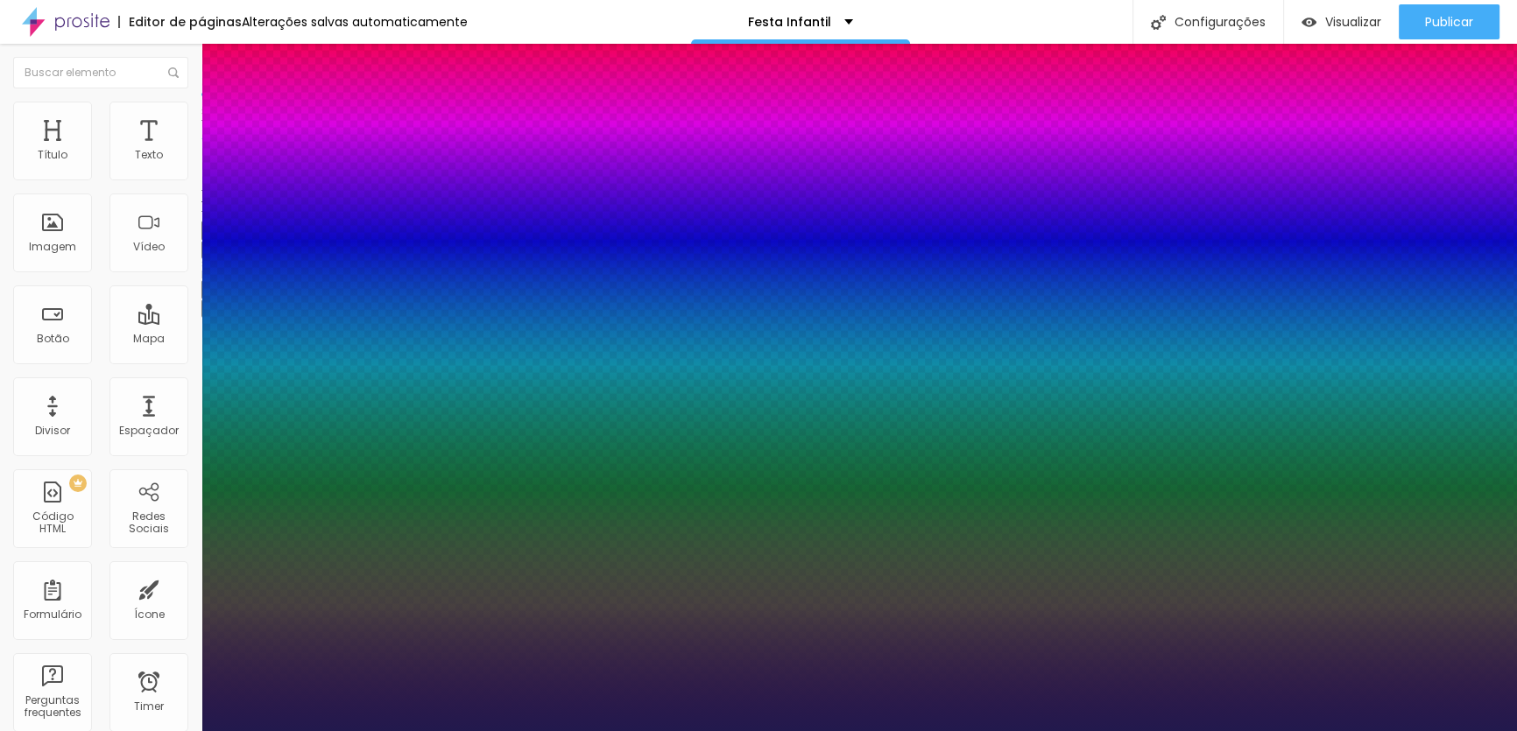
drag, startPoint x: 322, startPoint y: 616, endPoint x: 269, endPoint y: 593, distance: 58.1
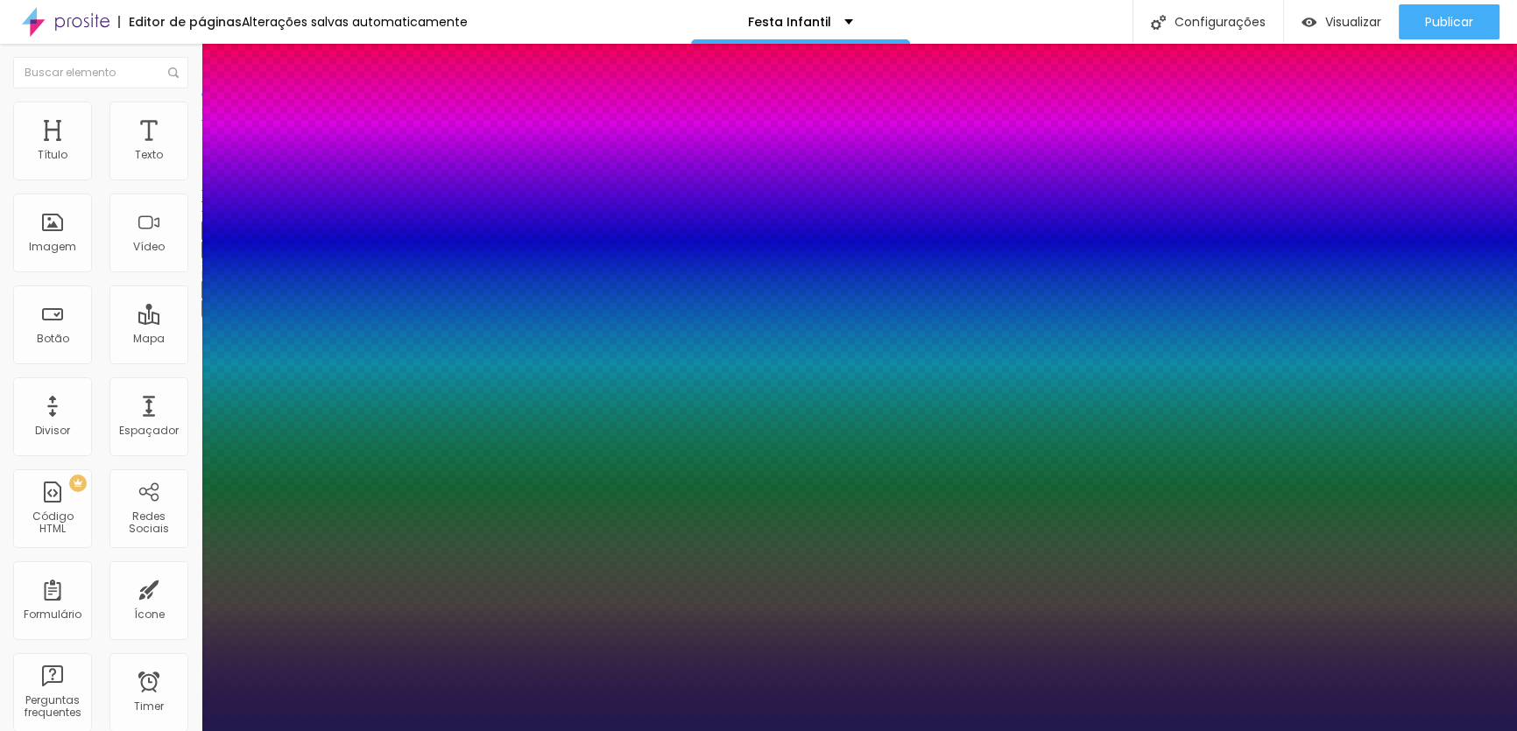
click at [595, 730] on div at bounding box center [758, 731] width 1517 height 0
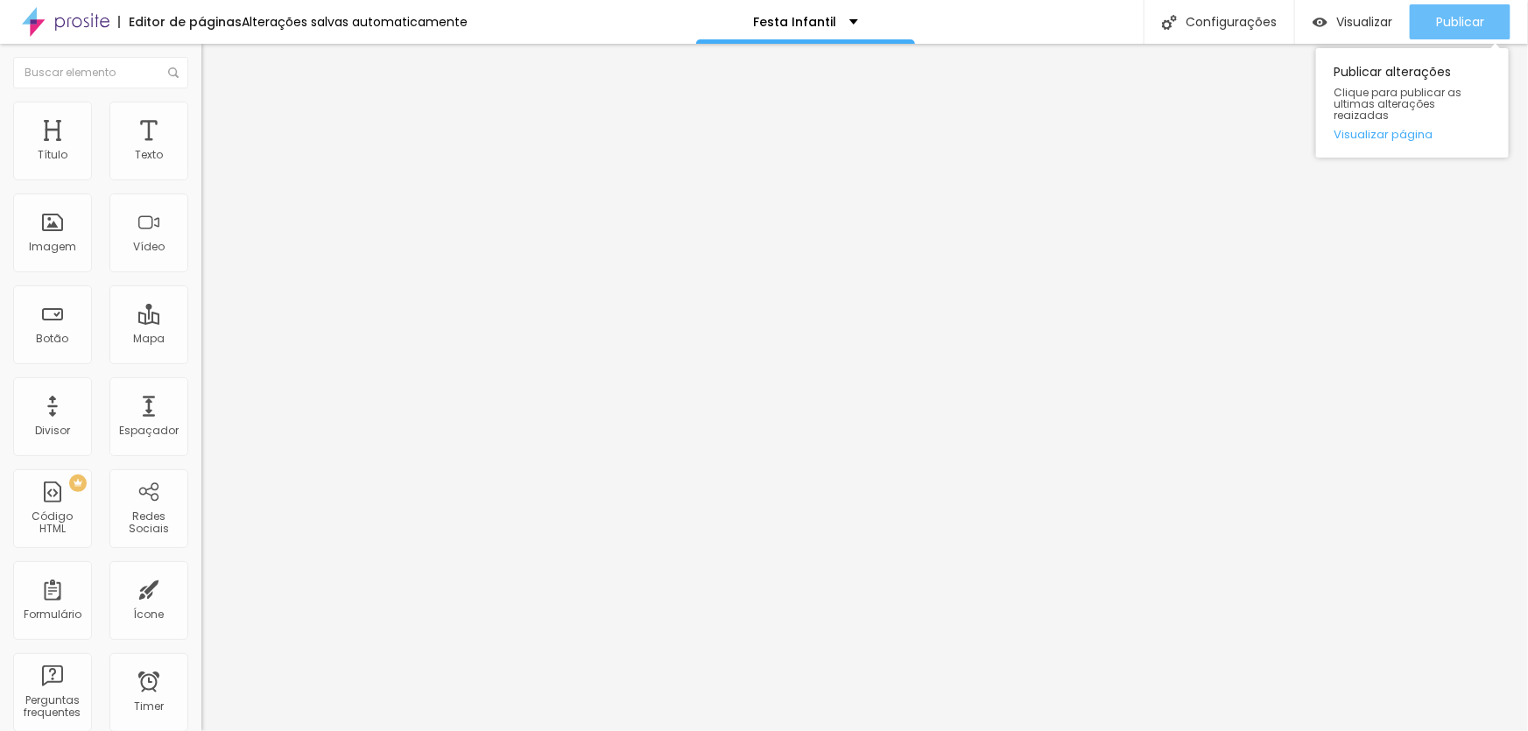
click at [1436, 17] on span "Publicar" at bounding box center [1460, 22] width 48 height 14
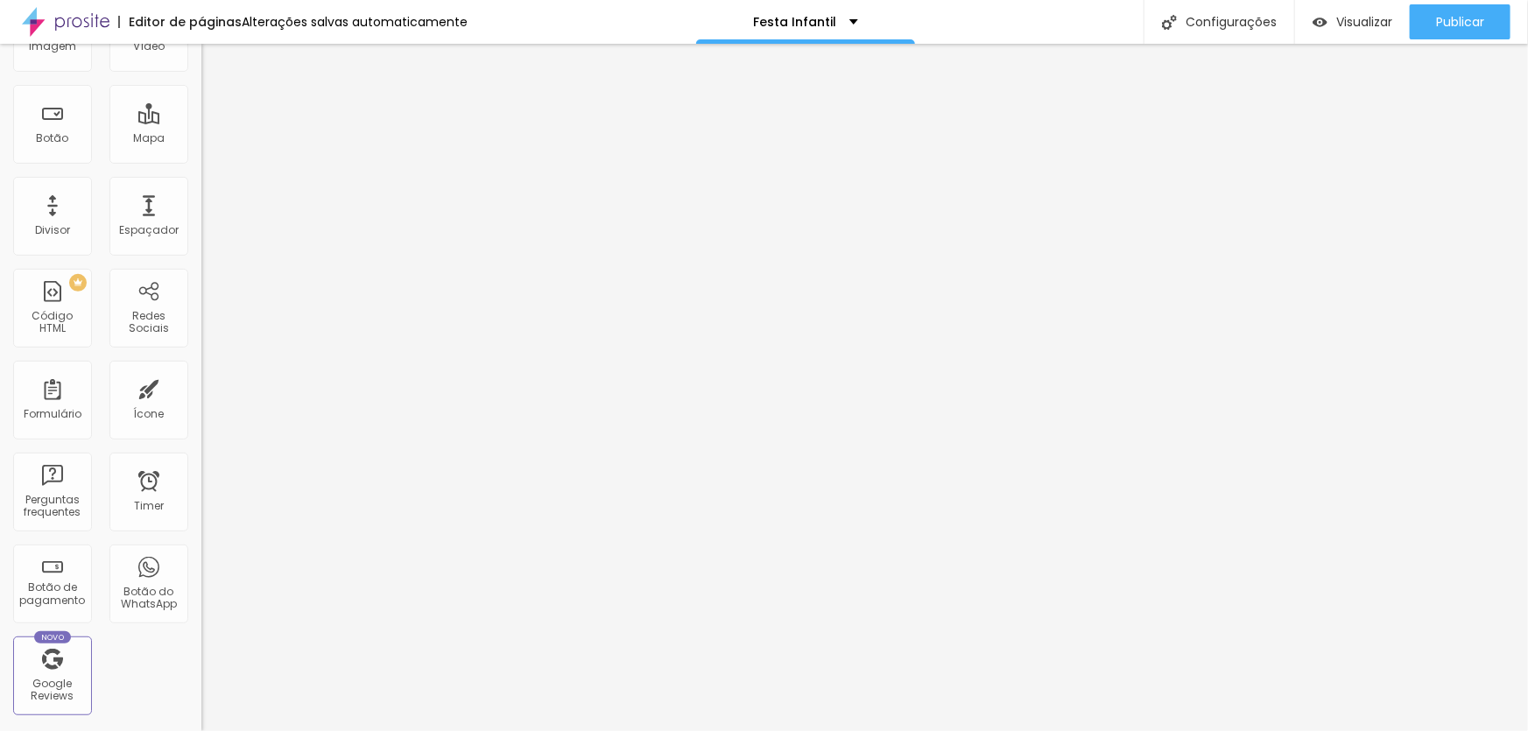
scroll to position [53, 0]
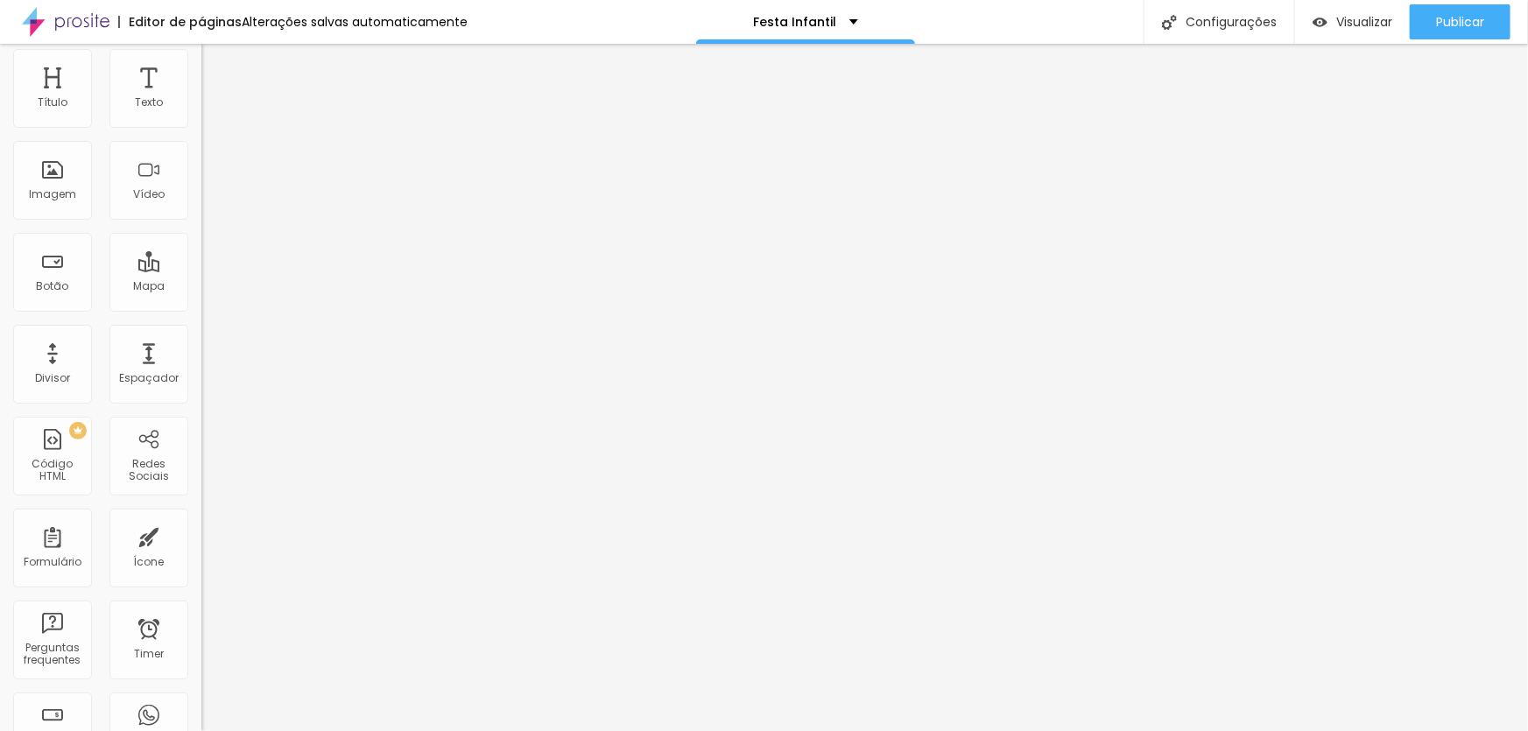
click at [85, 20] on img at bounding box center [66, 22] width 88 height 44
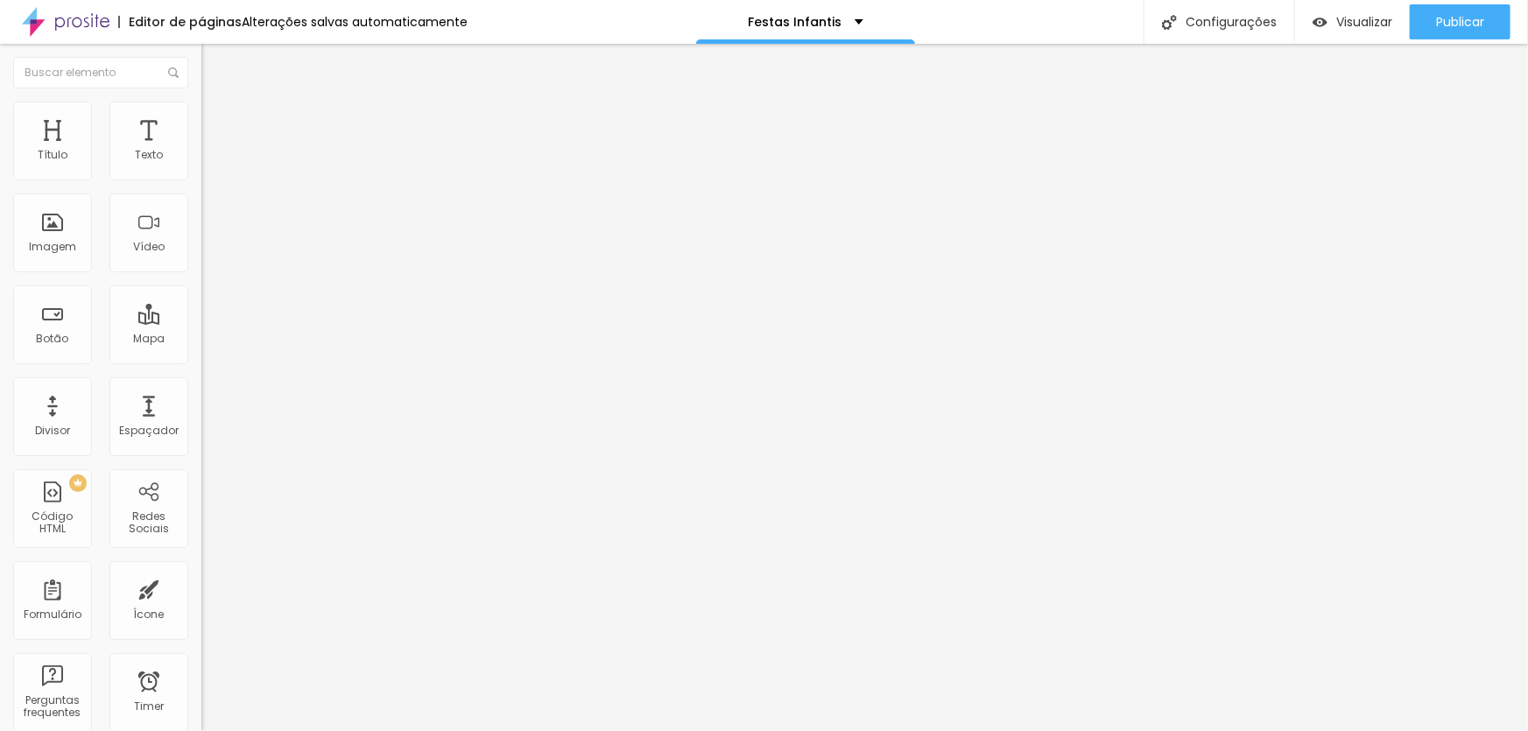
click at [217, 119] on span "Estilo" at bounding box center [230, 113] width 27 height 15
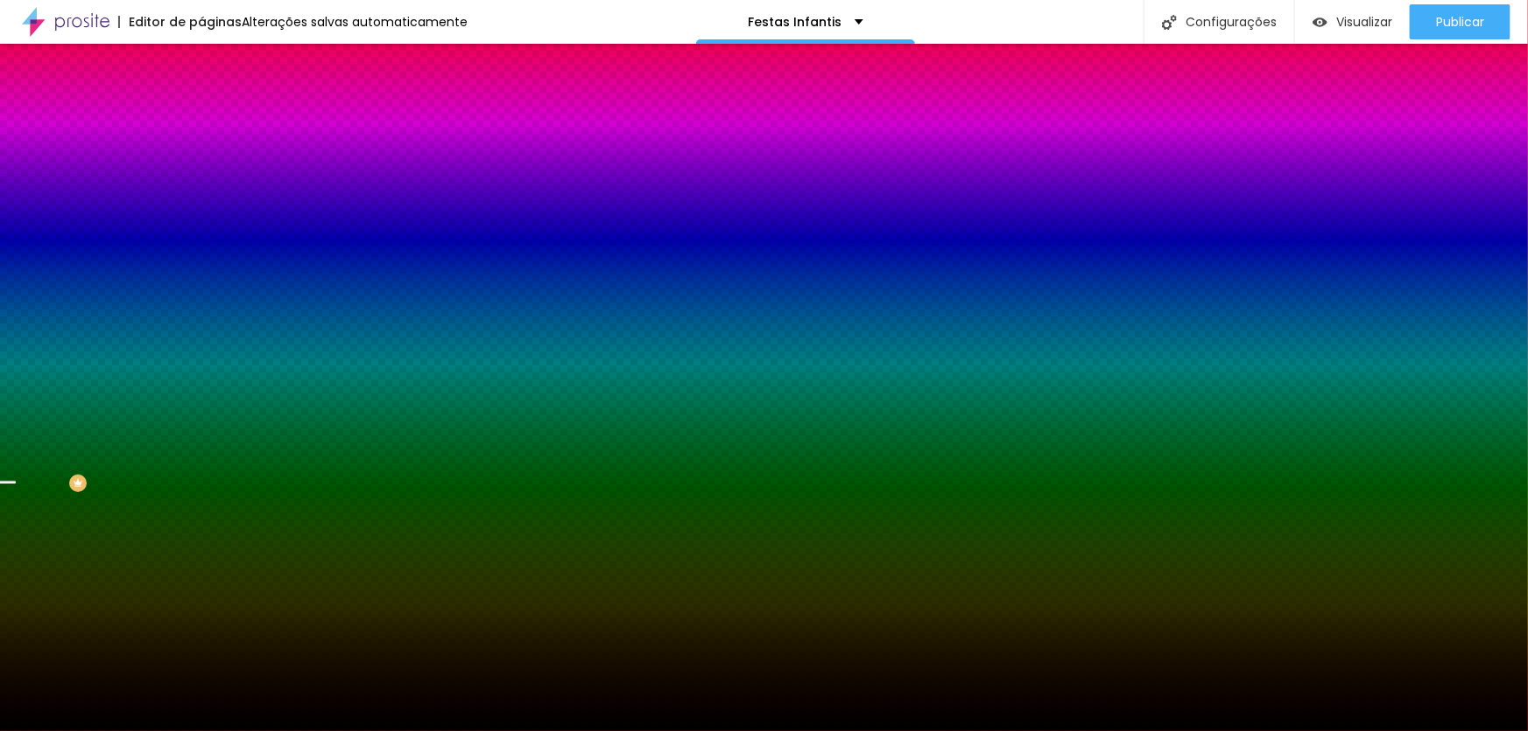
click at [201, 161] on span "Trocar imagem" at bounding box center [248, 153] width 95 height 15
click at [201, 182] on span "Parallax" at bounding box center [222, 174] width 43 height 15
click at [201, 208] on div "Nenhum Parallax" at bounding box center [301, 193] width 201 height 27
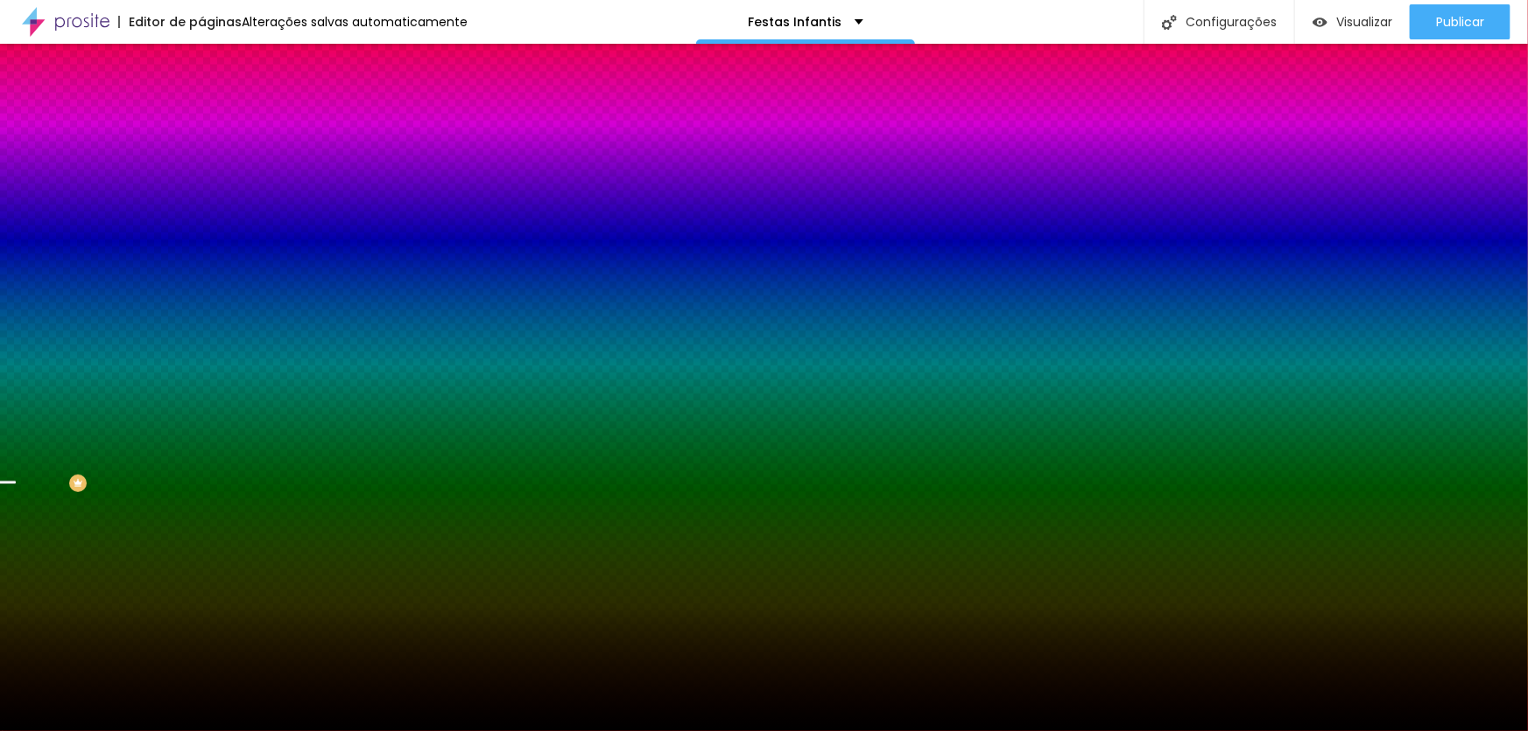
click at [201, 161] on span "Trocar imagem" at bounding box center [248, 153] width 95 height 15
click at [201, 193] on span "Nenhum" at bounding box center [224, 185] width 46 height 15
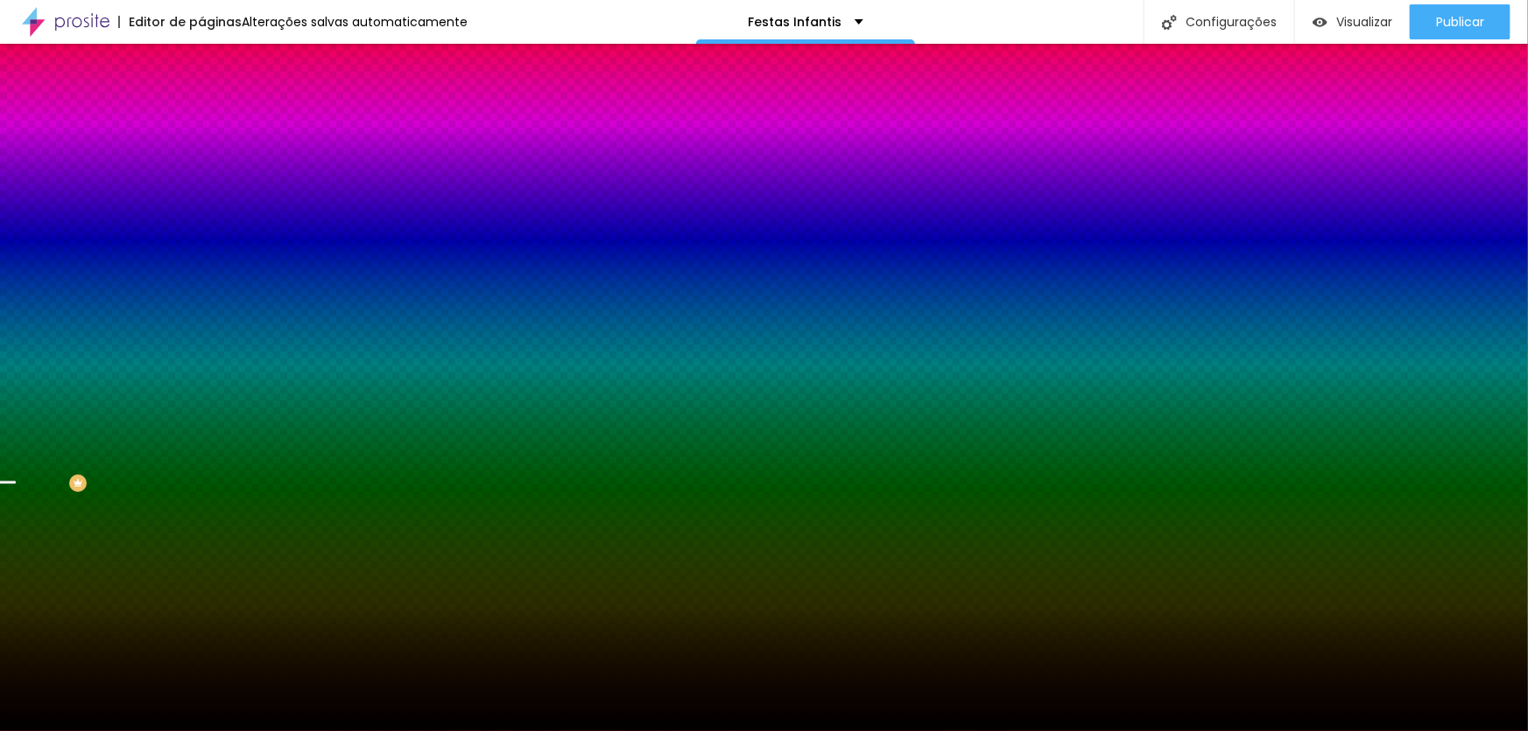
click at [201, 161] on span "Trocar imagem" at bounding box center [248, 153] width 95 height 15
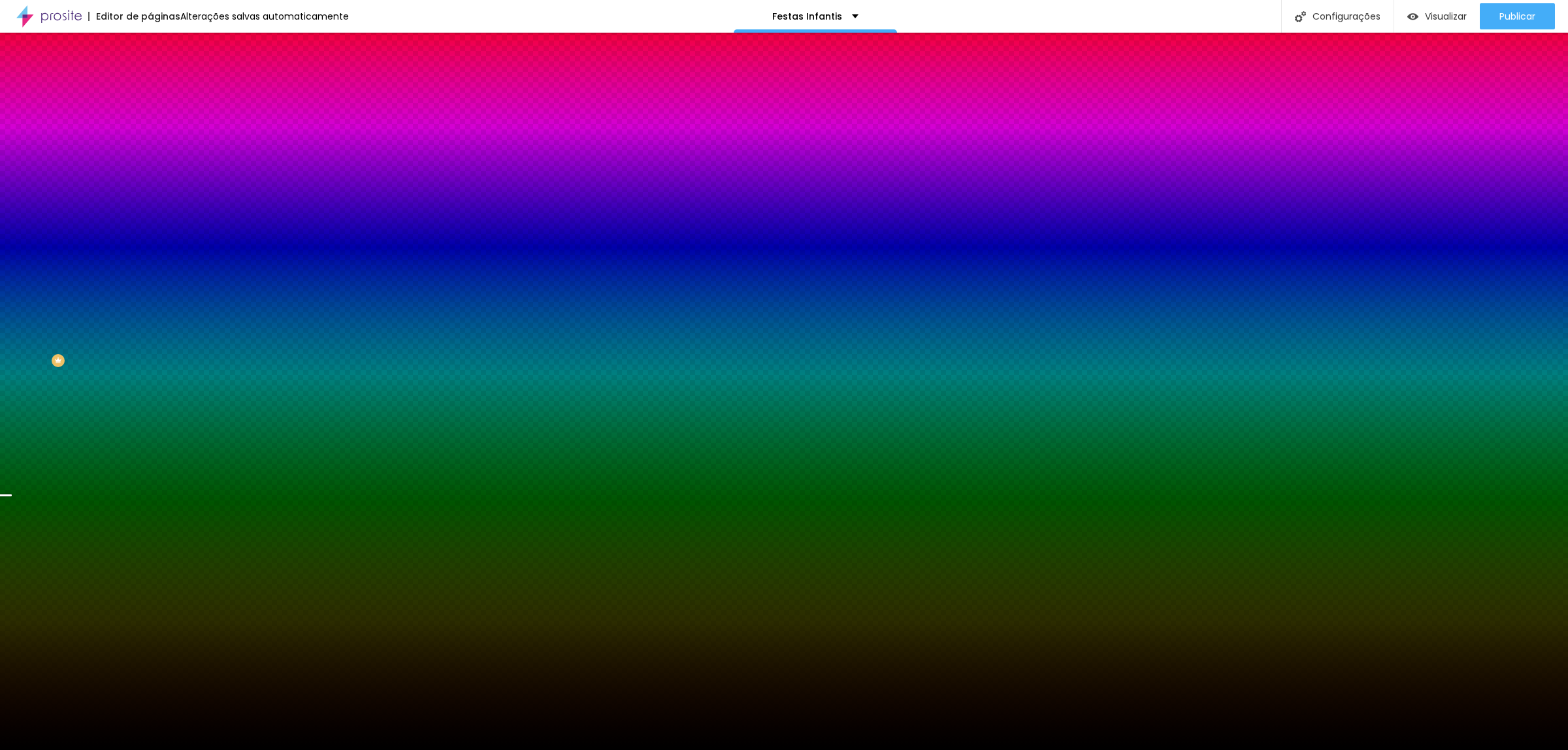
click at [150, 120] on span "Trocar imagem" at bounding box center [185, 114] width 71 height 11
click at [150, 156] on span "Parallax" at bounding box center [166, 150] width 32 height 11
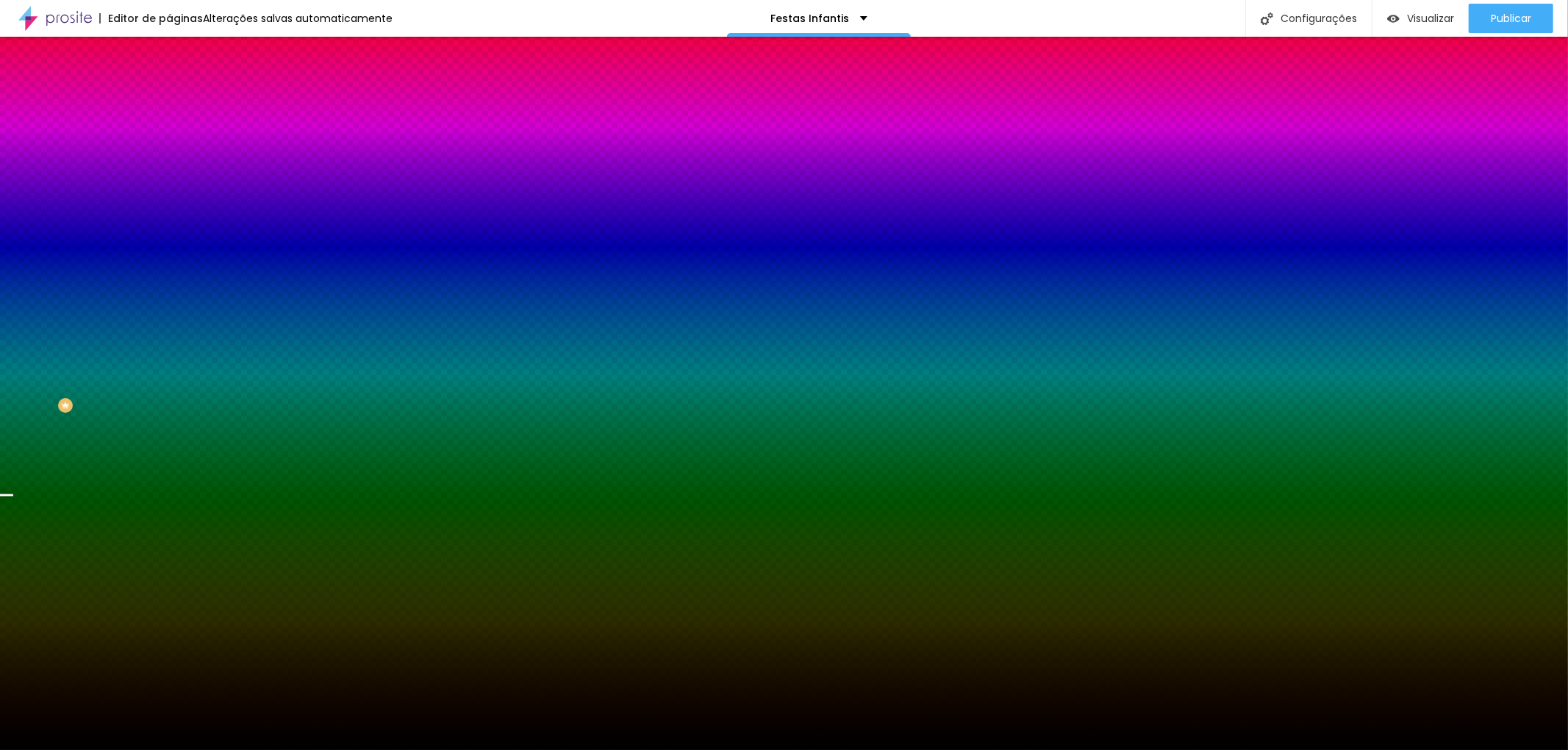
click at [169, 263] on button "button" at bounding box center [179, 256] width 21 height 15
click at [636, 612] on div at bounding box center [784, 750] width 1568 height 0
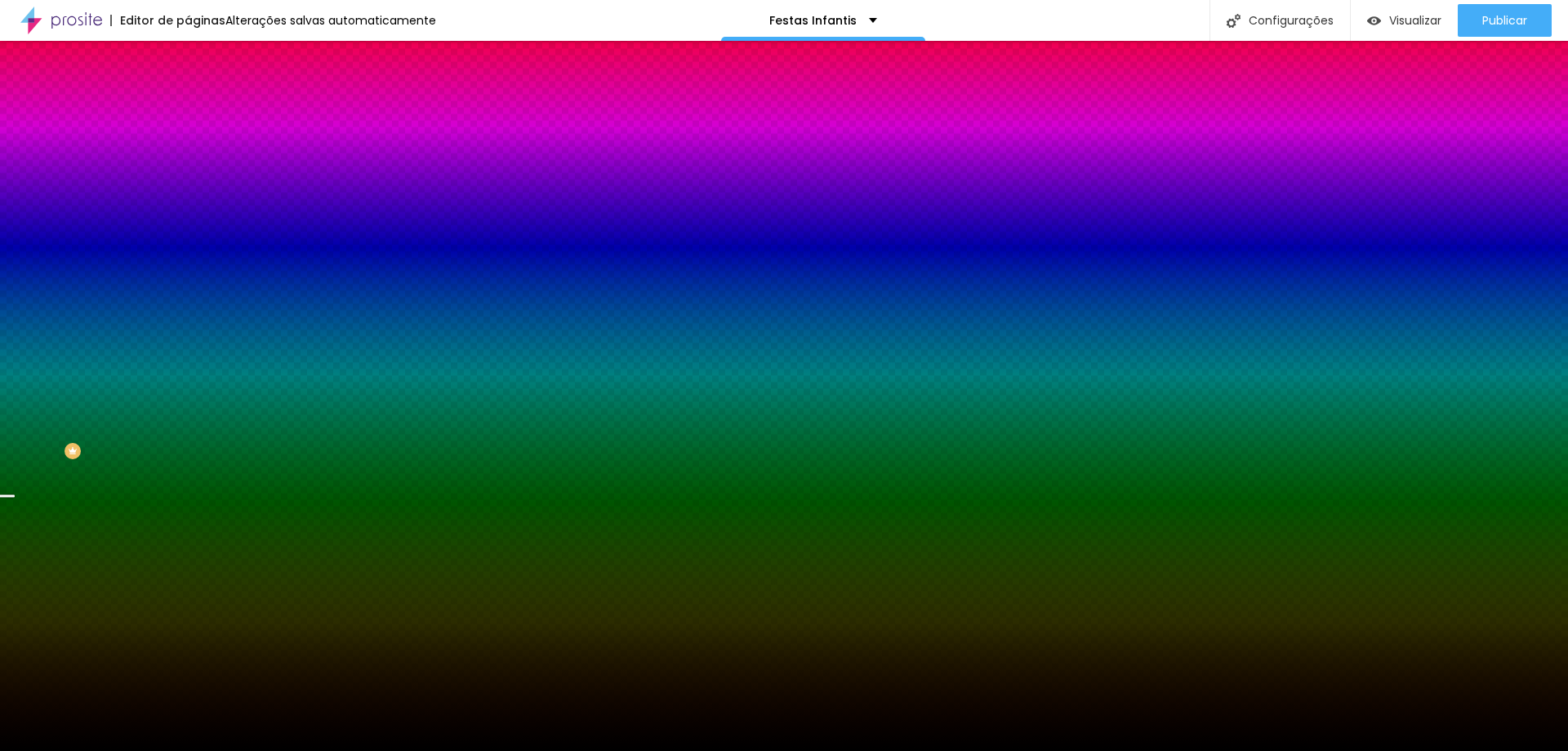
click at [187, 277] on button "Voltar ao padrão" at bounding box center [243, 268] width 111 height 19
click at [187, 293] on button "button" at bounding box center [199, 285] width 23 height 17
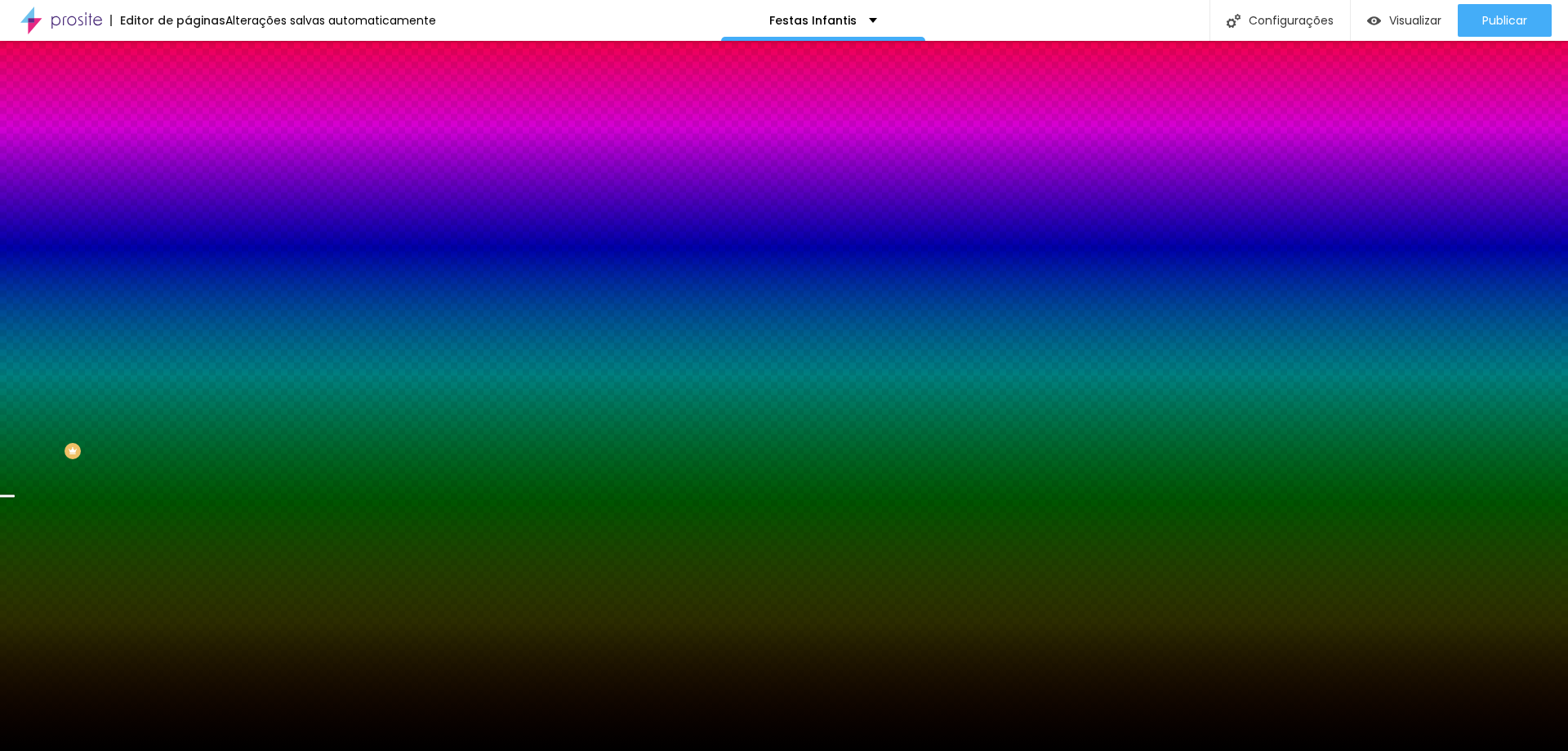
click at [343, 681] on div at bounding box center [784, 760] width 1568 height 0
click at [346, 681] on div at bounding box center [784, 760] width 1568 height 0
click at [76, 681] on div at bounding box center [784, 751] width 1568 height 0
click at [187, 150] on span "Trocar imagem" at bounding box center [231, 143] width 89 height 14
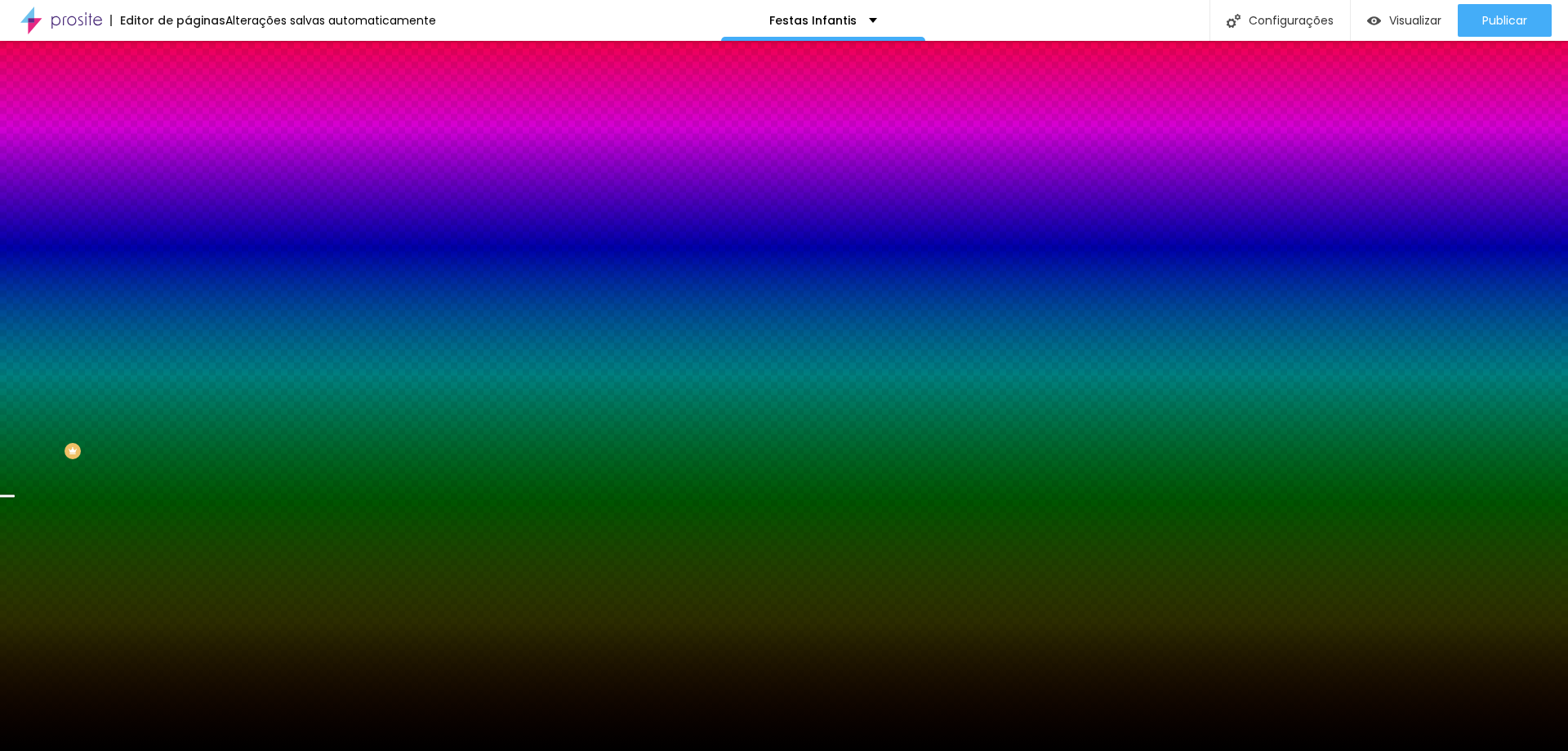
click at [187, 180] on span "Nenhum" at bounding box center [209, 173] width 43 height 14
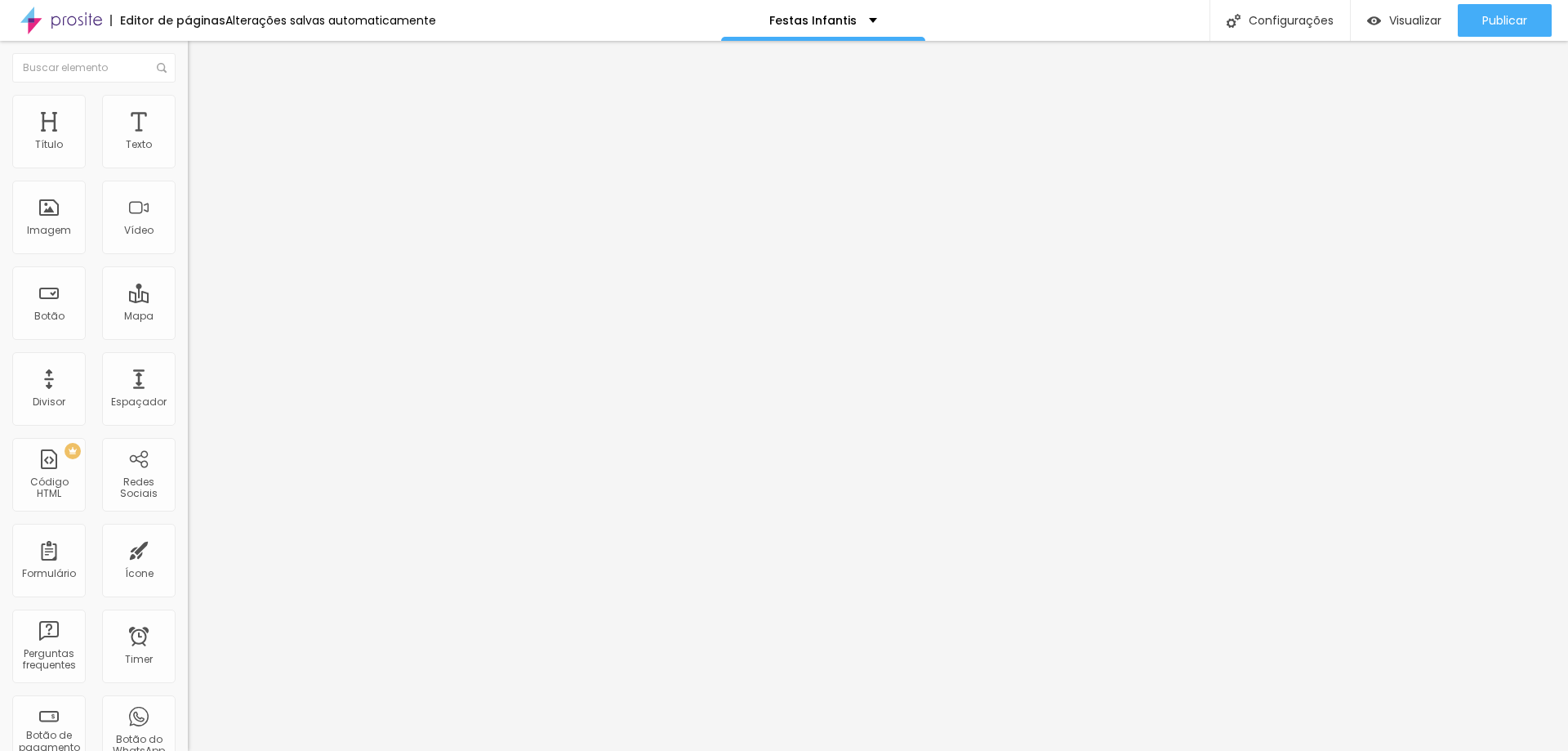
click at [187, 97] on img at bounding box center [195, 103] width 15 height 15
click at [187, 93] on img at bounding box center [195, 86] width 15 height 15
click at [187, 141] on span "Trocar imagem" at bounding box center [231, 133] width 89 height 14
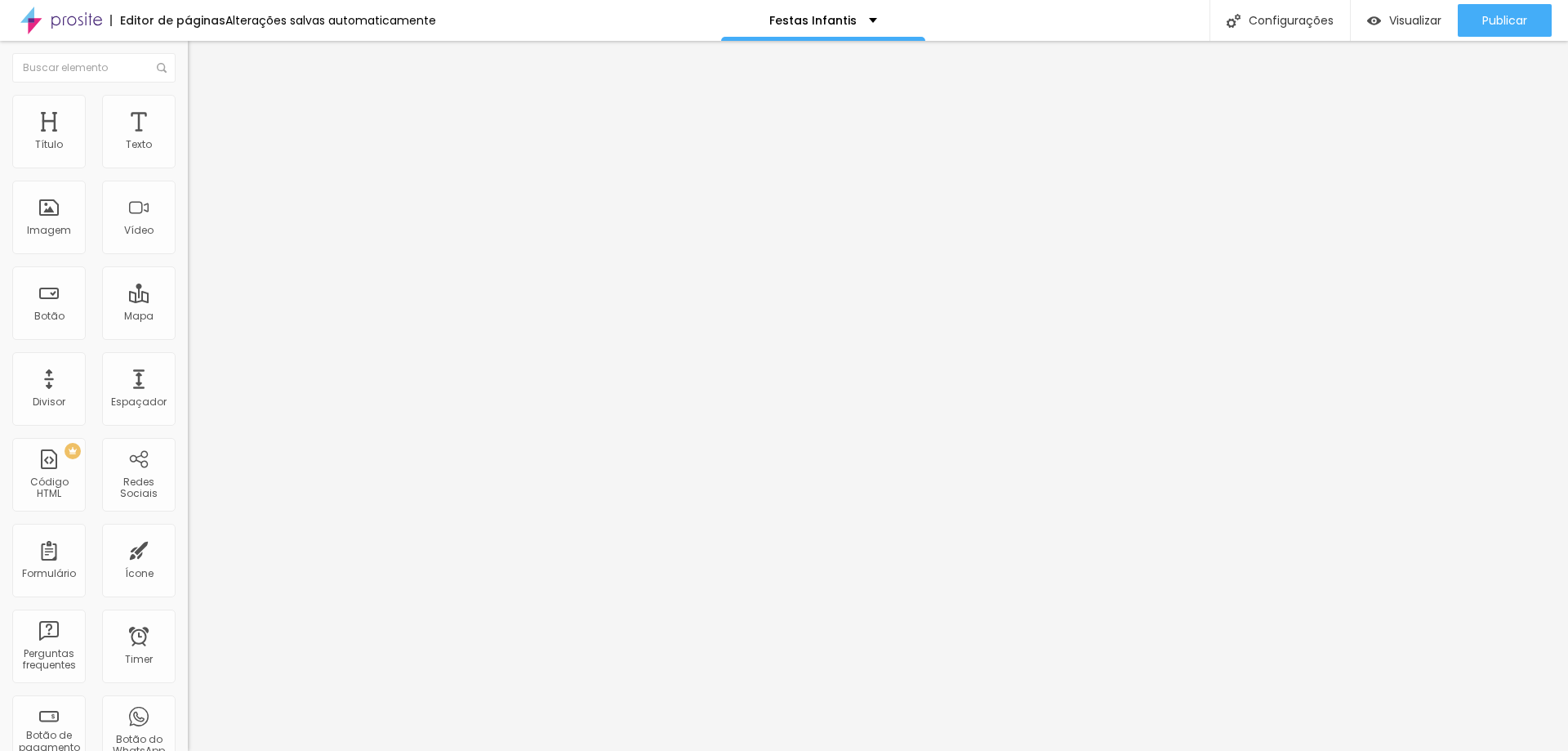
click at [187, 141] on span "Trocar imagem" at bounding box center [231, 133] width 89 height 14
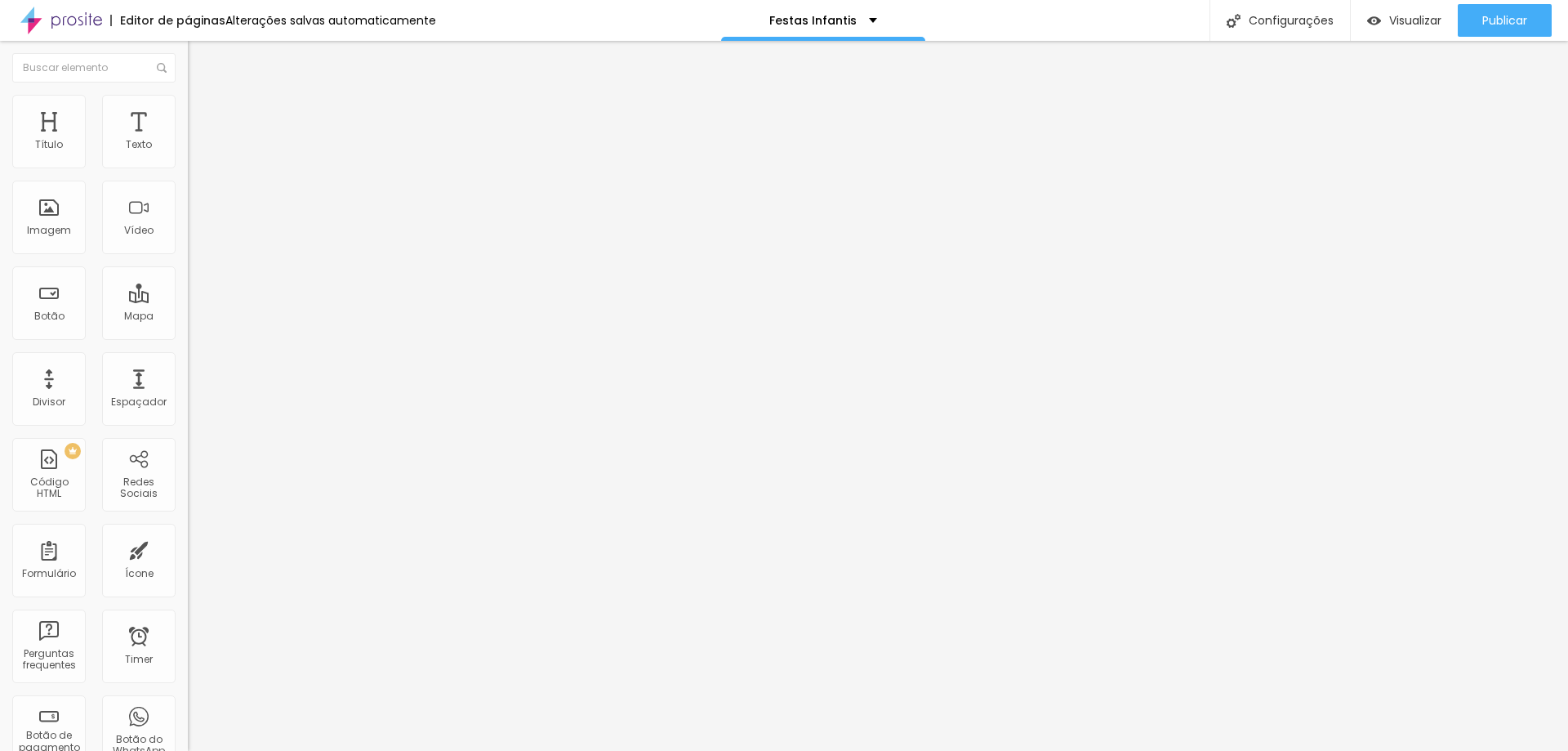
click at [187, 141] on span "Trocar imagem" at bounding box center [231, 133] width 89 height 14
